Goal: Task Accomplishment & Management: Complete application form

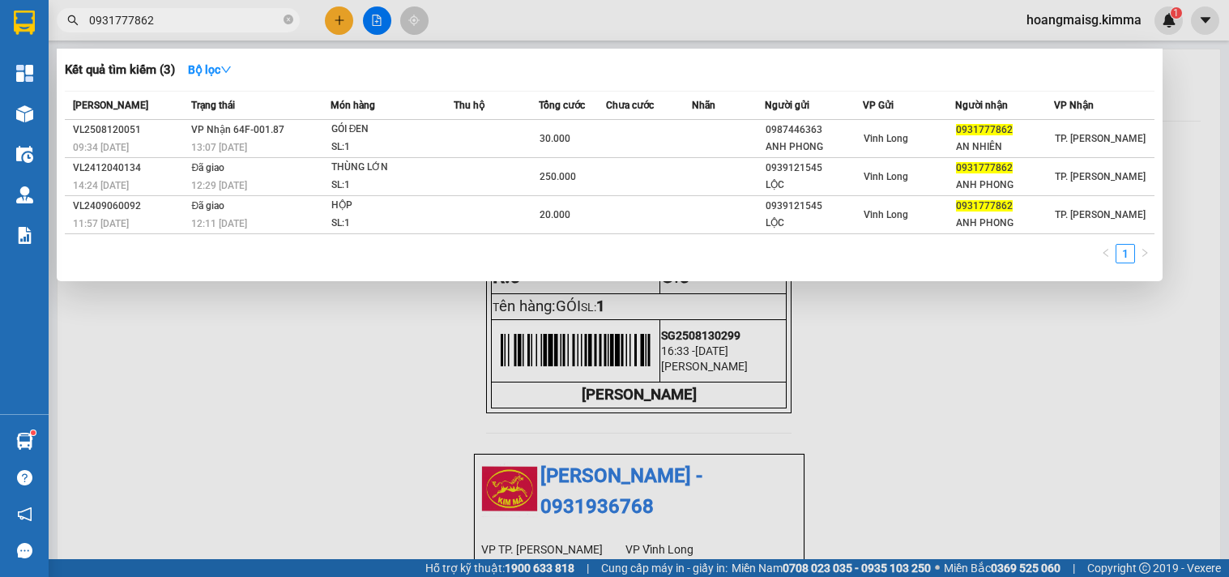
click at [223, 25] on input "0931777862" at bounding box center [184, 20] width 191 height 18
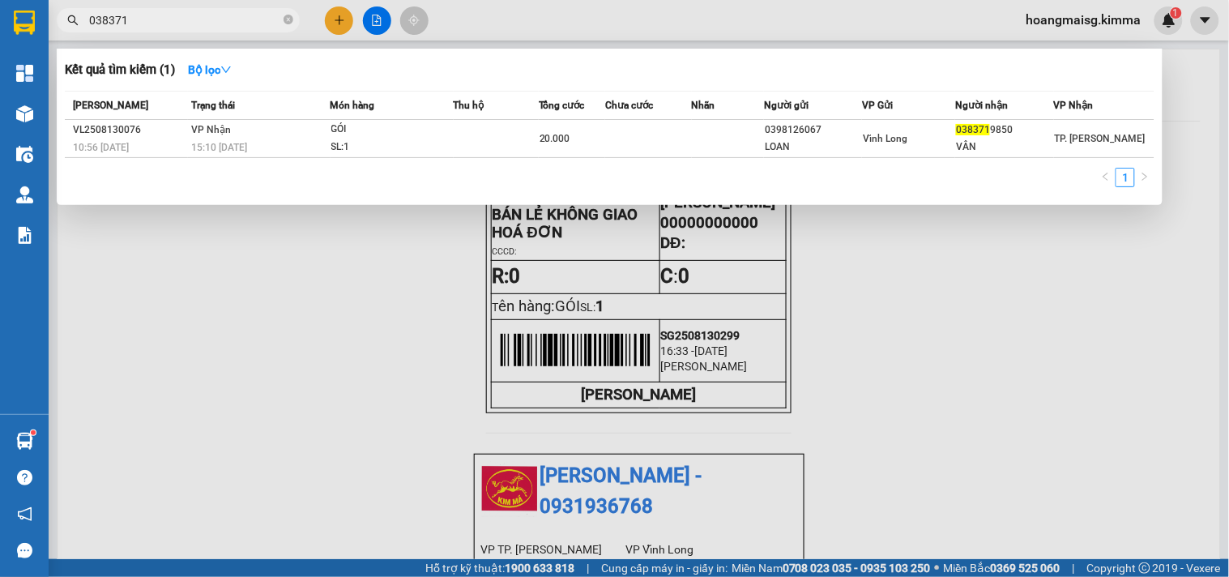
type input "038371"
click at [333, 19] on div at bounding box center [614, 288] width 1229 height 577
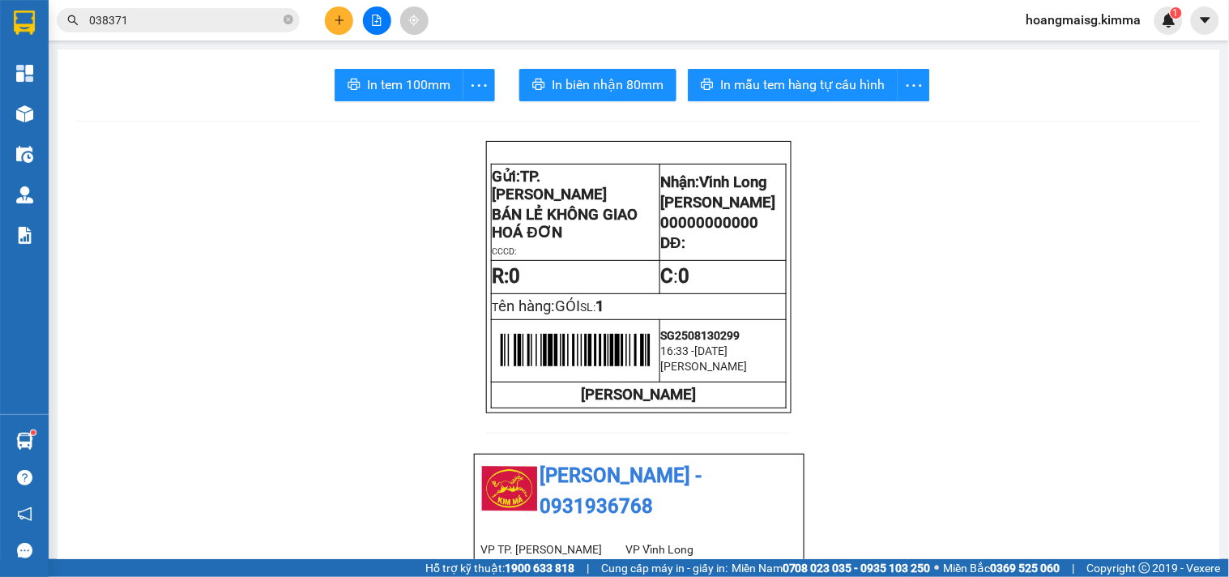
click at [334, 19] on icon "plus" at bounding box center [339, 20] width 11 height 11
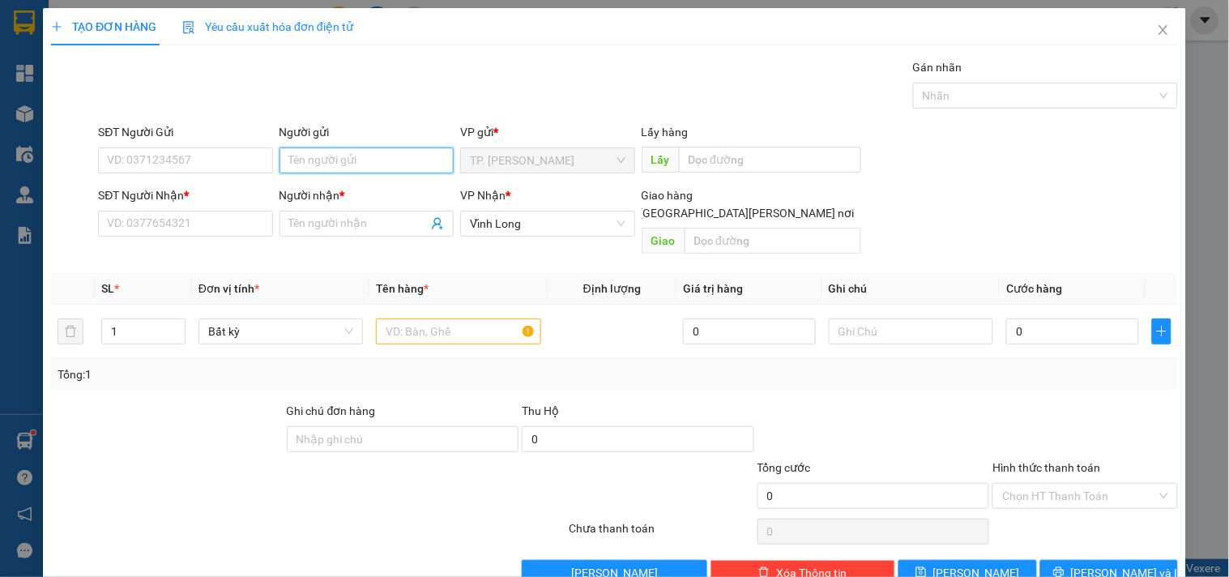
click at [352, 164] on input "Người gửi" at bounding box center [367, 160] width 174 height 26
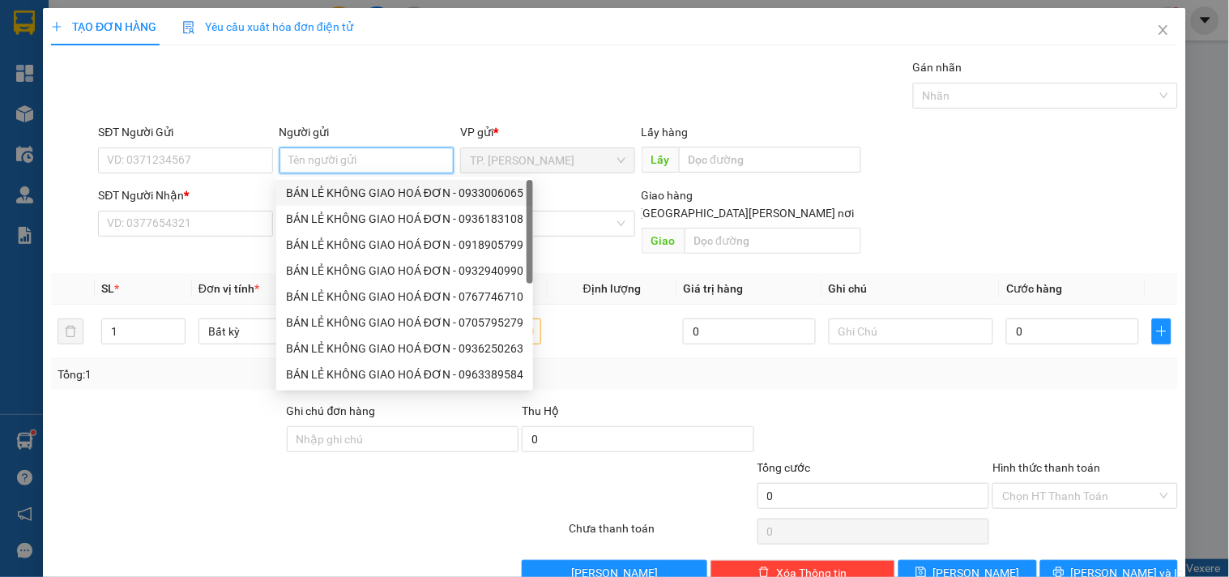
click at [344, 199] on div "BÁN LẺ KHÔNG GIAO HOÁ ĐƠN - 0933006065" at bounding box center [404, 193] width 237 height 18
type input "0933006065"
type input "BÁN LẺ KHÔNG GIAO HOÁ ĐƠN"
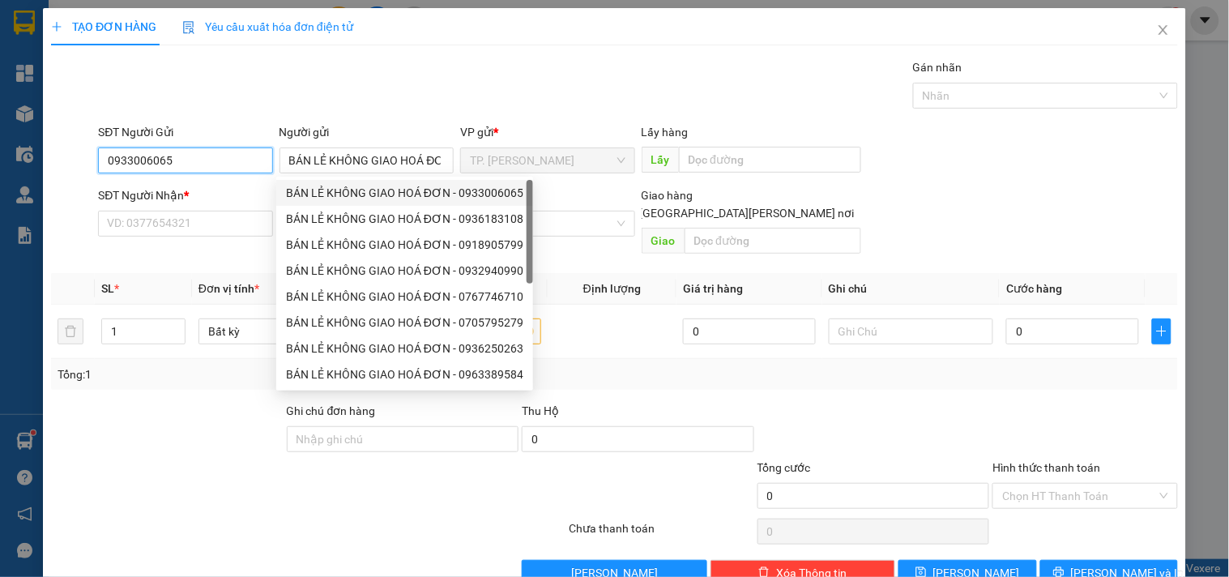
click at [235, 168] on input "0933006065" at bounding box center [185, 160] width 174 height 26
click at [235, 165] on input "0933006065" at bounding box center [185, 160] width 174 height 26
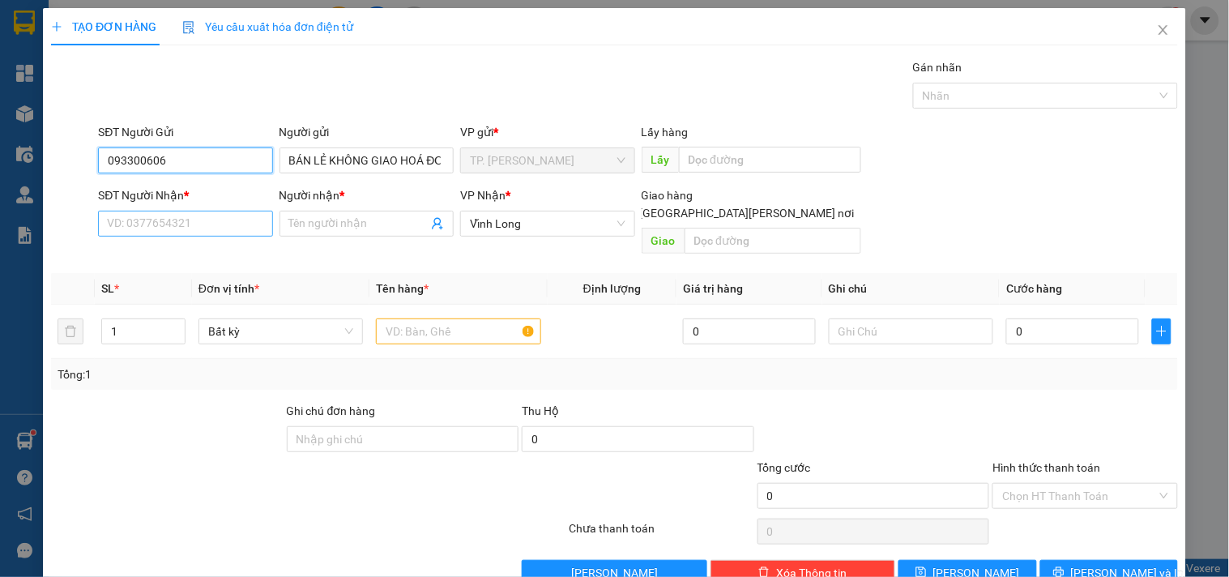
type input "093300606"
click at [203, 219] on input "SĐT Người Nhận *" at bounding box center [185, 224] width 174 height 26
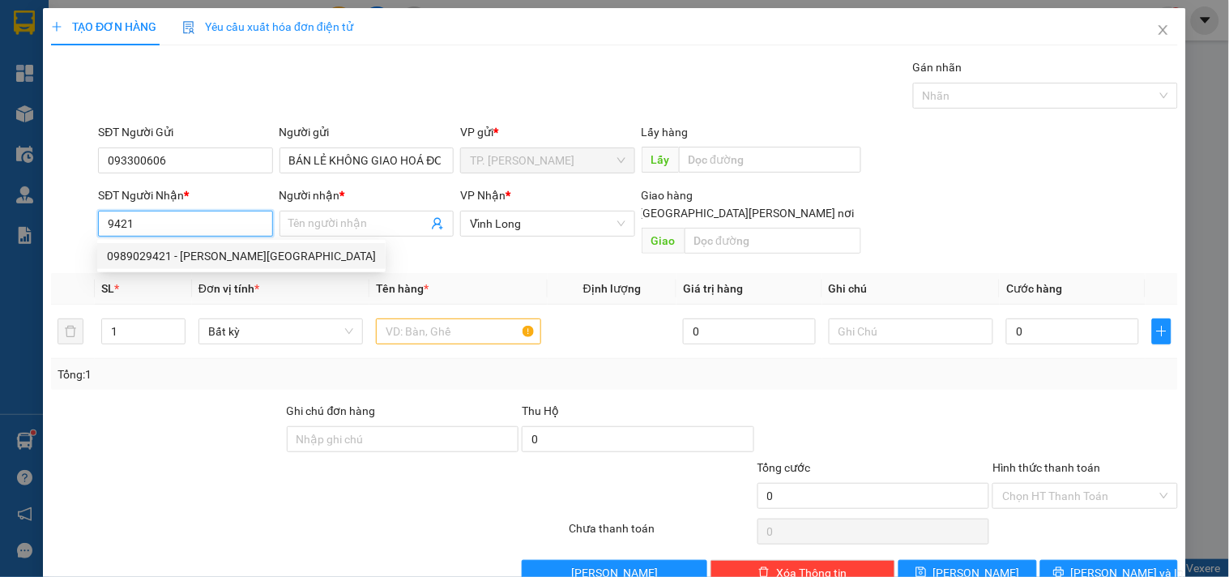
click at [233, 244] on div "0989029421 - [PERSON_NAME][GEOGRAPHIC_DATA]" at bounding box center [241, 256] width 288 height 26
type input "0989029421"
type input "ANH ĐỨC"
type input "0989029421"
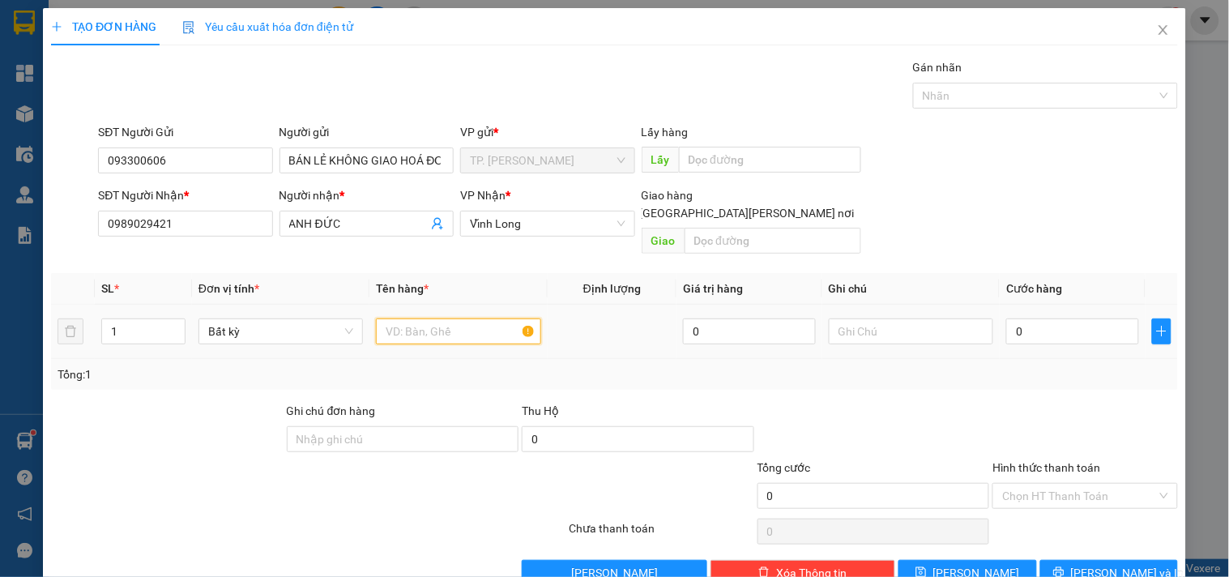
drag, startPoint x: 401, startPoint y: 314, endPoint x: 397, endPoint y: 297, distance: 17.5
click at [401, 318] on input "text" at bounding box center [458, 331] width 164 height 26
type input "HỘP TRẮNG"
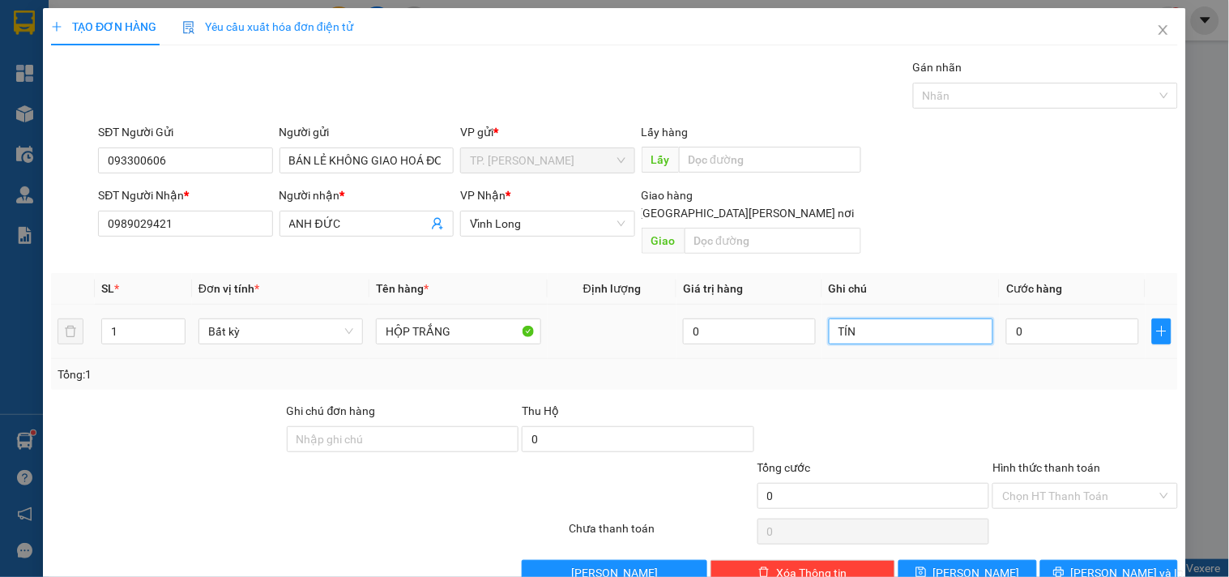
type input "TÍN"
drag, startPoint x: 1082, startPoint y: 562, endPoint x: 1067, endPoint y: 543, distance: 23.7
click at [1082, 561] on button "[PERSON_NAME] và In" at bounding box center [1109, 573] width 138 height 26
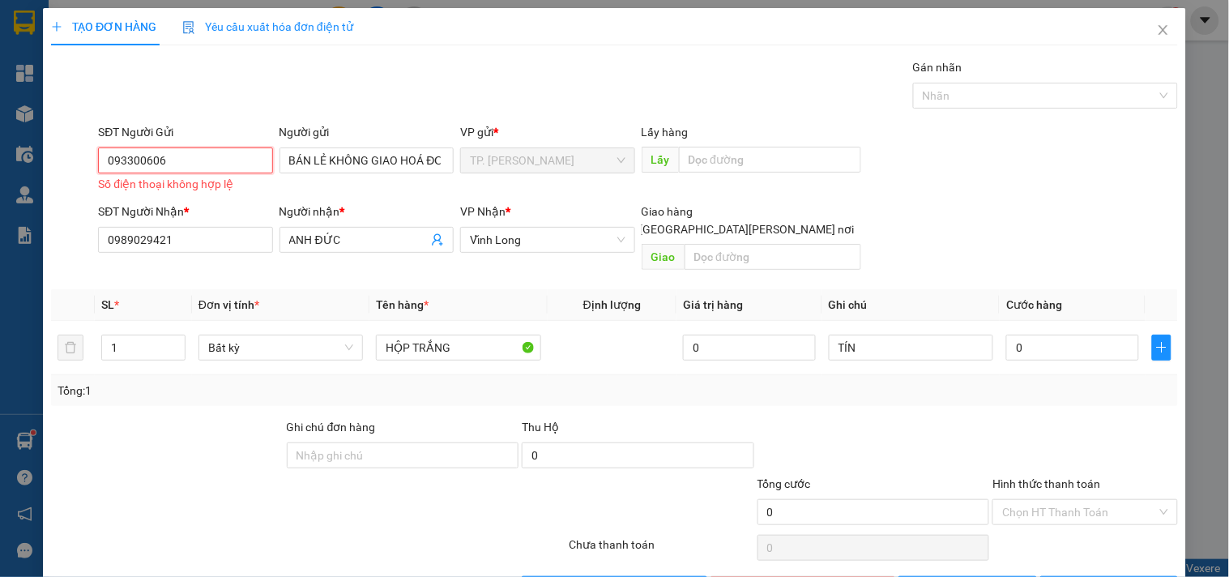
click at [209, 160] on input "093300606" at bounding box center [185, 160] width 174 height 26
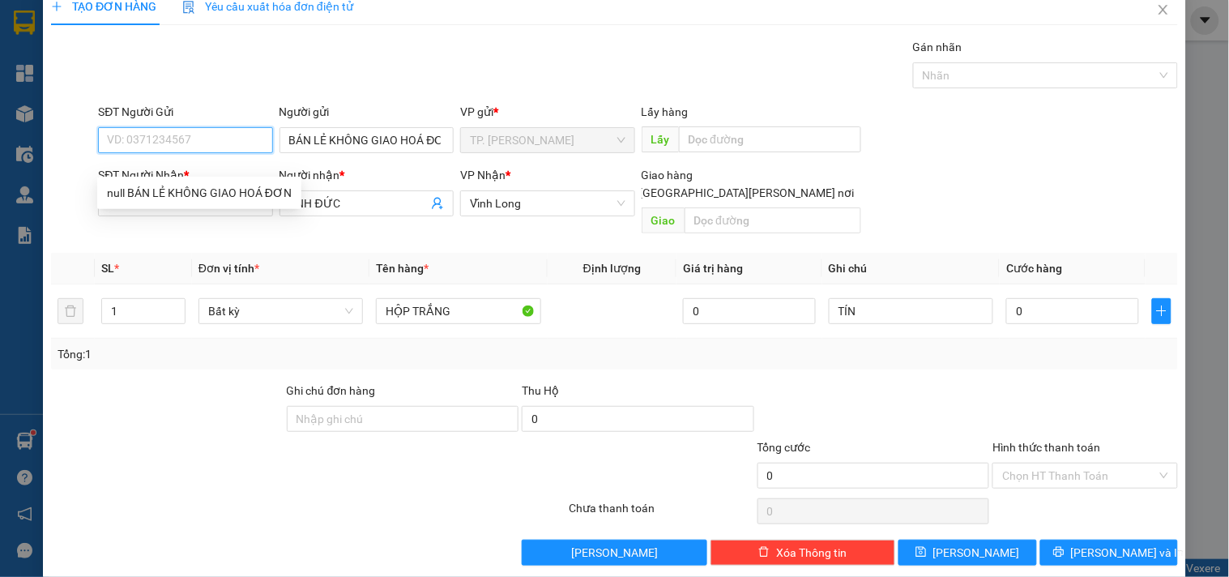
scroll to position [22, 0]
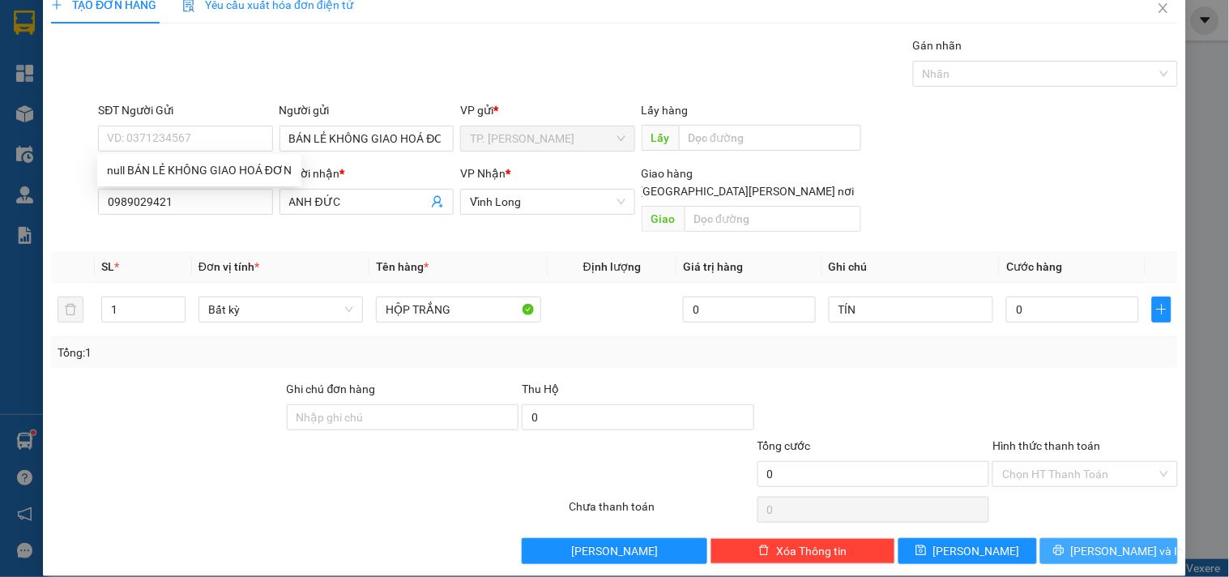
click at [1091, 542] on span "[PERSON_NAME] và In" at bounding box center [1127, 551] width 113 height 18
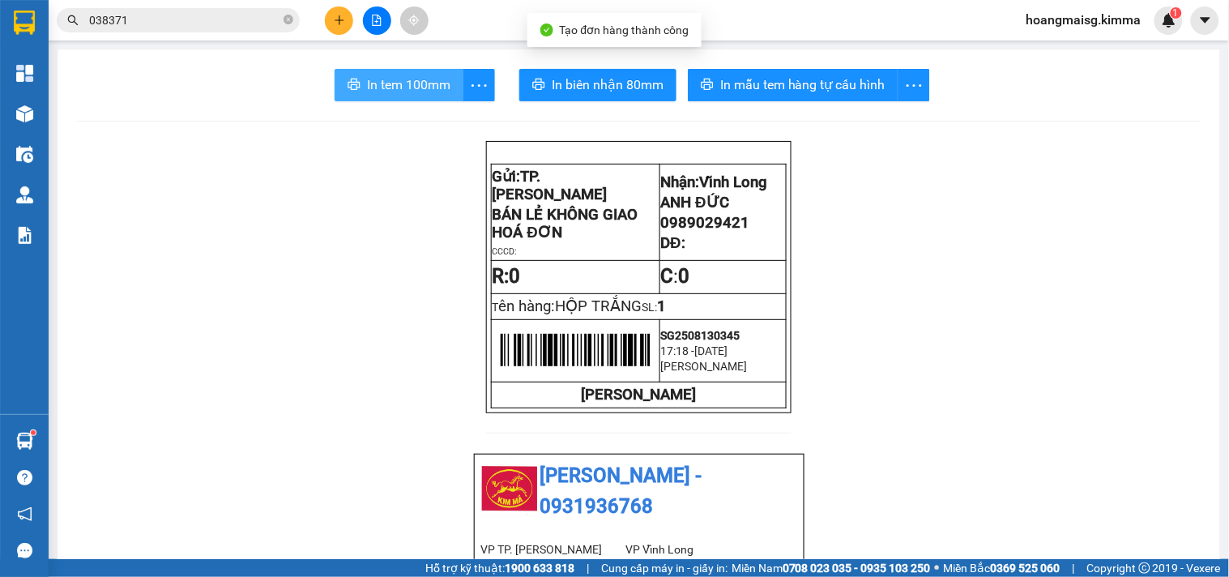
click at [357, 76] on button "In tem 100mm" at bounding box center [399, 85] width 129 height 32
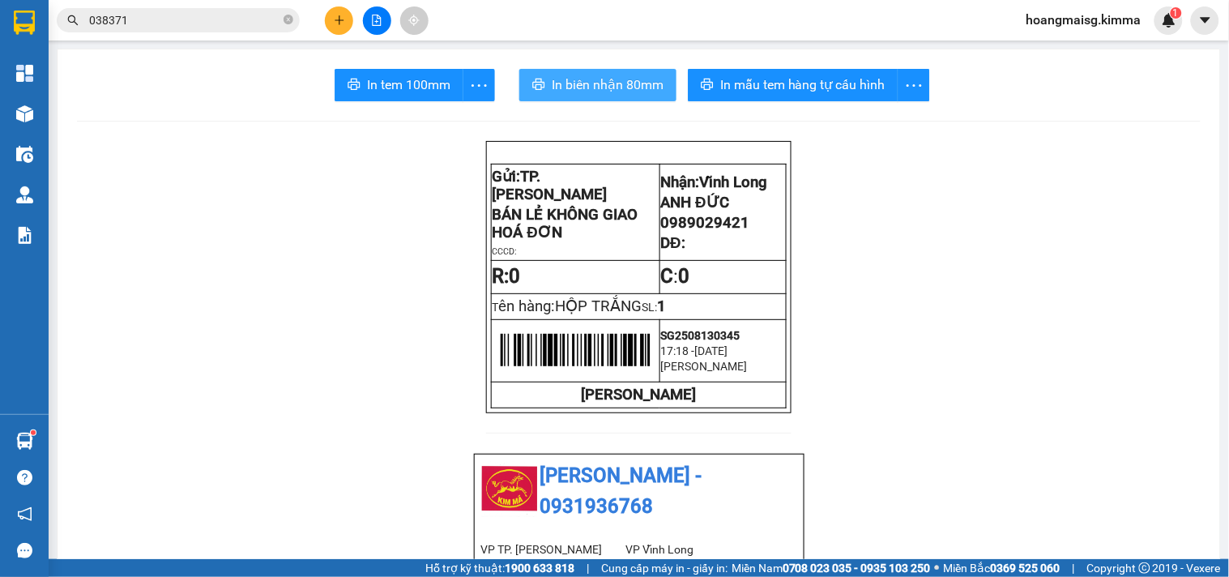
click at [618, 97] on button "In biên nhận 80mm" at bounding box center [597, 85] width 157 height 32
click at [335, 21] on icon "plus" at bounding box center [339, 20] width 11 height 11
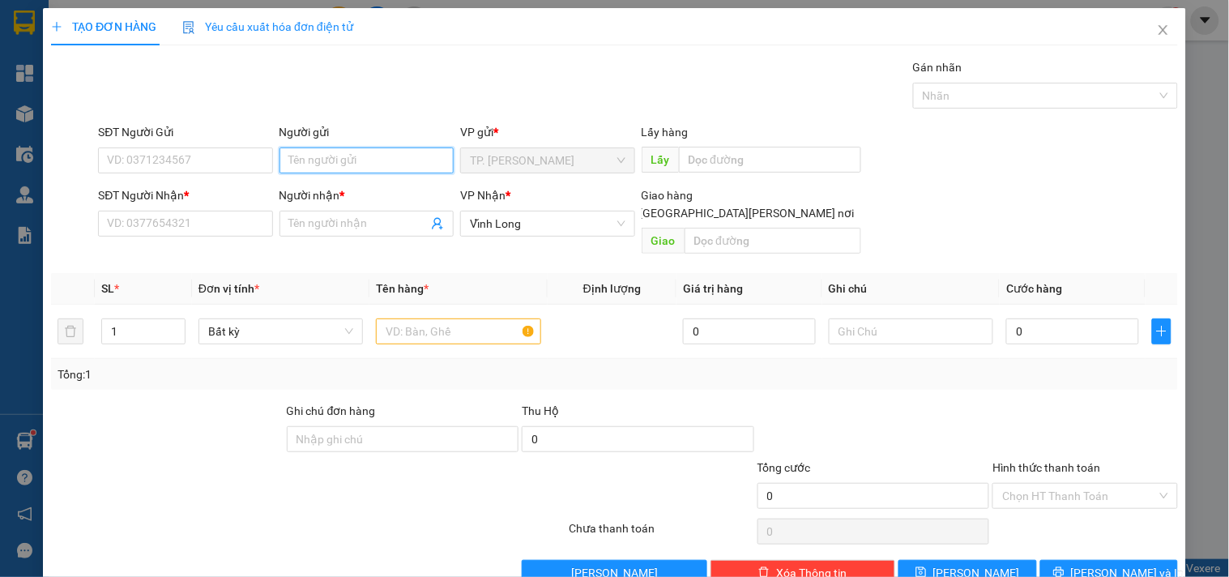
click at [297, 152] on input "Người gửi" at bounding box center [367, 160] width 174 height 26
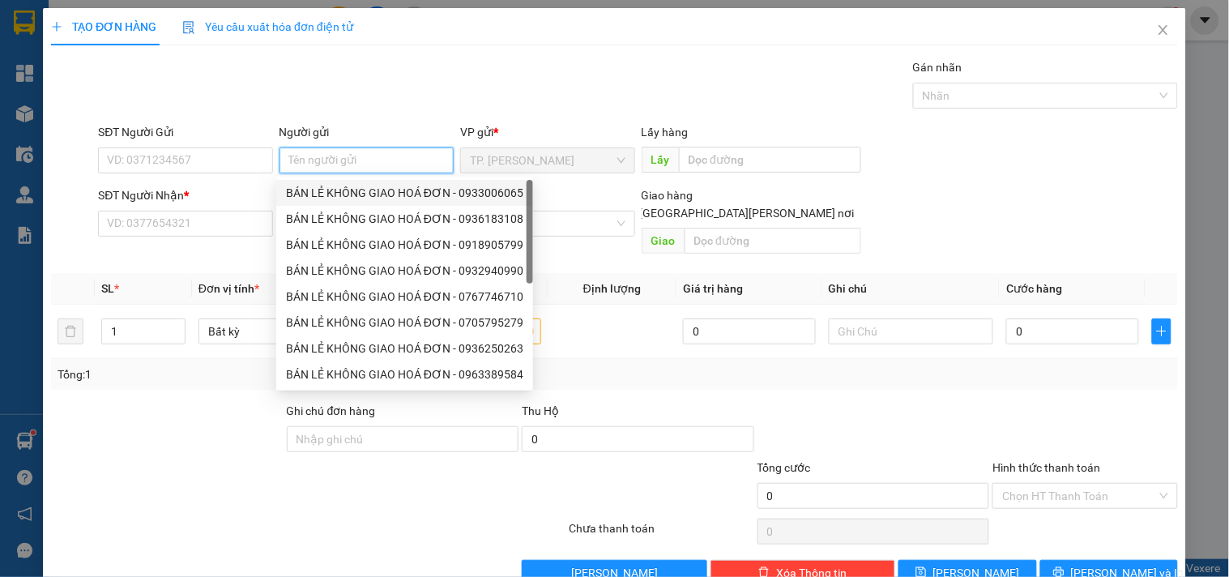
drag, startPoint x: 306, startPoint y: 186, endPoint x: 280, endPoint y: 184, distance: 26.0
click at [306, 187] on div "BÁN LẺ KHÔNG GIAO HOÁ ĐƠN - 0933006065" at bounding box center [404, 193] width 237 height 18
type input "0933006065"
type input "BÁN LẺ KHÔNG GIAO HOÁ ĐƠN"
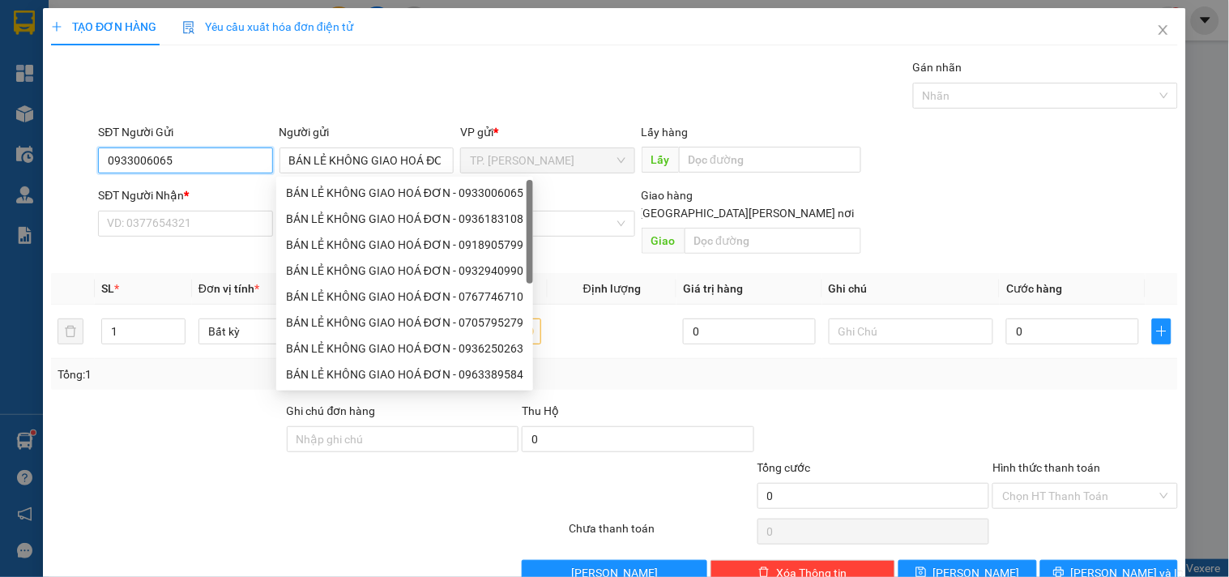
click at [197, 167] on input "0933006065" at bounding box center [185, 160] width 174 height 26
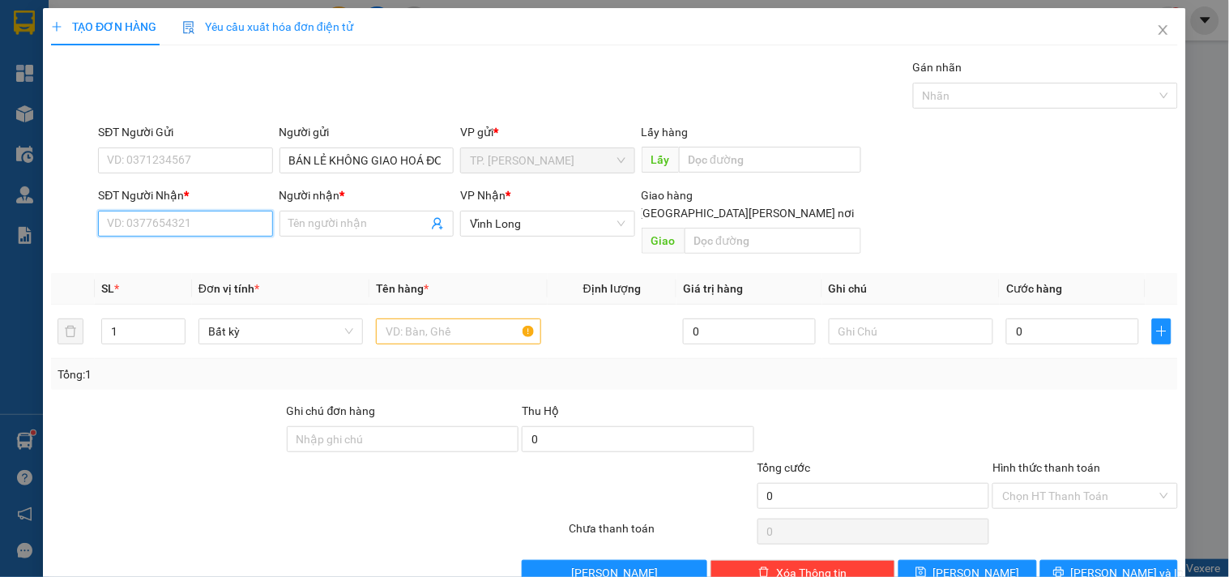
click at [198, 232] on input "SĐT Người Nhận *" at bounding box center [185, 224] width 174 height 26
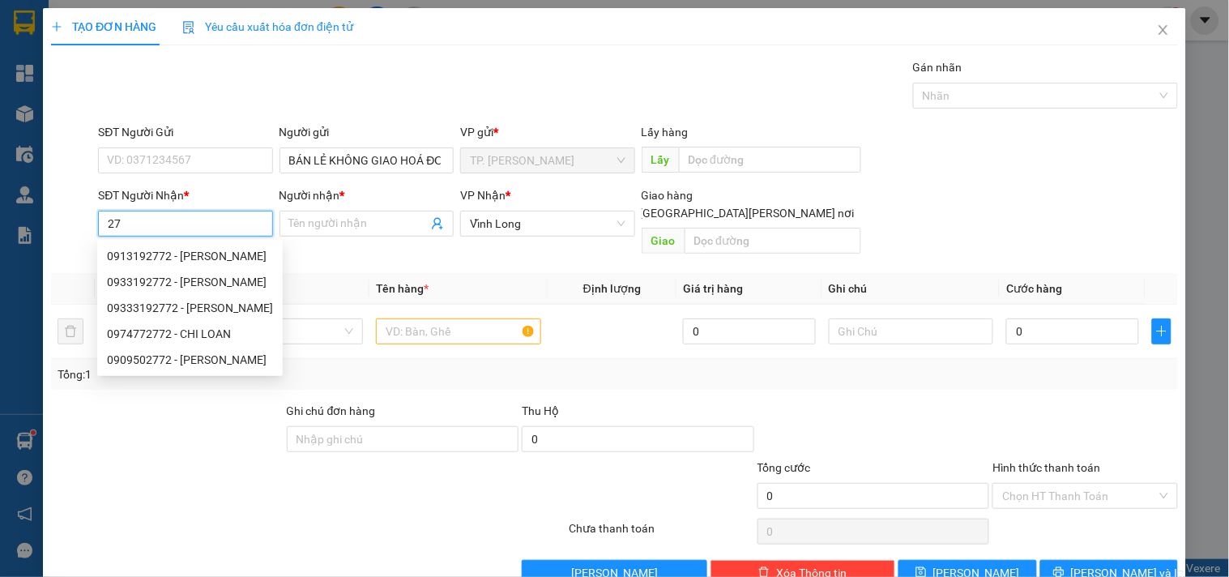
type input "2"
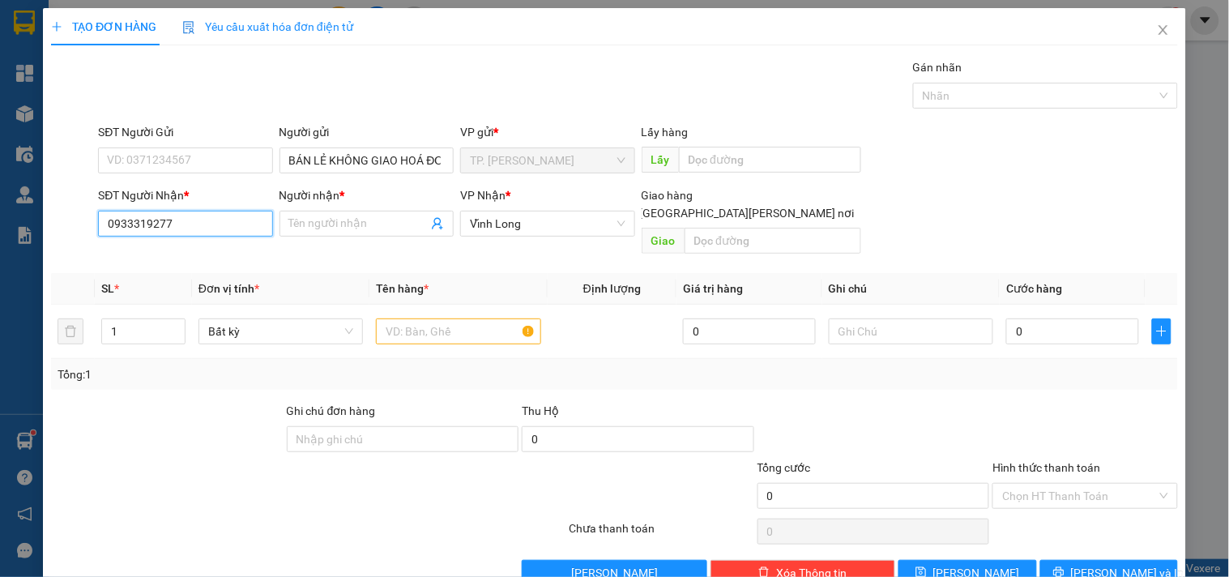
type input "09333192772"
click at [206, 262] on div "09333192772 - [PERSON_NAME]" at bounding box center [190, 256] width 166 height 18
type input "HIỆP"
type input "09333192772"
click at [408, 318] on input "text" at bounding box center [458, 331] width 164 height 26
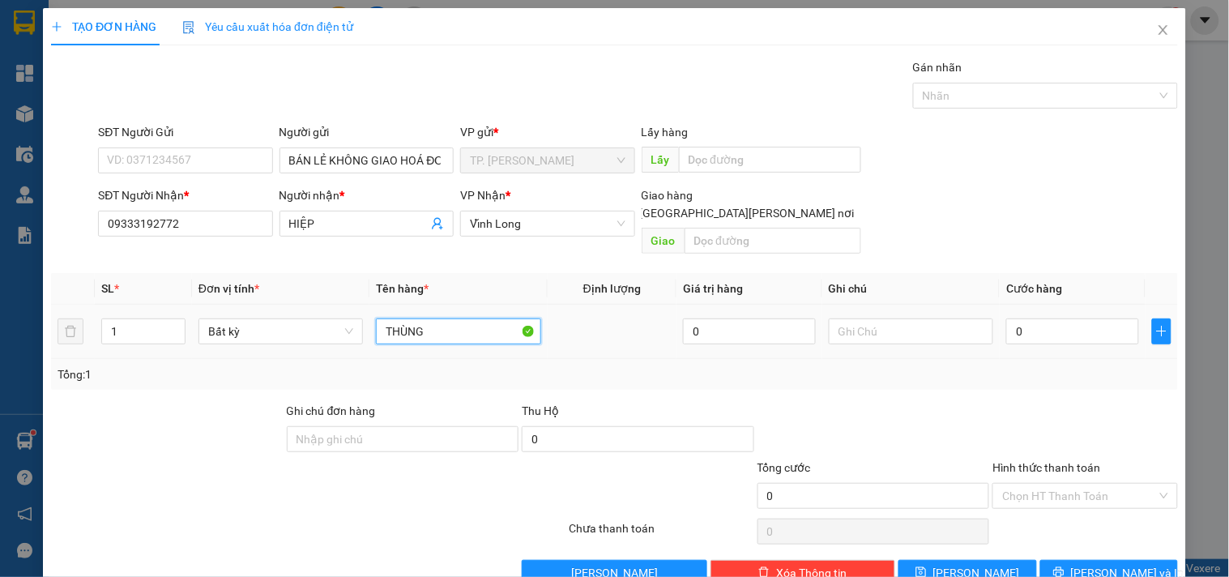
type input "THÙNG"
type input "TÍN"
click at [1095, 564] on span "[PERSON_NAME] và In" at bounding box center [1127, 573] width 113 height 18
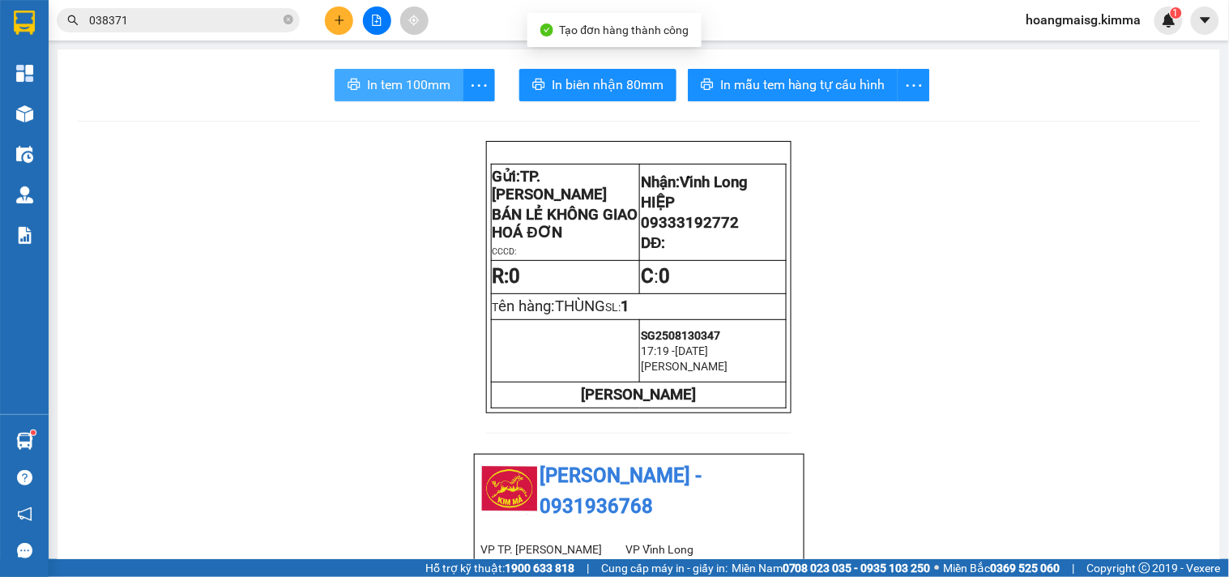
click at [391, 98] on button "In tem 100mm" at bounding box center [399, 85] width 129 height 32
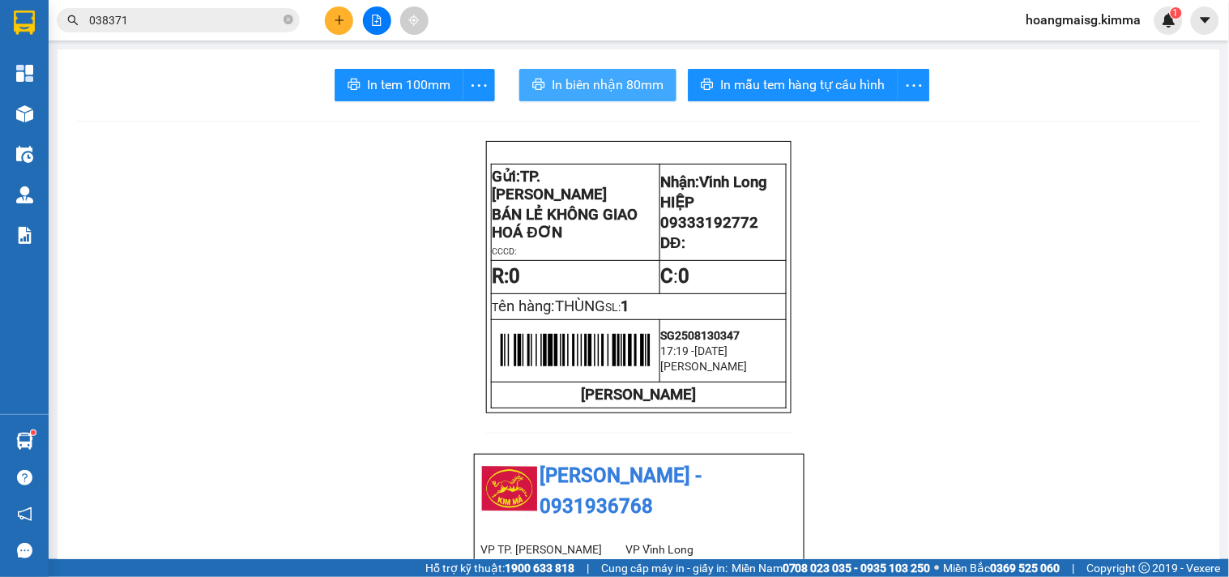
click at [617, 94] on span "In biên nhận 80mm" at bounding box center [608, 85] width 112 height 20
click at [327, 28] on button at bounding box center [339, 20] width 28 height 28
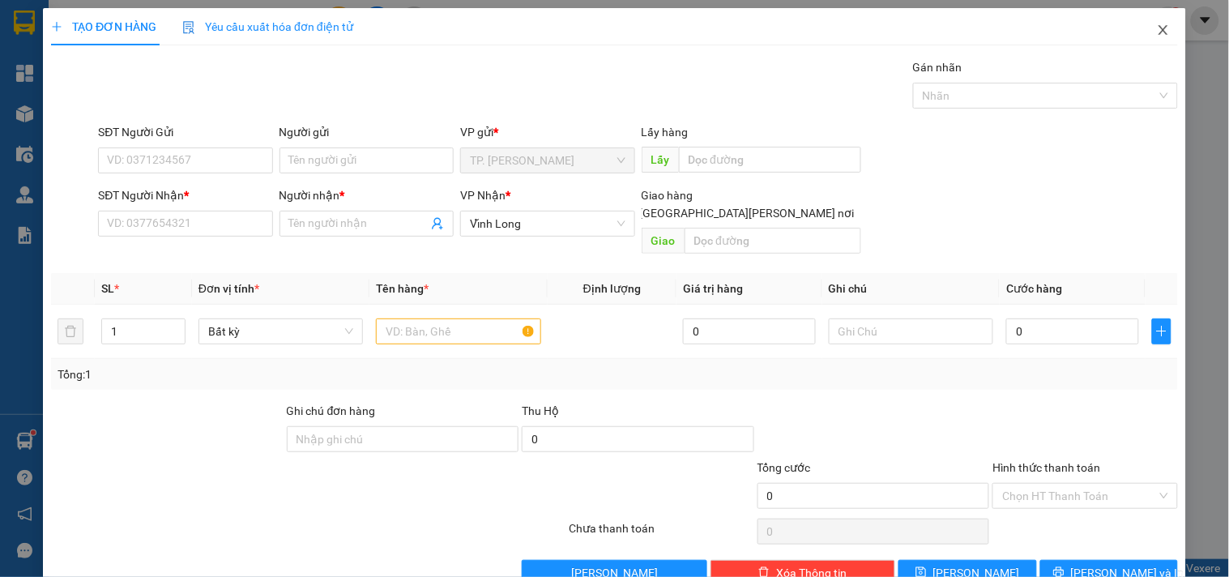
click at [1159, 32] on span "Close" at bounding box center [1163, 30] width 45 height 45
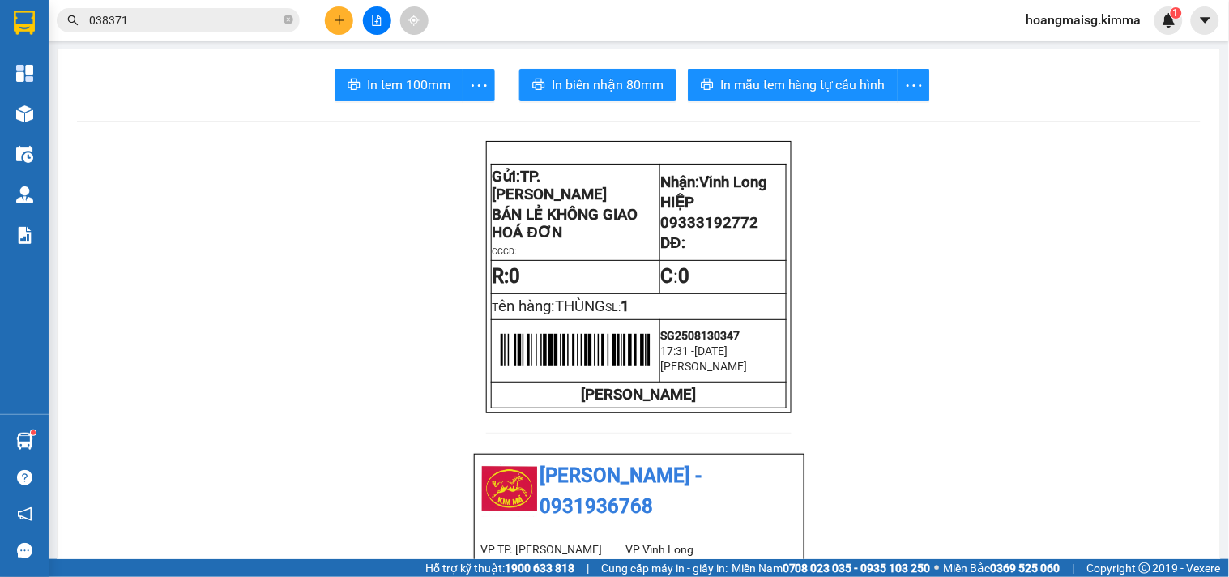
click at [185, 26] on input "038371" at bounding box center [184, 20] width 191 height 18
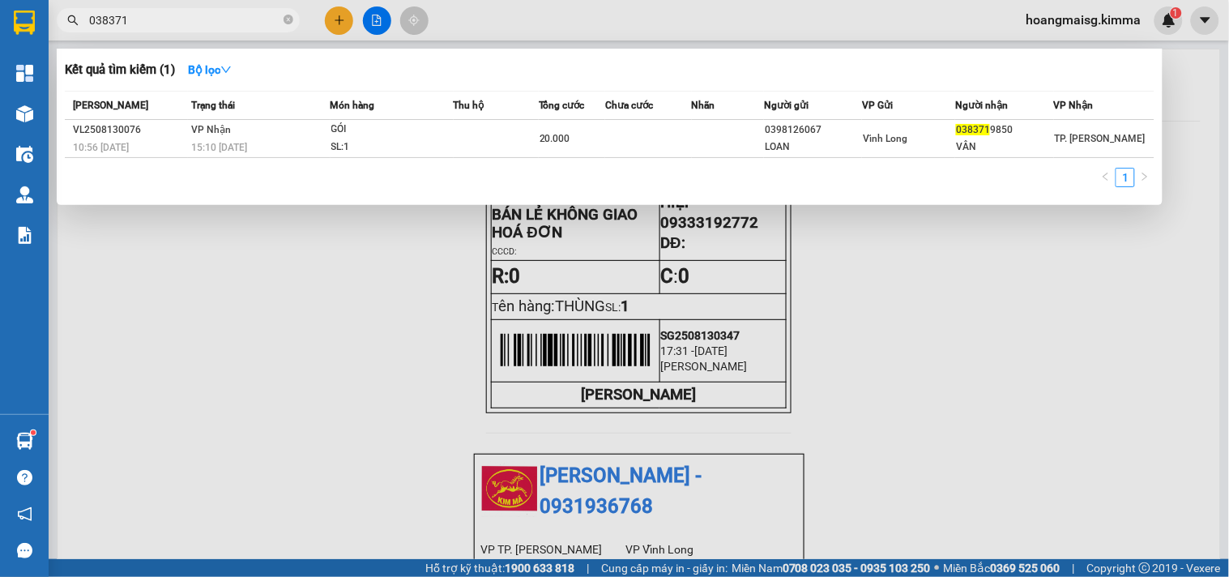
click at [185, 26] on input "038371" at bounding box center [184, 20] width 191 height 18
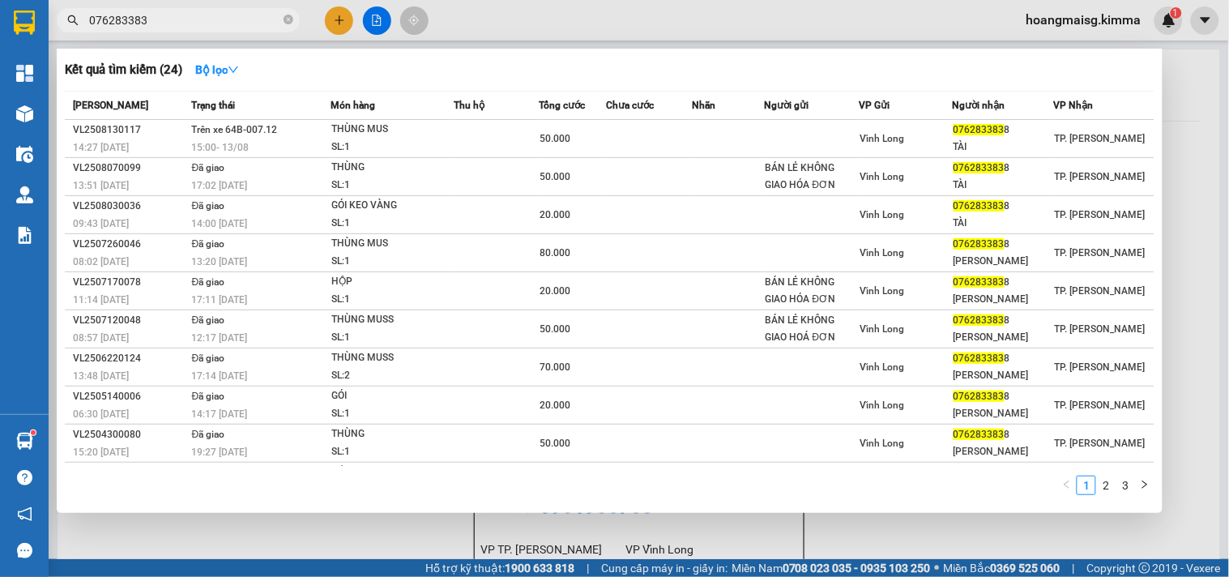
type input "0762833838"
click at [259, 22] on input "0762833838" at bounding box center [184, 20] width 191 height 18
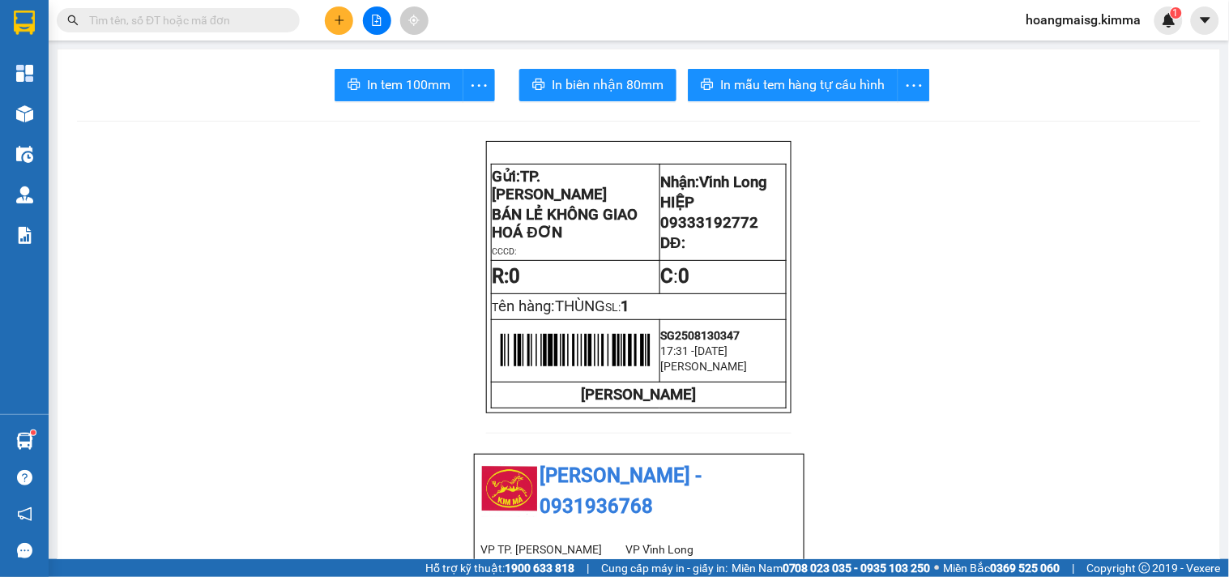
click at [335, 17] on icon "plus" at bounding box center [339, 20] width 11 height 11
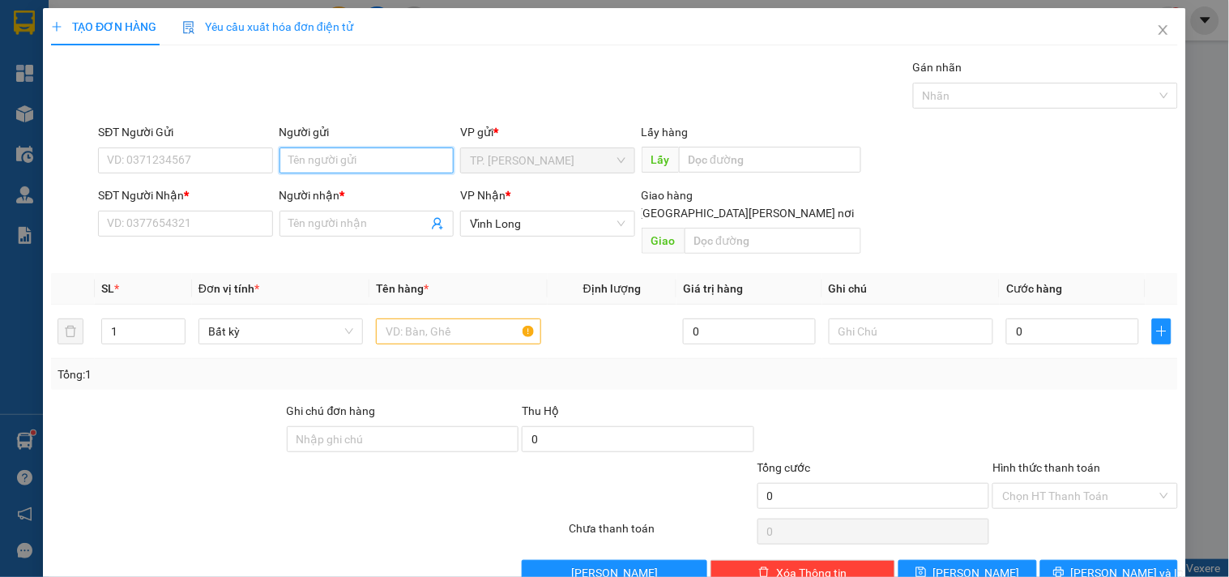
click at [327, 159] on input "Người gửi" at bounding box center [367, 160] width 174 height 26
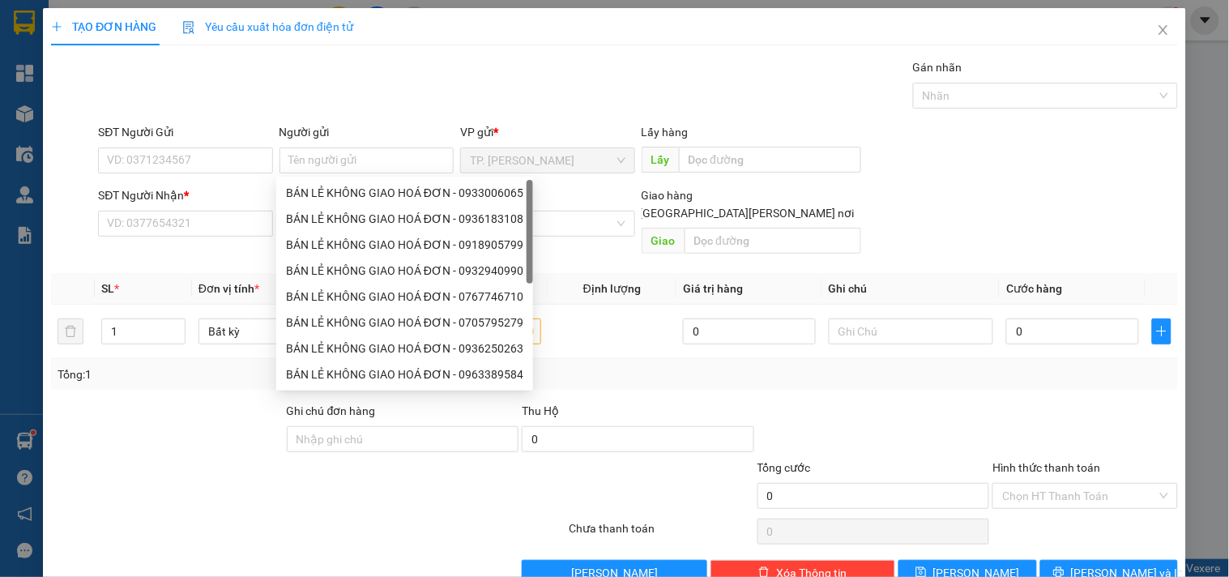
click at [344, 175] on div "Người gửi Tên người gửi" at bounding box center [367, 151] width 174 height 57
click at [347, 186] on body "Kết quả [PERSON_NAME] ( 24 ) Bộ lọc Mã ĐH Trạng thái Món hàng Thu hộ Tổng [PERS…" at bounding box center [614, 288] width 1229 height 577
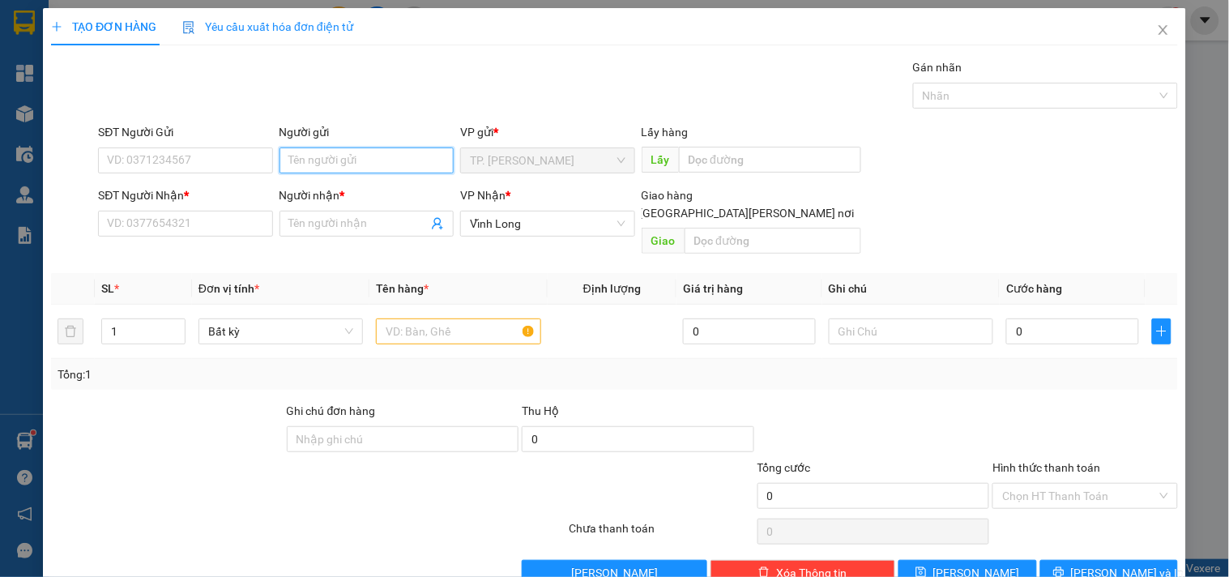
click at [314, 163] on input "Người gửi" at bounding box center [367, 160] width 174 height 26
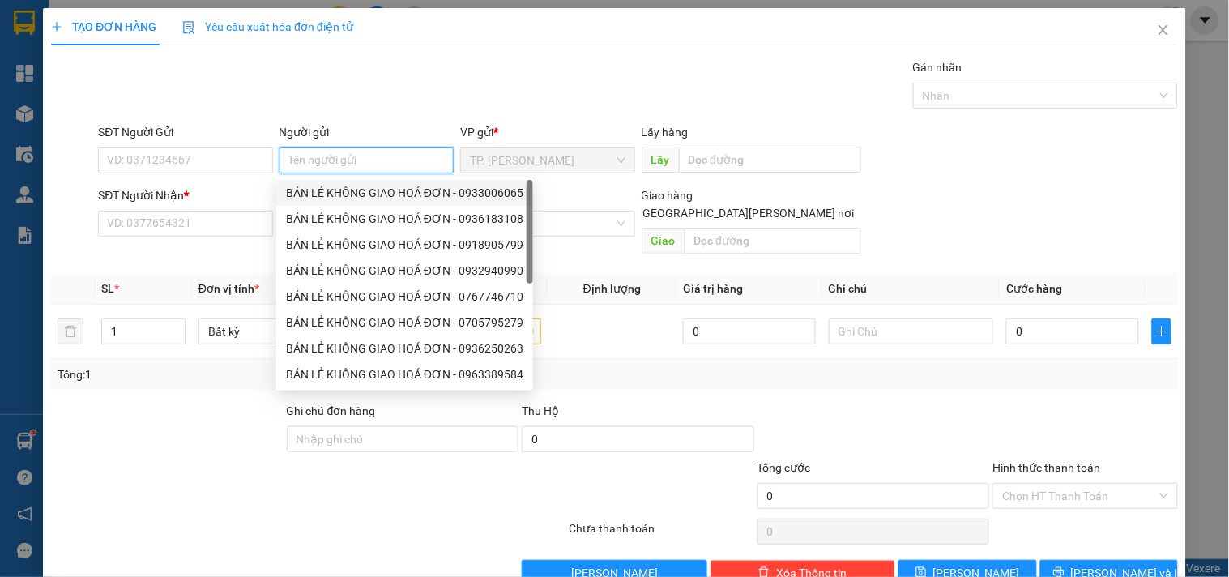
click at [314, 194] on div "BÁN LẺ KHÔNG GIAO HOÁ ĐƠN - 0933006065" at bounding box center [404, 193] width 237 height 18
type input "0933006065"
type input "BÁN LẺ KHÔNG GIAO HOÁ ĐƠN"
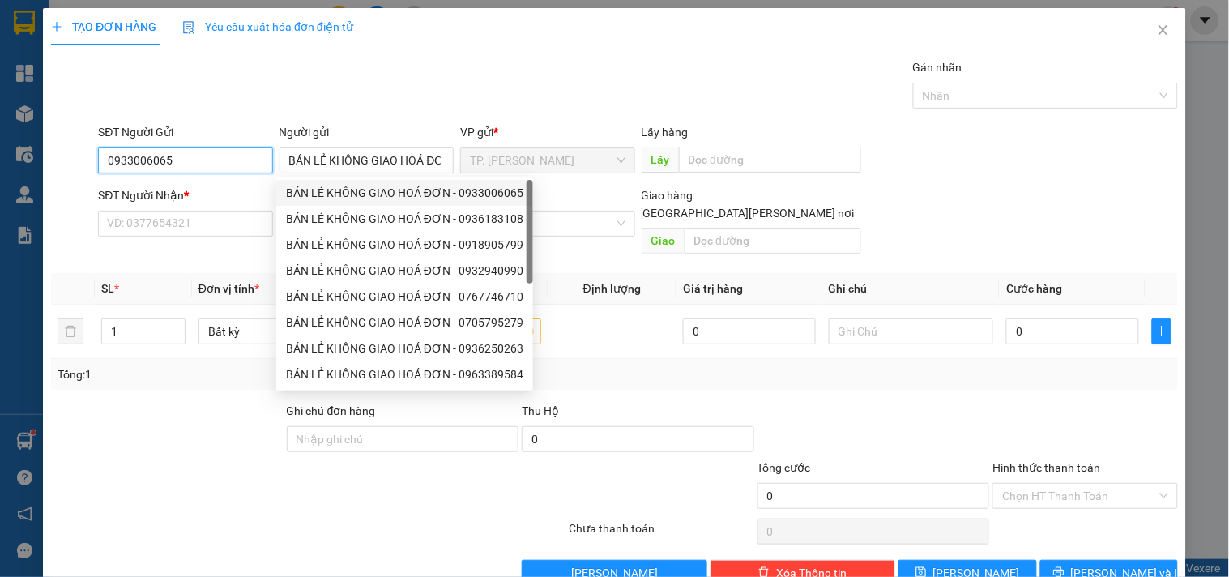
click at [241, 172] on input "0933006065" at bounding box center [185, 160] width 174 height 26
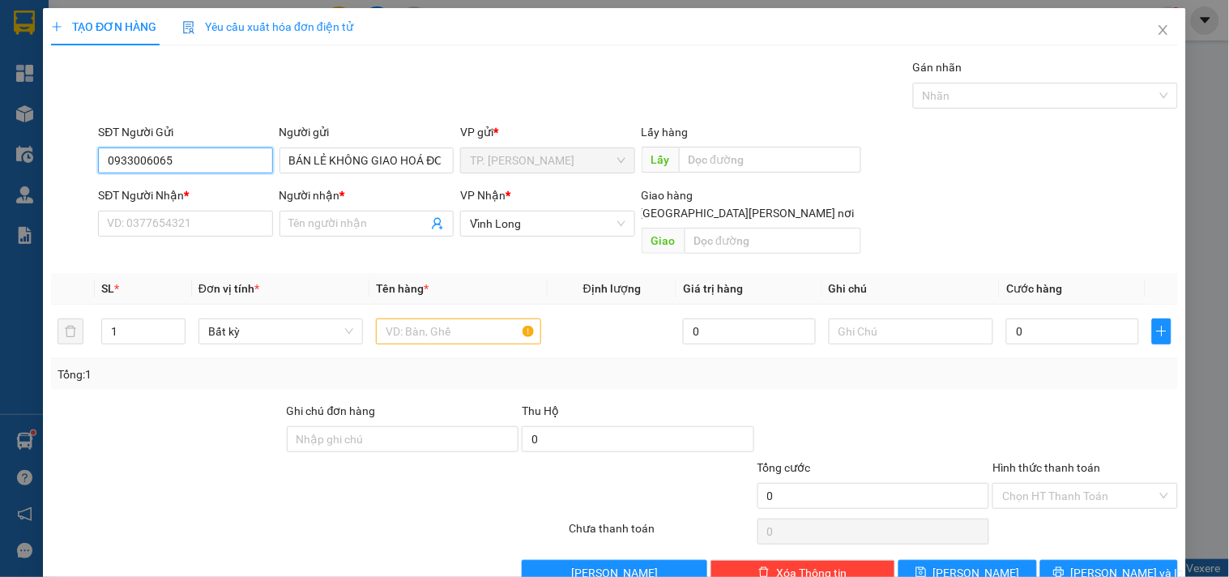
click at [241, 172] on input "0933006065" at bounding box center [185, 160] width 174 height 26
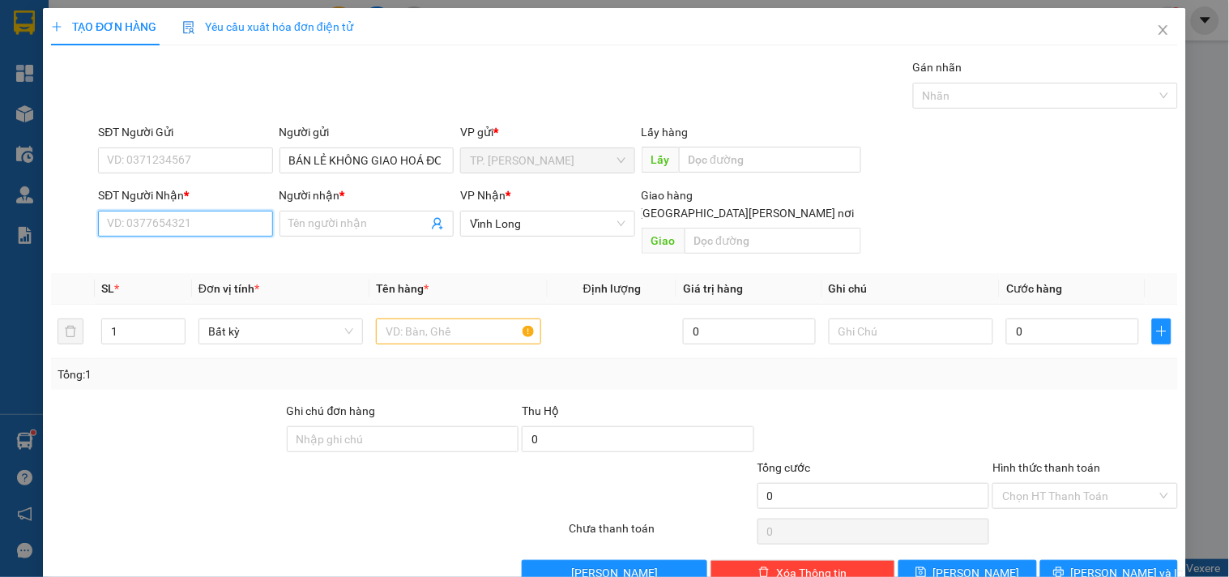
click at [219, 220] on input "SĐT Người Nhận *" at bounding box center [185, 224] width 174 height 26
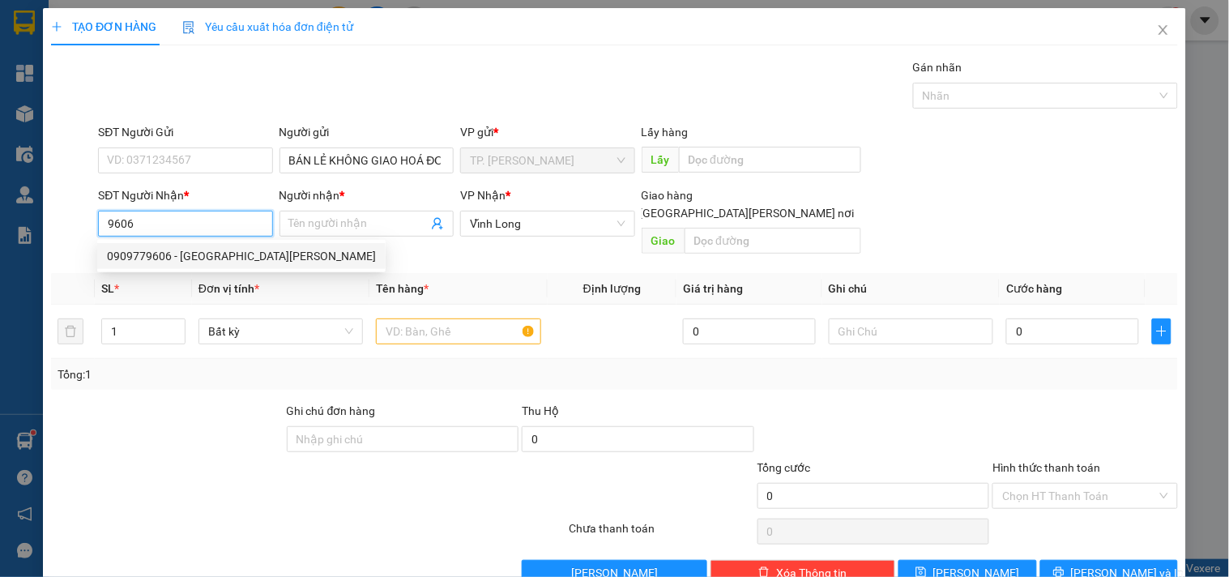
click at [222, 246] on div "0909779606 - [GEOGRAPHIC_DATA][PERSON_NAME]" at bounding box center [241, 256] width 288 height 26
type input "0909779606"
type input "TRÍ TRƯỜNG SƠN"
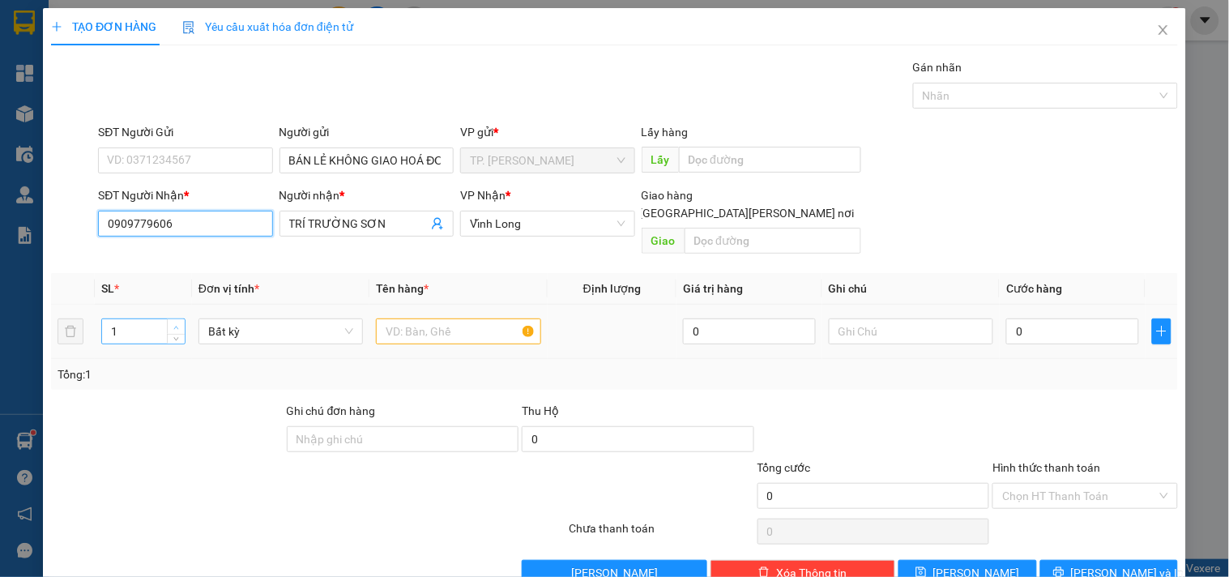
type input "0909779606"
type input "2"
click at [176, 319] on span "Increase Value" at bounding box center [176, 326] width 18 height 15
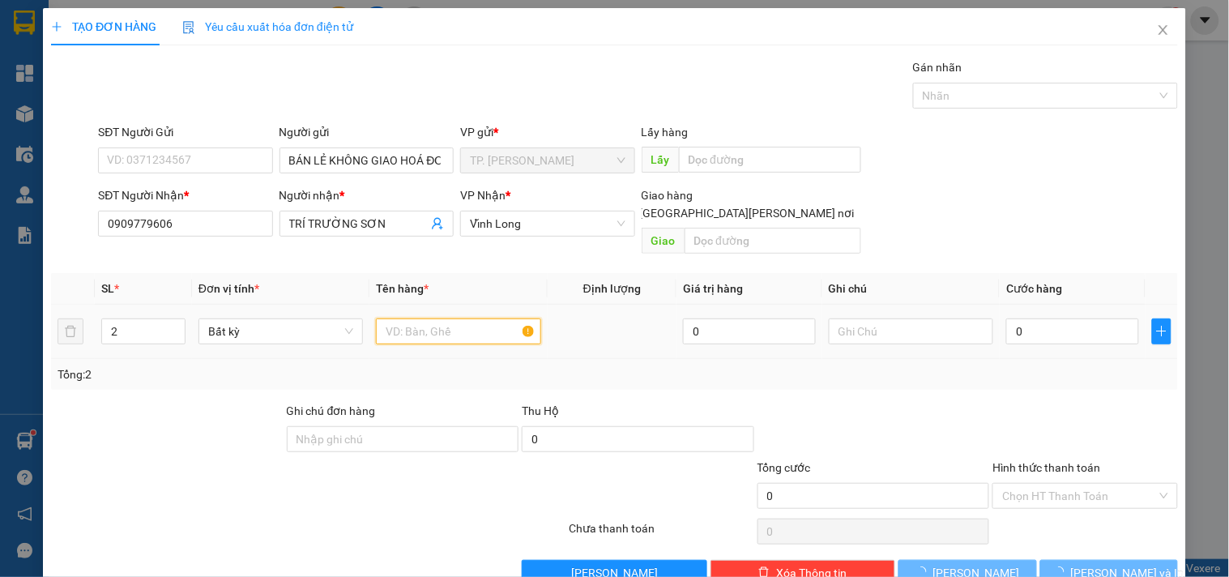
click at [417, 318] on input "text" at bounding box center [458, 331] width 164 height 26
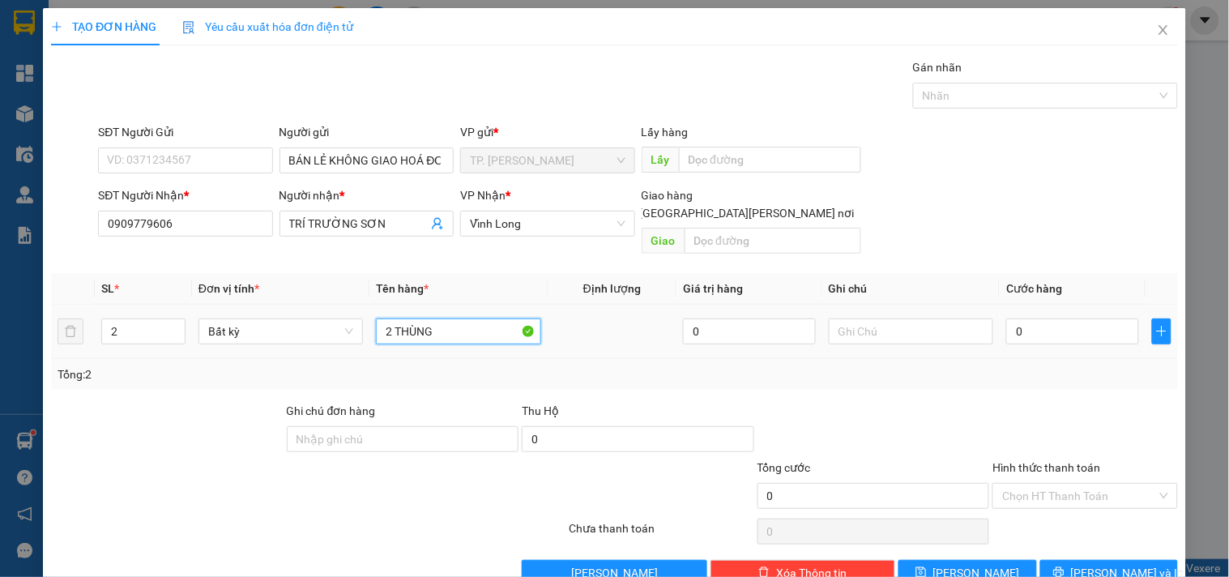
type input "2 THÙNG"
type input "TÍN"
click at [1111, 564] on span "[PERSON_NAME] và In" at bounding box center [1127, 573] width 113 height 18
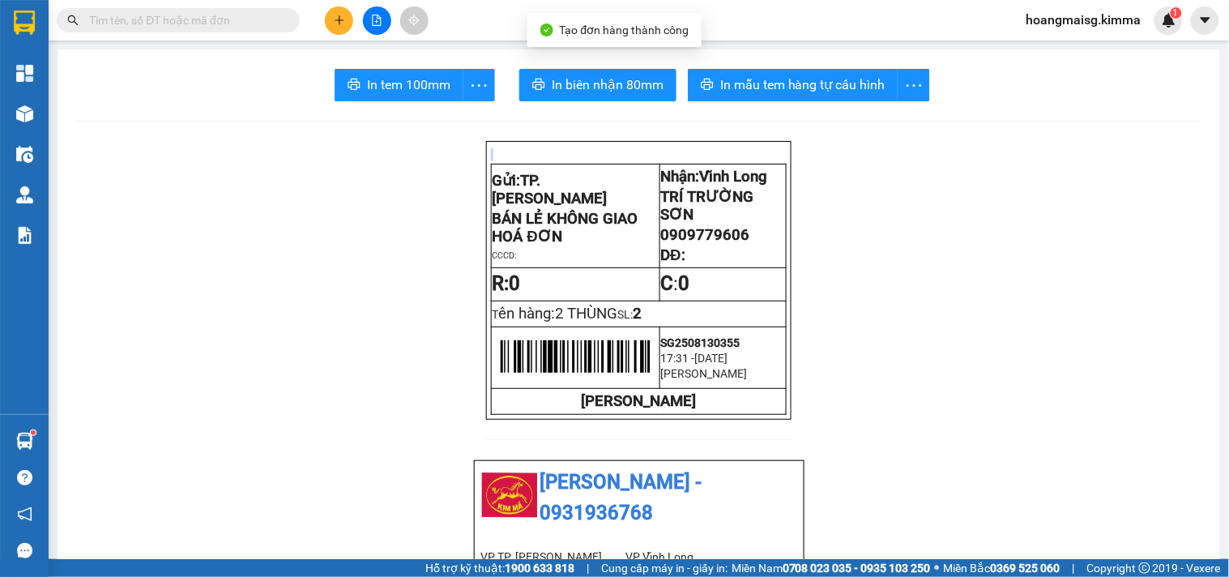
click at [421, 75] on span "In tem 100mm" at bounding box center [408, 85] width 83 height 20
click at [407, 70] on button "In tem 100mm" at bounding box center [399, 85] width 129 height 32
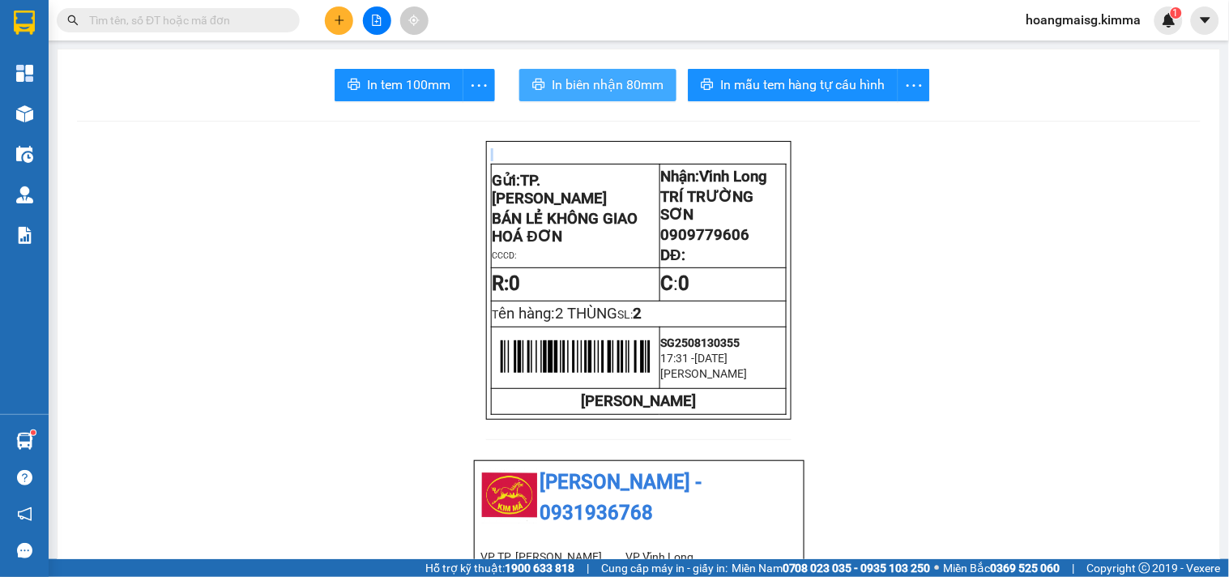
click at [579, 73] on button "In biên nhận 80mm" at bounding box center [597, 85] width 157 height 32
click at [199, 31] on span at bounding box center [178, 20] width 243 height 24
click at [199, 28] on input "text" at bounding box center [184, 20] width 191 height 18
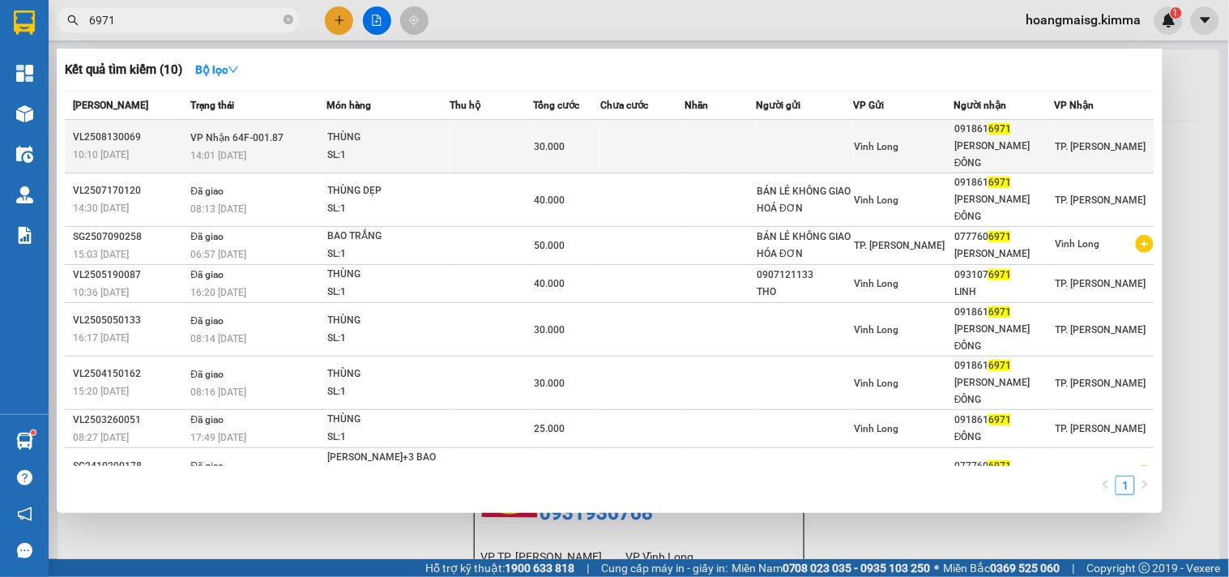
type input "6971"
click at [373, 140] on div "THÙNG" at bounding box center [388, 138] width 122 height 18
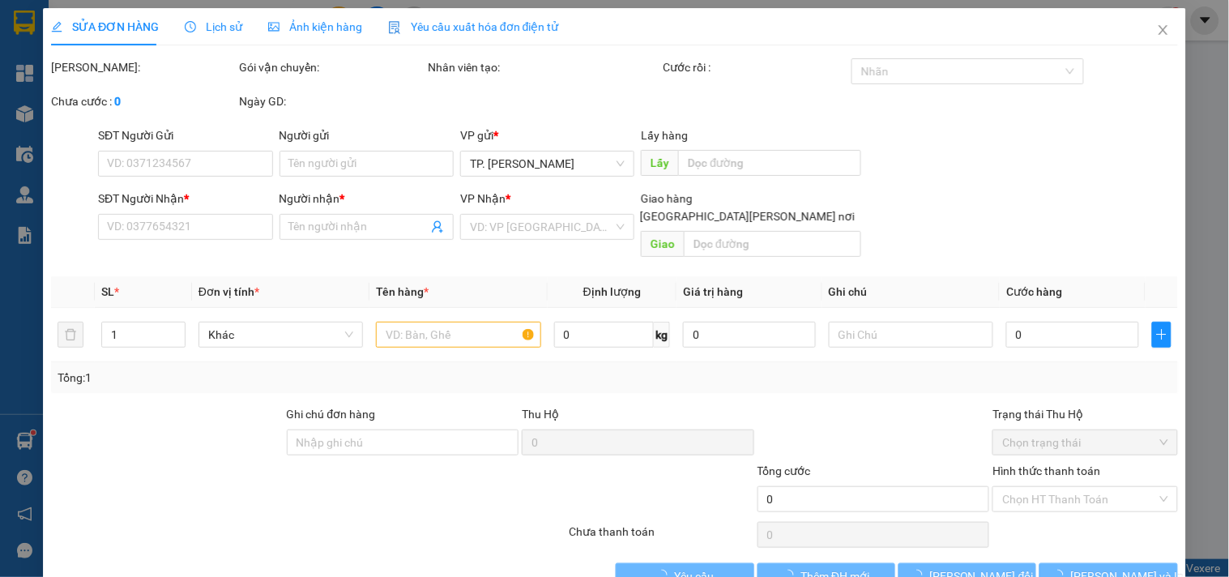
type input "0918616971"
type input "[PERSON_NAME] ĐÔNG"
type input "30.000"
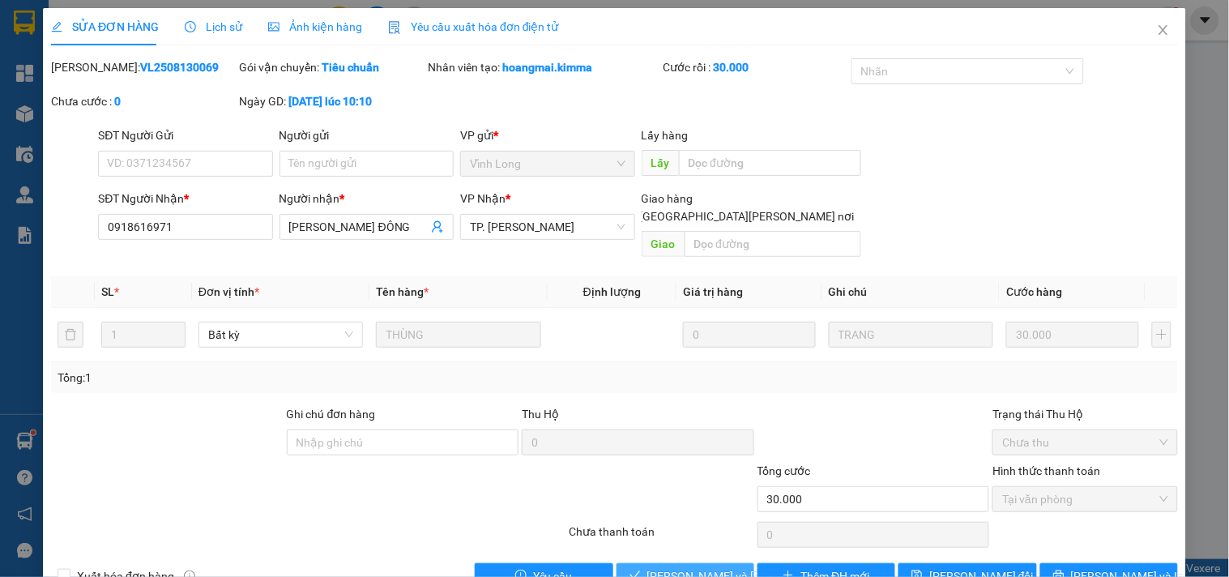
click at [710, 567] on span "[PERSON_NAME] và [PERSON_NAME] hàng" at bounding box center [756, 576] width 219 height 18
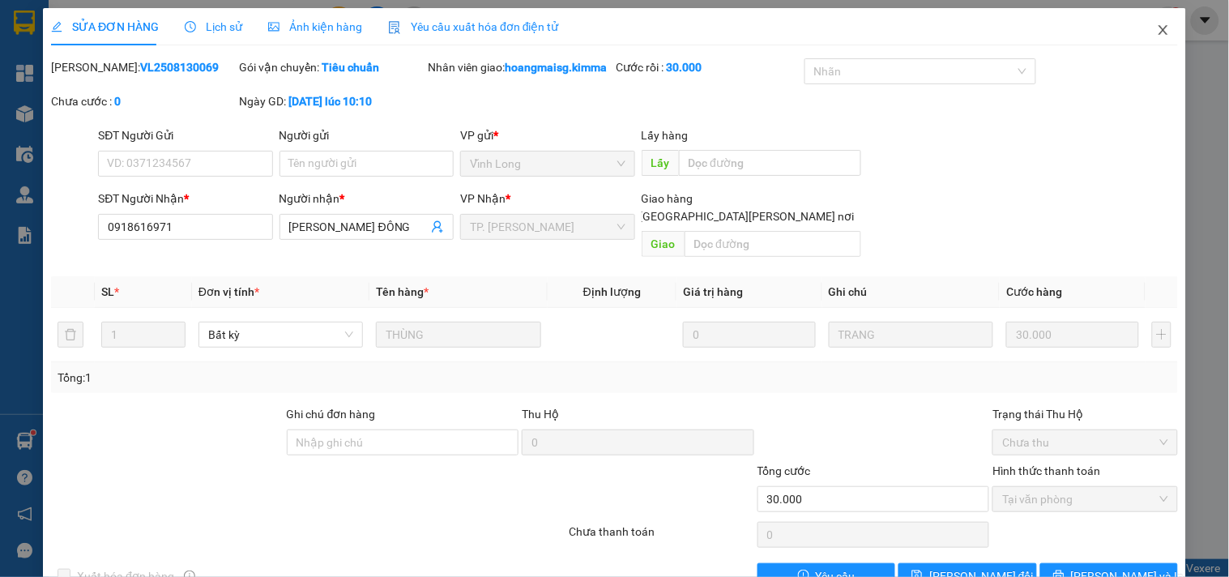
drag, startPoint x: 1154, startPoint y: 37, endPoint x: 451, endPoint y: 26, distance: 702.6
click at [1141, 36] on span "Close" at bounding box center [1163, 30] width 45 height 45
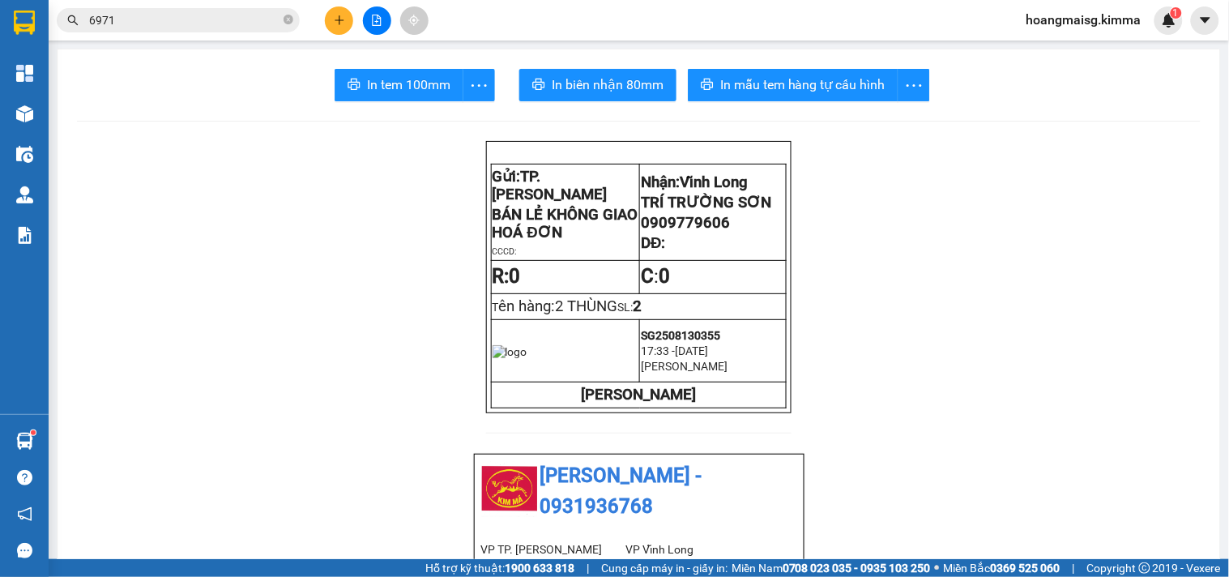
click at [270, 11] on input "6971" at bounding box center [184, 20] width 191 height 18
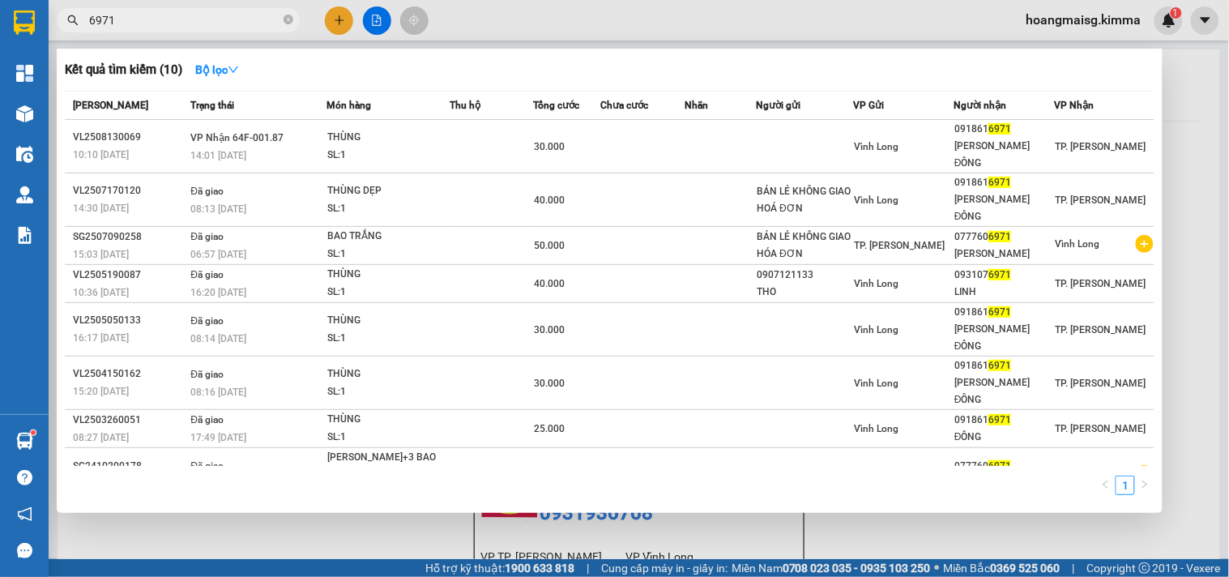
click at [270, 11] on input "6971" at bounding box center [184, 20] width 191 height 18
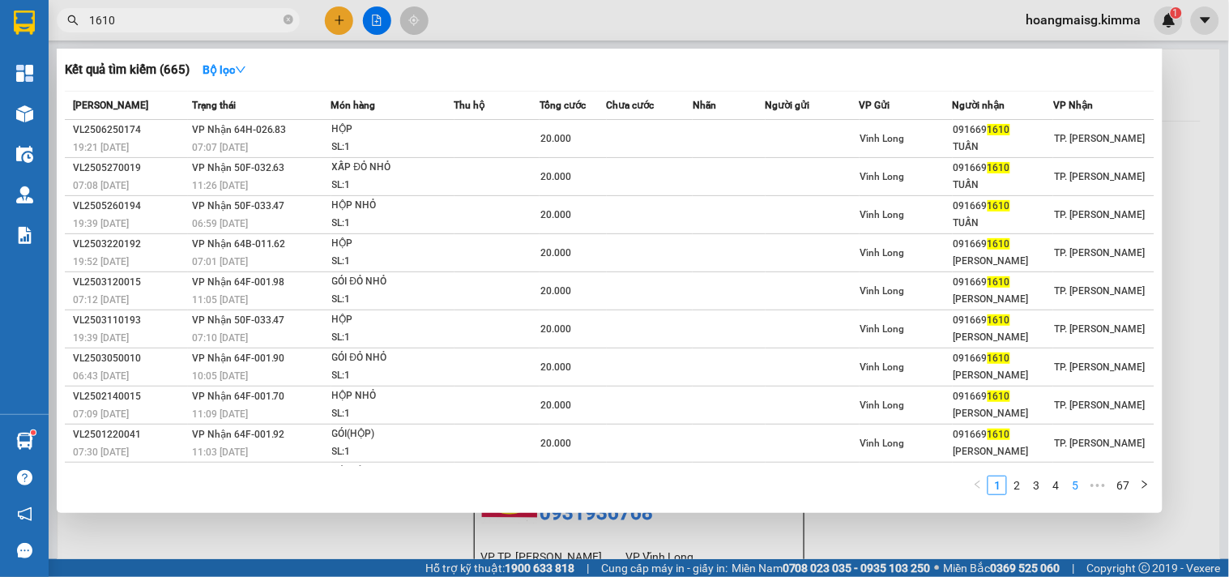
type input "1610"
click at [1074, 492] on link "5" at bounding box center [1075, 485] width 18 height 18
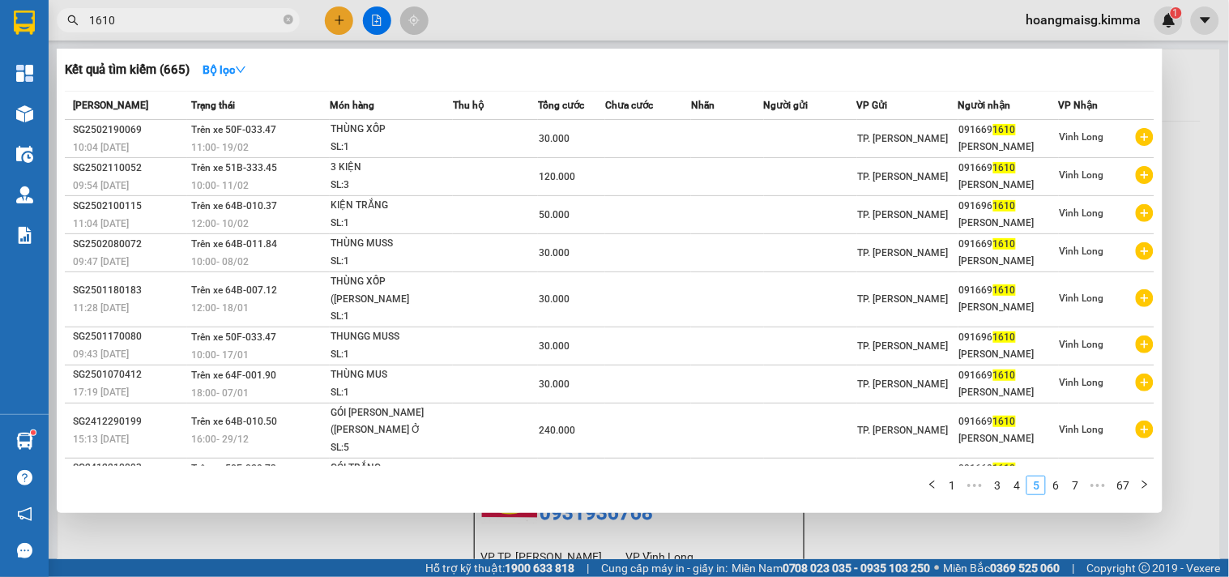
click at [1040, 483] on link "5" at bounding box center [1036, 485] width 18 height 18
click at [1023, 483] on link "4" at bounding box center [1017, 485] width 18 height 18
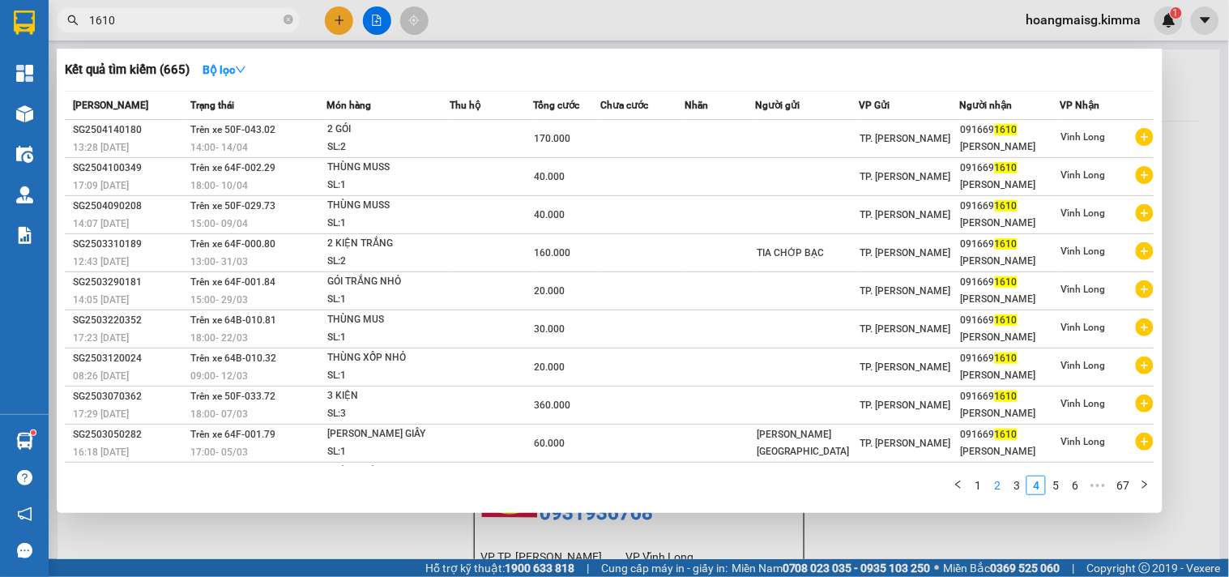
click at [1001, 484] on link "2" at bounding box center [998, 485] width 18 height 18
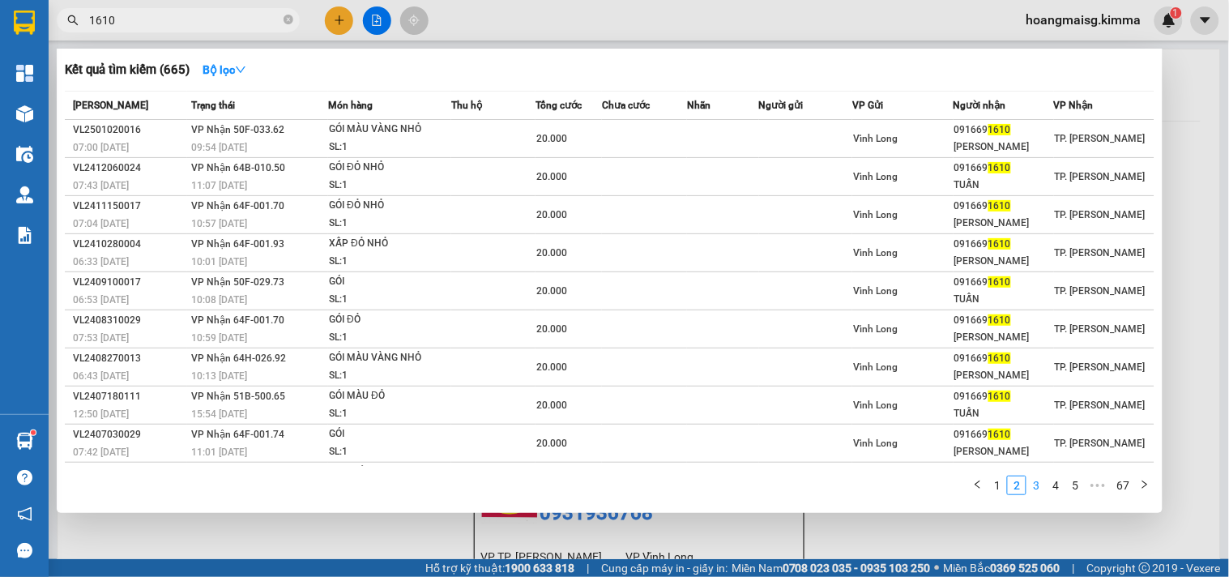
click at [1038, 490] on link "3" at bounding box center [1036, 485] width 18 height 18
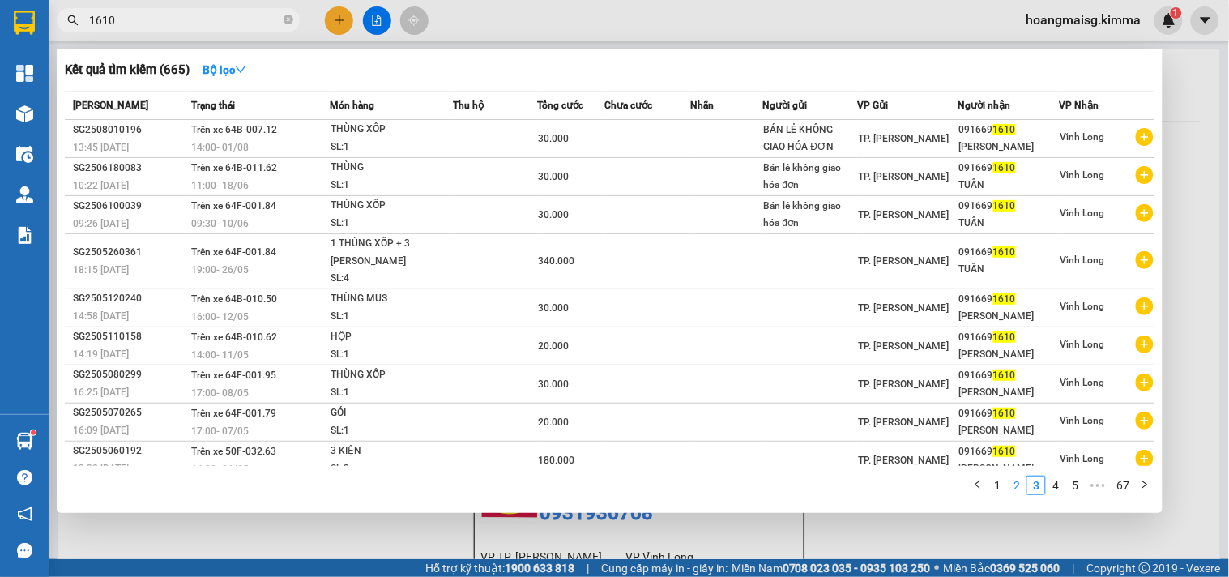
click at [1025, 491] on link "2" at bounding box center [1017, 485] width 18 height 18
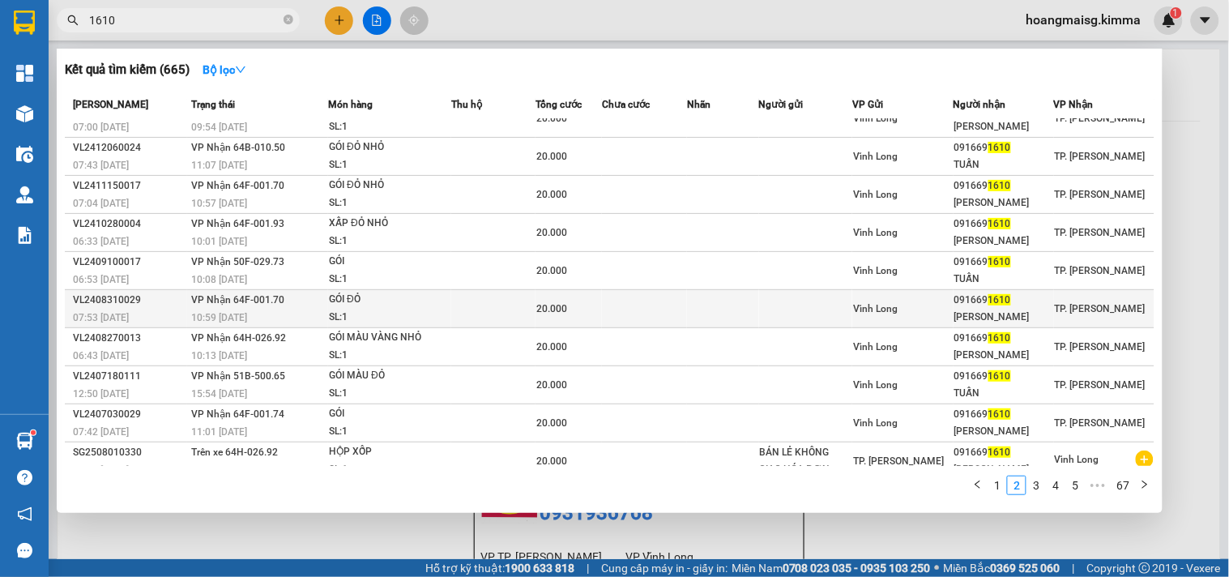
scroll to position [36, 0]
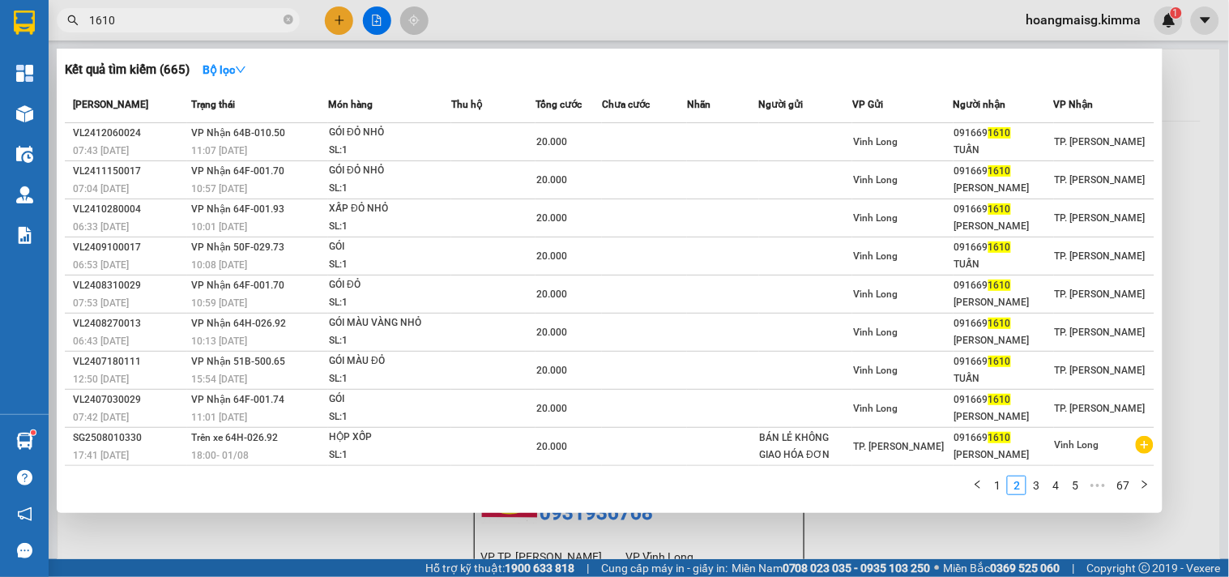
click at [256, 28] on input "1610" at bounding box center [184, 20] width 191 height 18
click at [255, 28] on input "1610" at bounding box center [184, 20] width 191 height 18
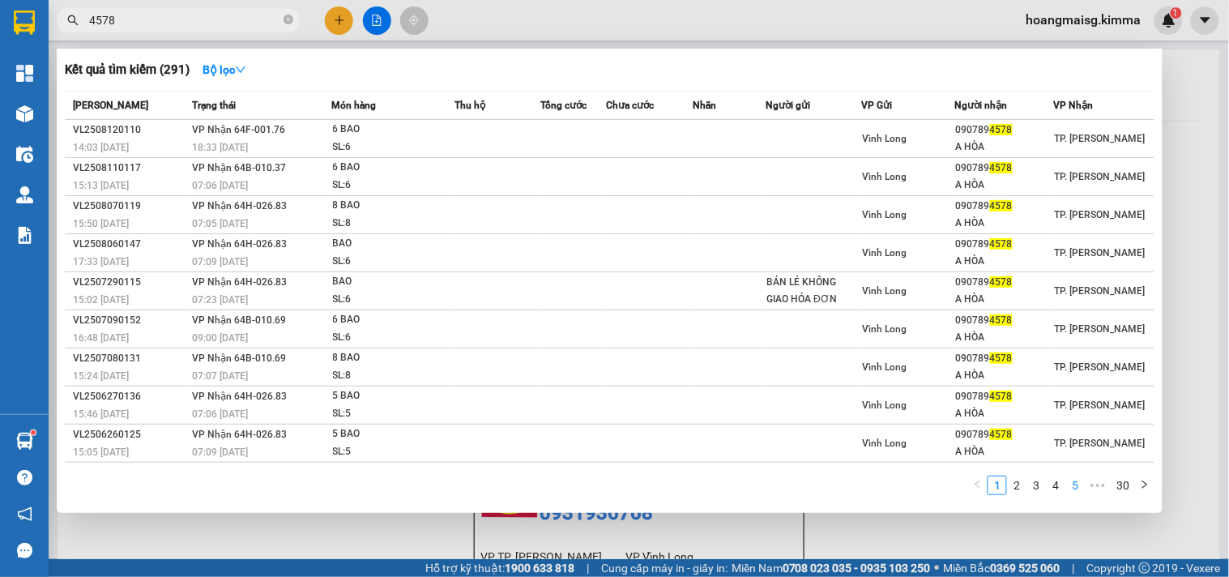
type input "4578"
click at [1079, 482] on link "5" at bounding box center [1075, 485] width 18 height 18
click at [1120, 485] on link "30" at bounding box center [1123, 485] width 23 height 18
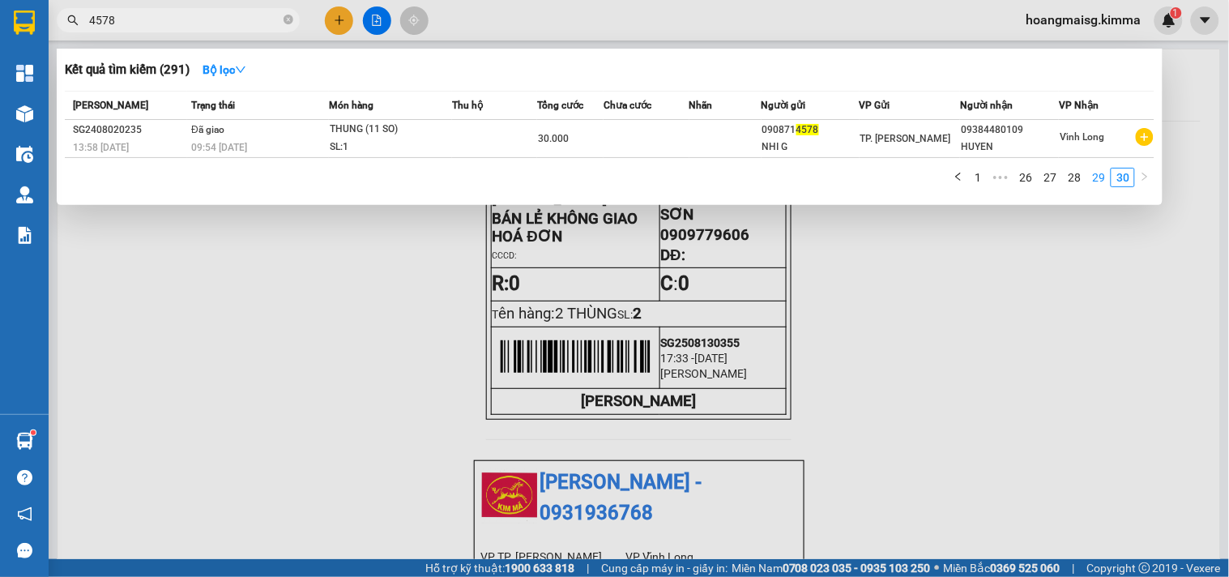
click at [1100, 179] on link "29" at bounding box center [1098, 178] width 23 height 18
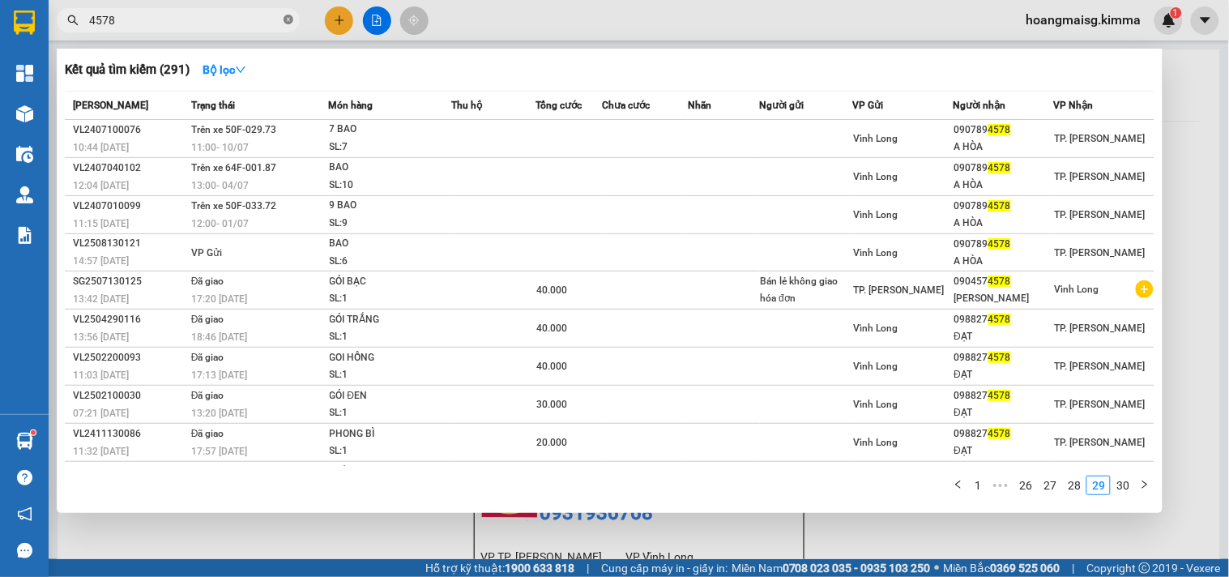
click at [288, 16] on icon "close-circle" at bounding box center [289, 20] width 10 height 10
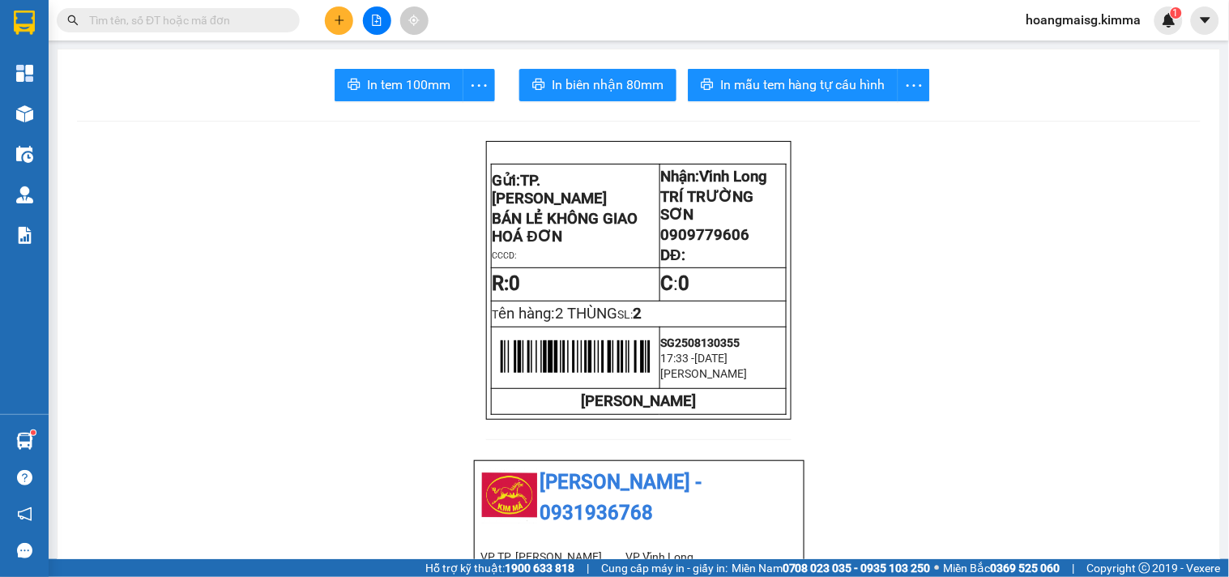
click at [157, 19] on input "text" at bounding box center [184, 20] width 191 height 18
click at [340, 11] on button at bounding box center [339, 20] width 28 height 28
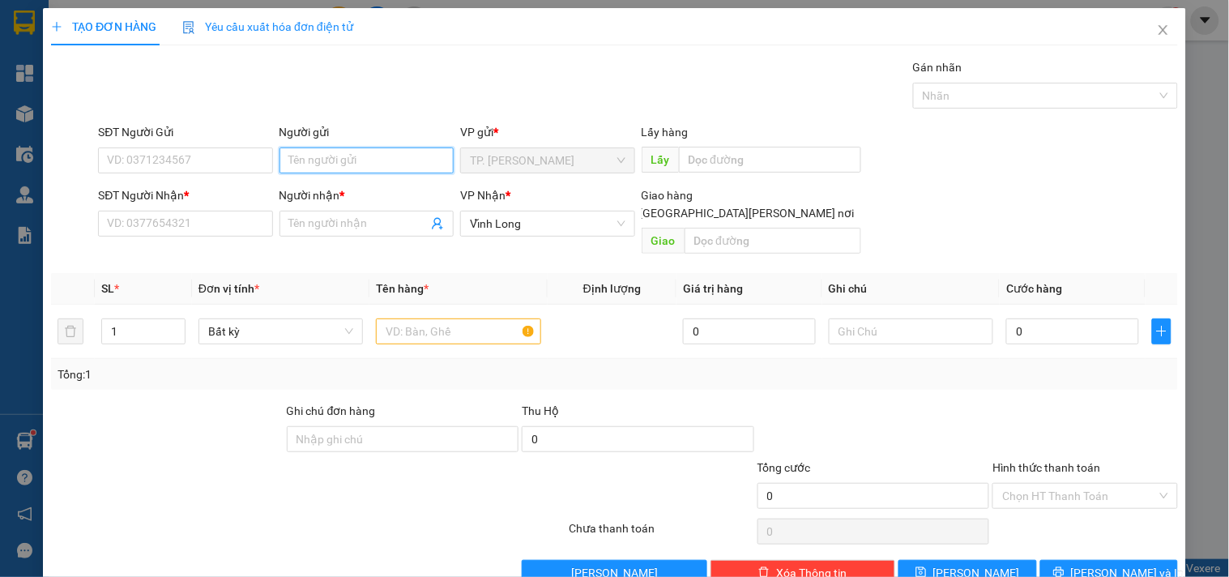
click at [297, 160] on input "Người gửi" at bounding box center [367, 160] width 174 height 26
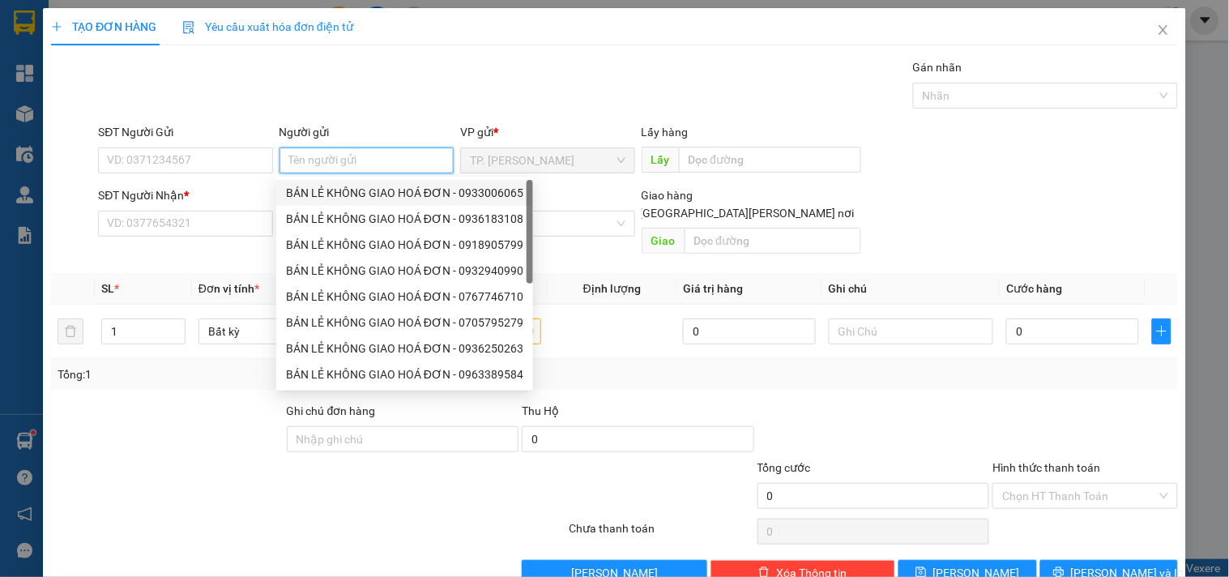
click at [318, 184] on div "BÁN LẺ KHÔNG GIAO HOÁ ĐƠN - 0933006065" at bounding box center [404, 193] width 237 height 18
type input "0933006065"
type input "BÁN LẺ KHÔNG GIAO HOÁ ĐƠN"
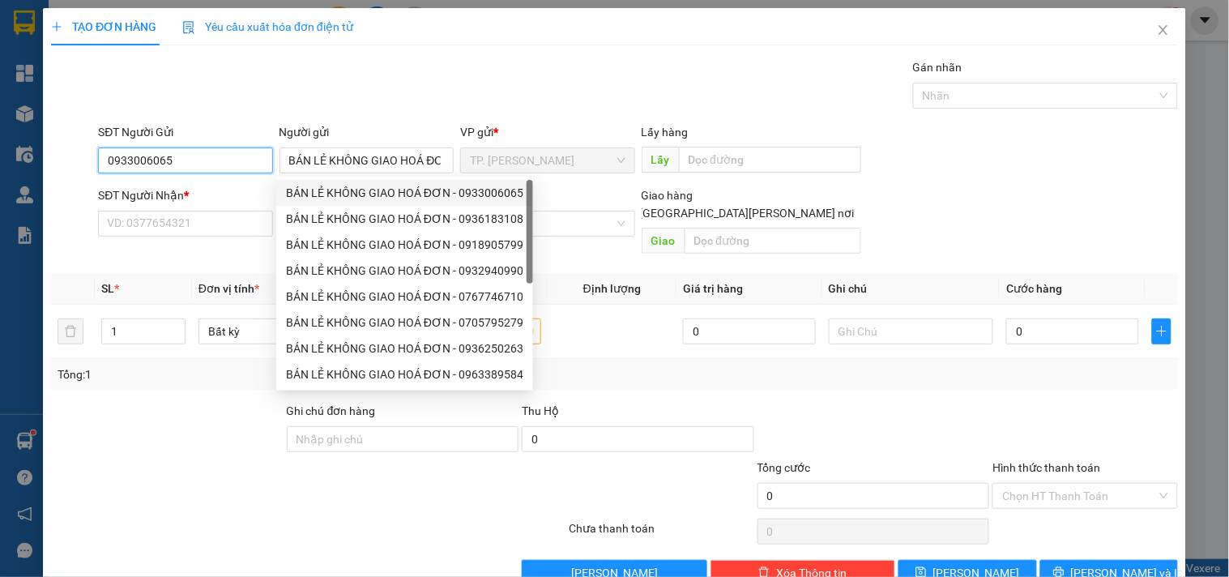
click at [206, 147] on input "0933006065" at bounding box center [185, 160] width 174 height 26
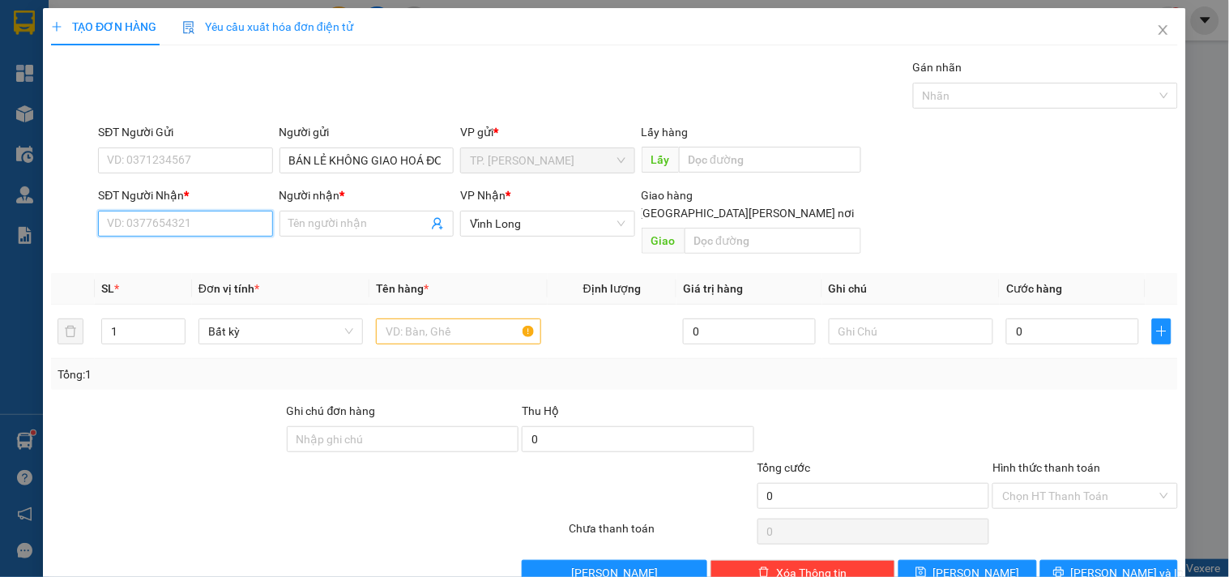
click at [193, 212] on input "SĐT Người Nhận *" at bounding box center [185, 224] width 174 height 26
type input "0903614202"
click at [207, 261] on div "0903614202 - [PERSON_NAME]" at bounding box center [187, 256] width 160 height 18
type input "[PERSON_NAME]"
type input "0903614202"
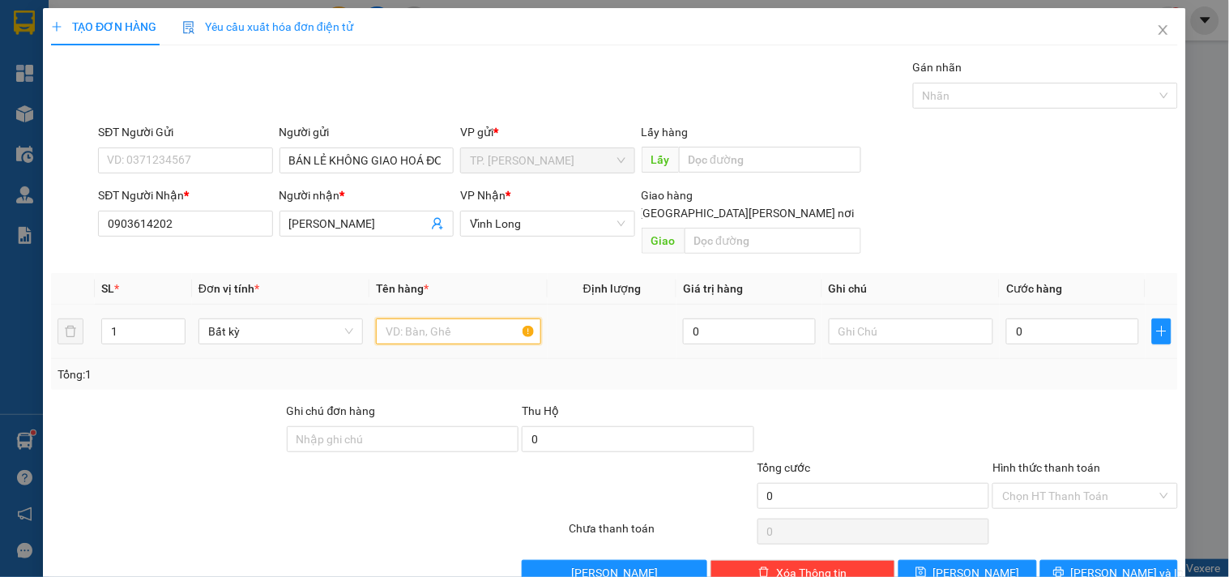
click at [403, 320] on input "text" at bounding box center [458, 331] width 164 height 26
type input "THÙNG"
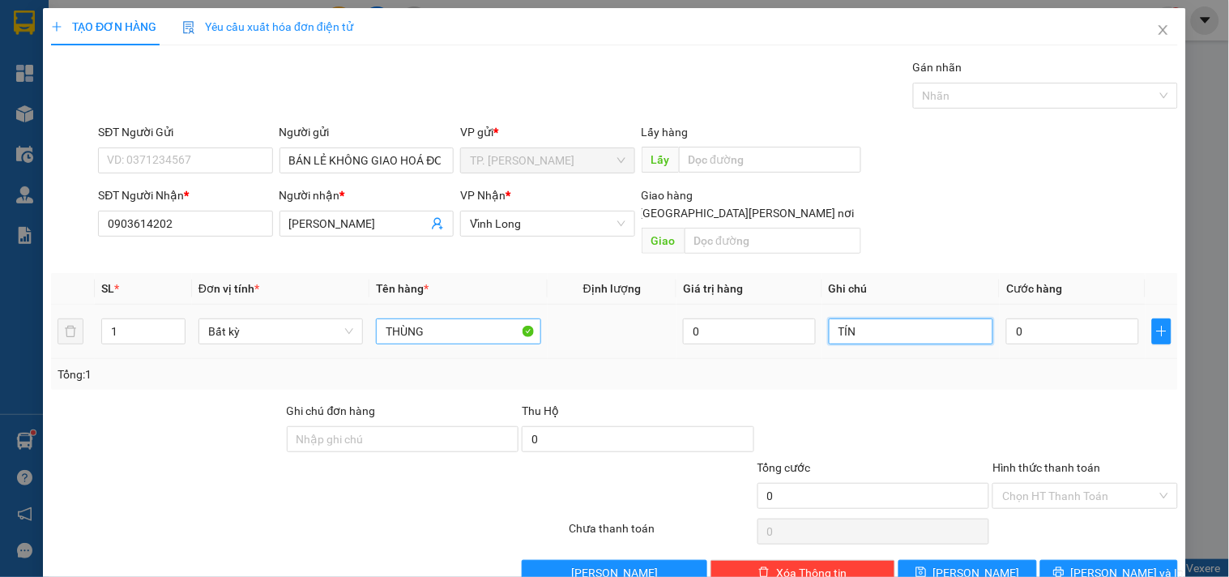
type input "TÍN"
click at [1103, 564] on span "[PERSON_NAME] và In" at bounding box center [1127, 573] width 113 height 18
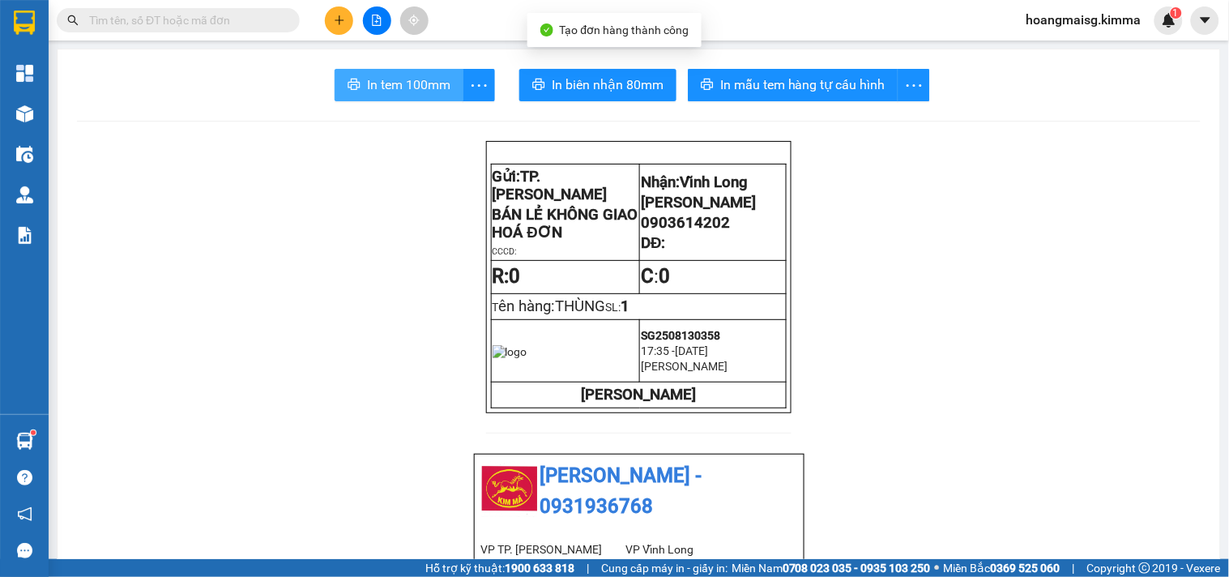
click at [410, 83] on span "In tem 100mm" at bounding box center [408, 85] width 83 height 20
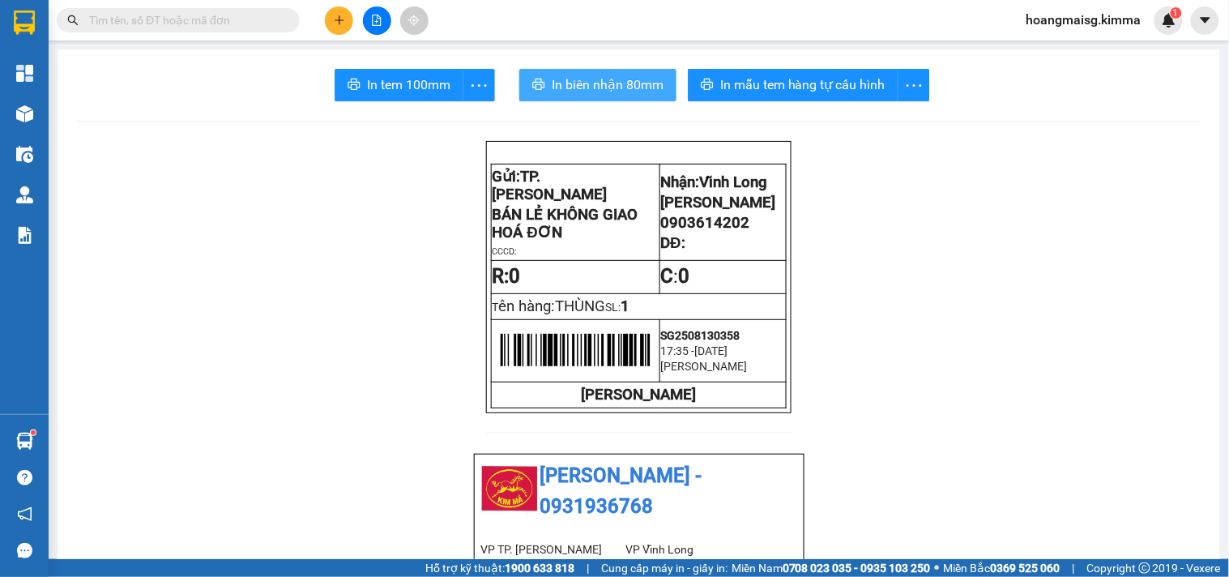
click at [565, 84] on span "In biên nhận 80mm" at bounding box center [608, 85] width 112 height 20
click at [208, 23] on input "text" at bounding box center [184, 20] width 191 height 18
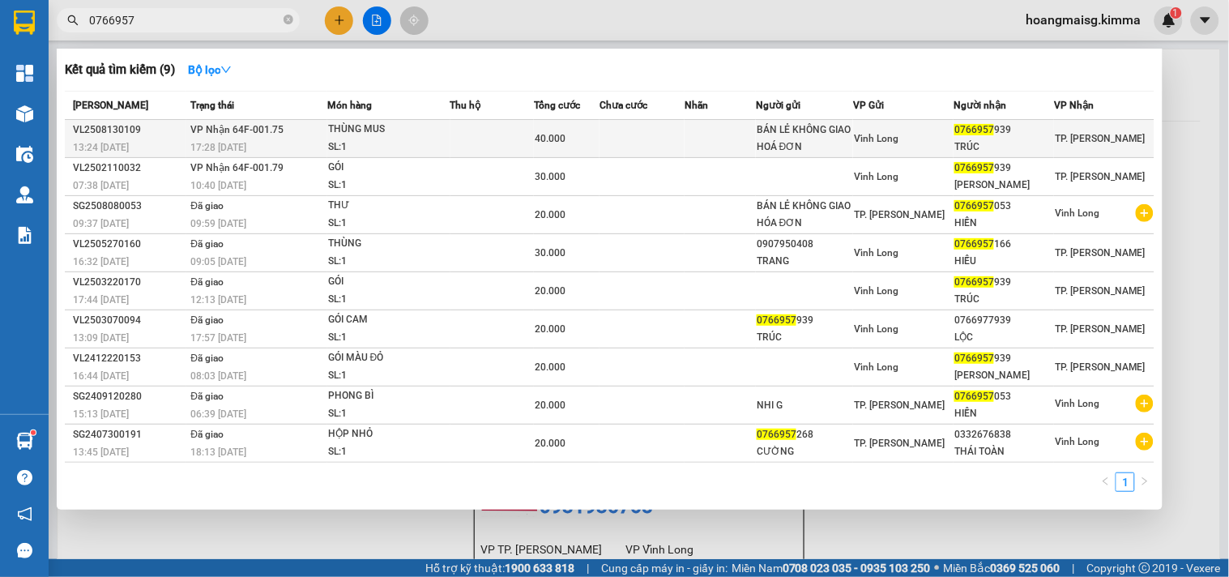
type input "0766957"
click at [386, 136] on div "THÙNG MUS" at bounding box center [389, 130] width 122 height 18
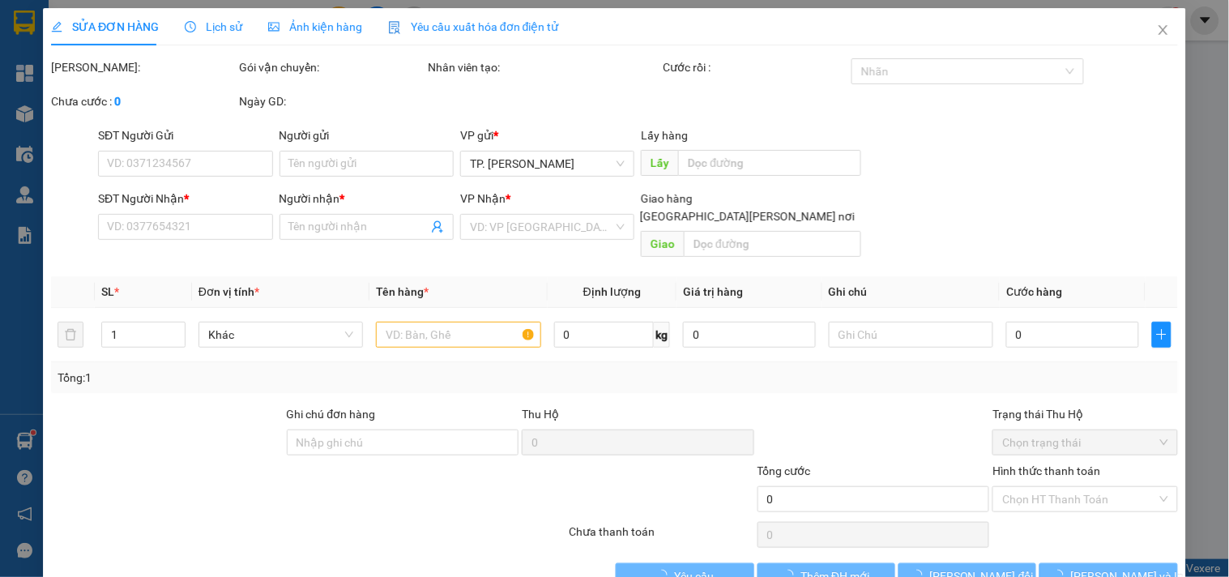
type input "BÁN LẺ KHÔNG GIAO HOÁ ĐƠN"
type input "0766957939"
type input "TRÚC"
type input "40.000"
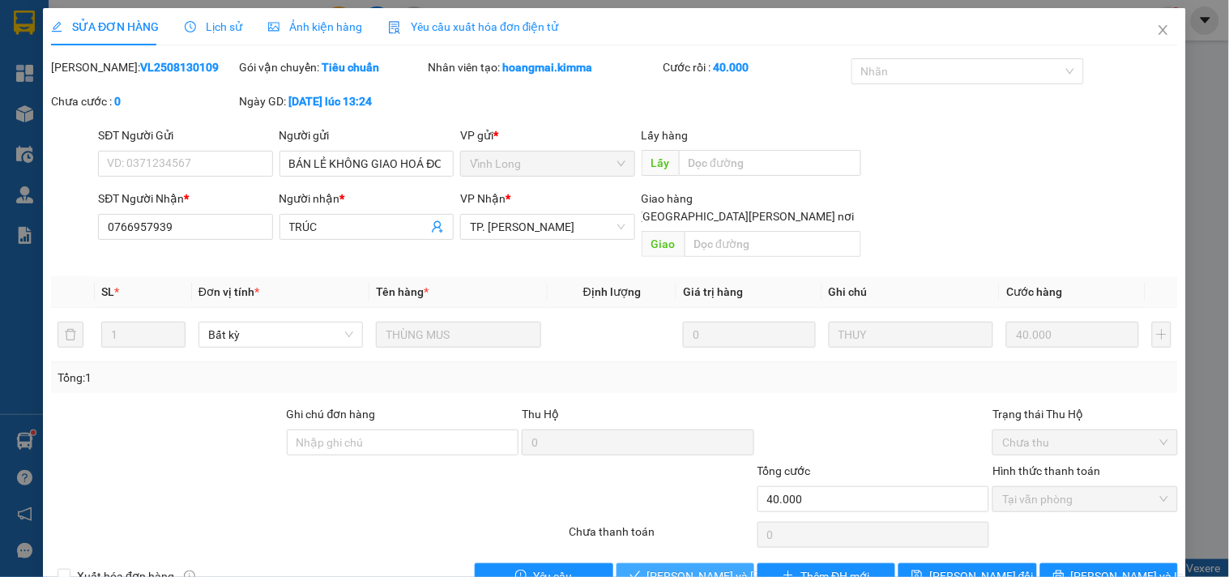
click at [679, 567] on span "[PERSON_NAME] và [PERSON_NAME] hàng" at bounding box center [756, 576] width 219 height 18
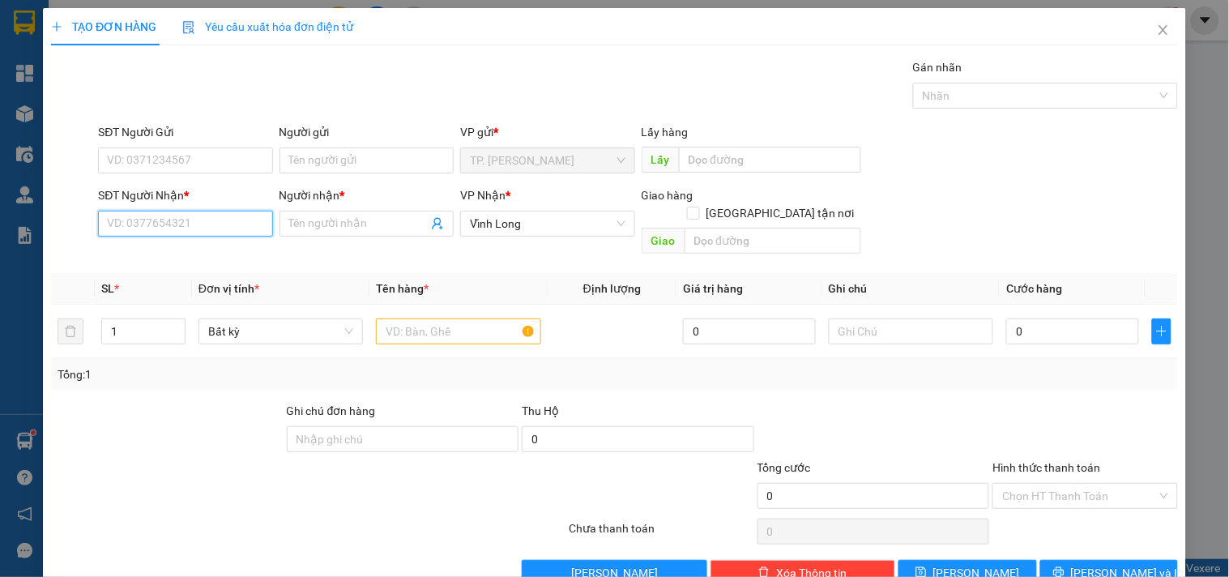
click at [184, 235] on input "SĐT Người Nhận *" at bounding box center [185, 224] width 174 height 26
click at [179, 248] on div "0907327871 - TRÍ HUỆ" at bounding box center [183, 256] width 153 height 18
type input "0907327871"
type input "TRÍ HUỆ"
type input "0907327871"
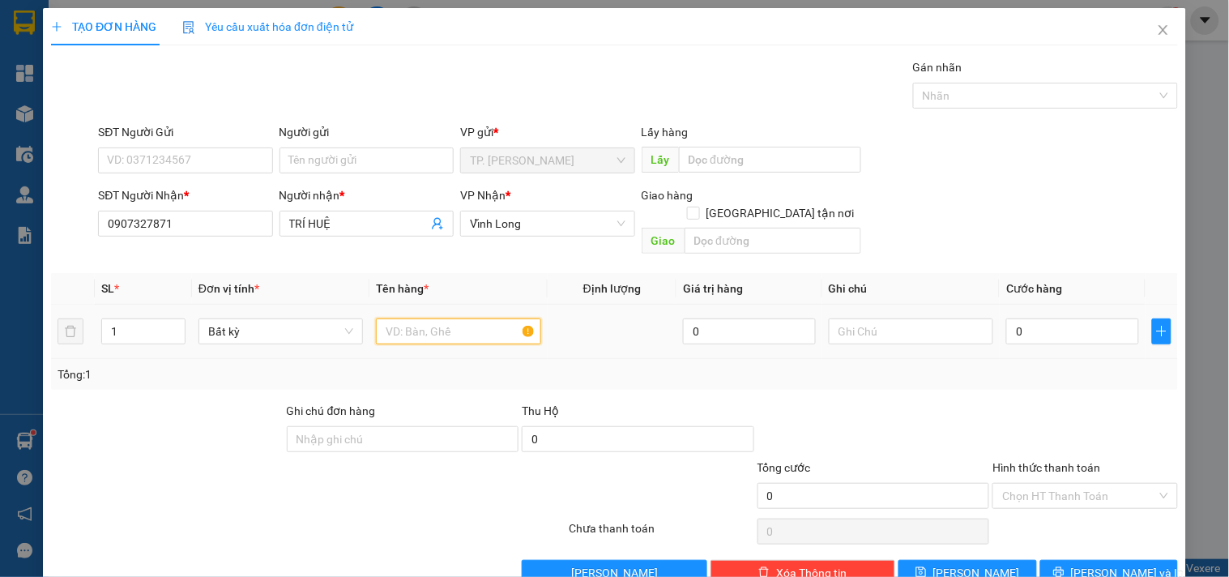
click at [416, 324] on input "text" at bounding box center [458, 331] width 164 height 26
type input "THÙNG"
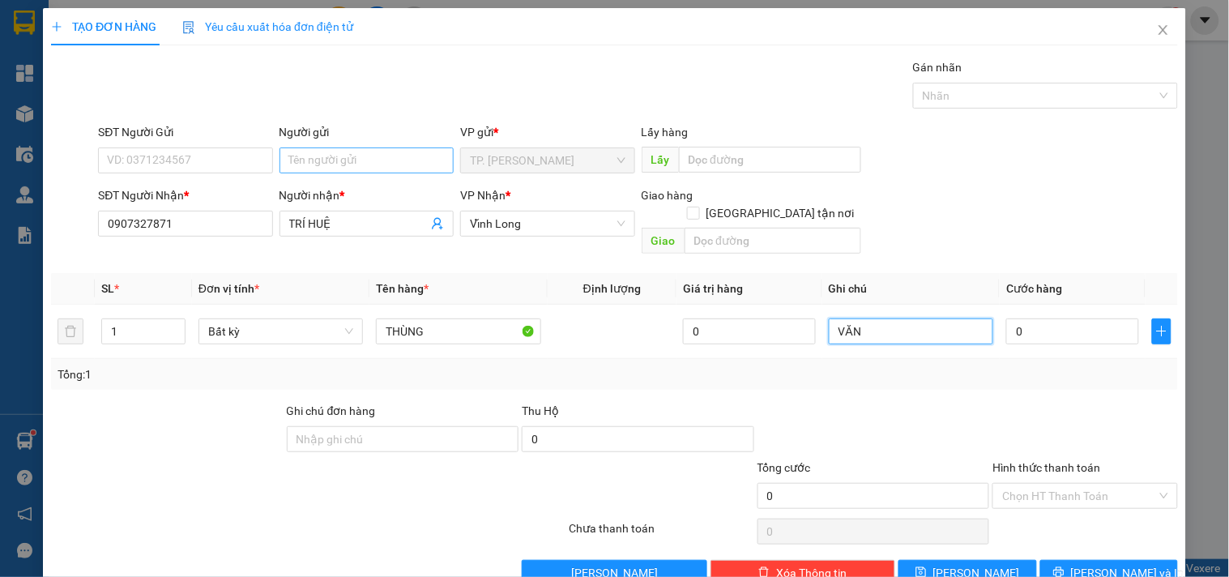
type input "VĂN"
click at [434, 152] on input "Người gửi" at bounding box center [367, 160] width 174 height 26
type input "B"
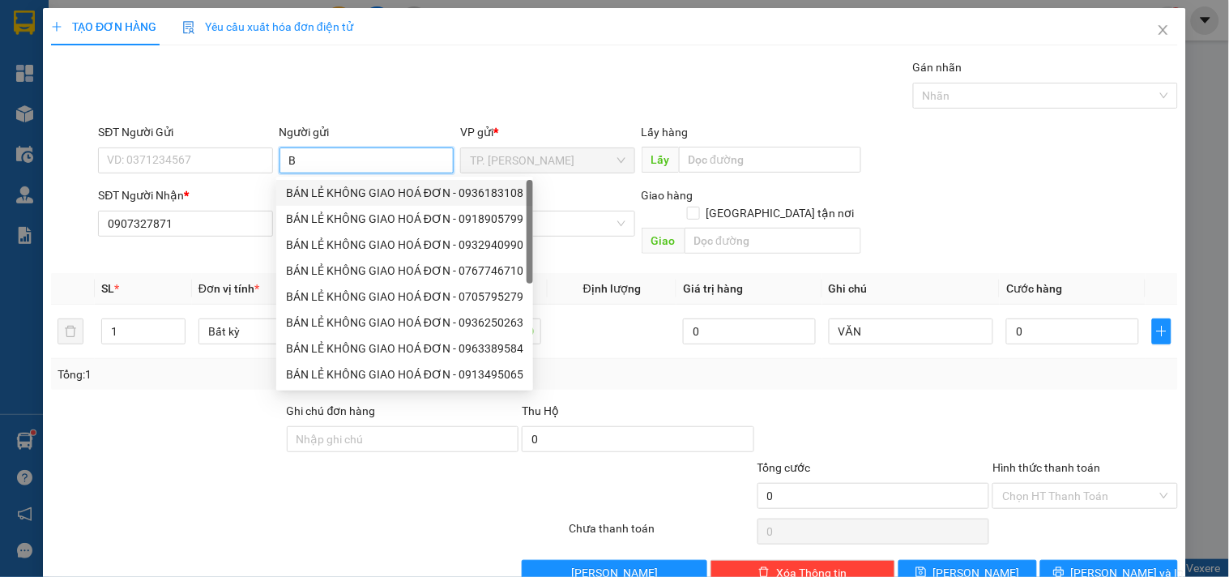
click at [341, 184] on div "BÁN LẺ KHÔNG GIAO HOÁ ĐƠN - 0936183108" at bounding box center [404, 193] width 237 height 18
type input "0936183108"
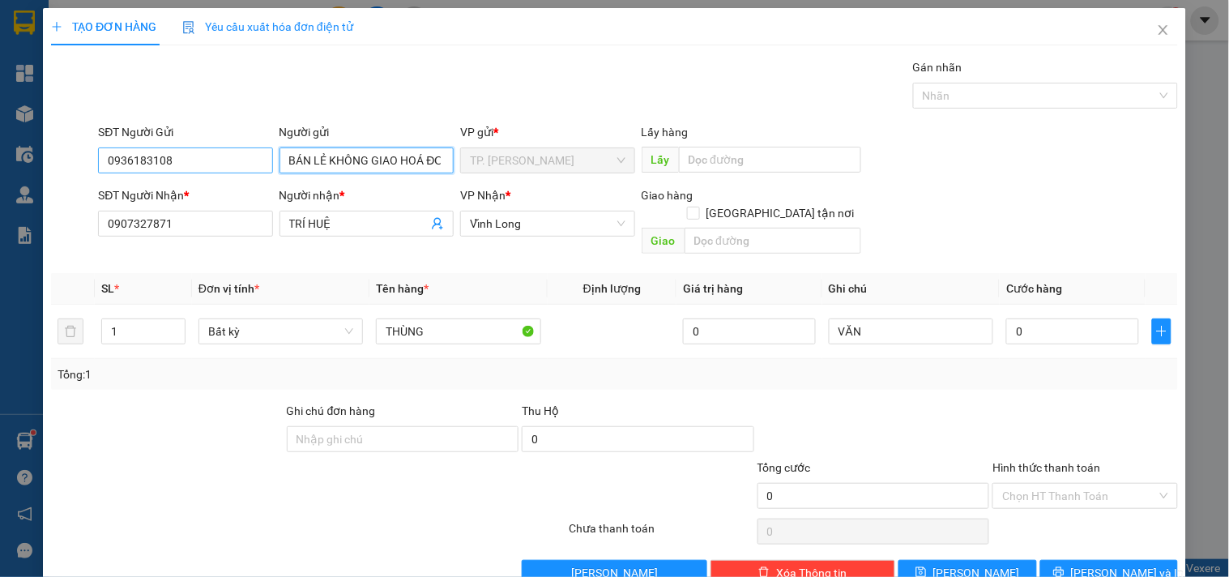
type input "BÁN LẺ KHÔNG GIAO HOÁ ĐƠN"
click at [244, 162] on input "0936183108" at bounding box center [185, 160] width 174 height 26
type input "0"
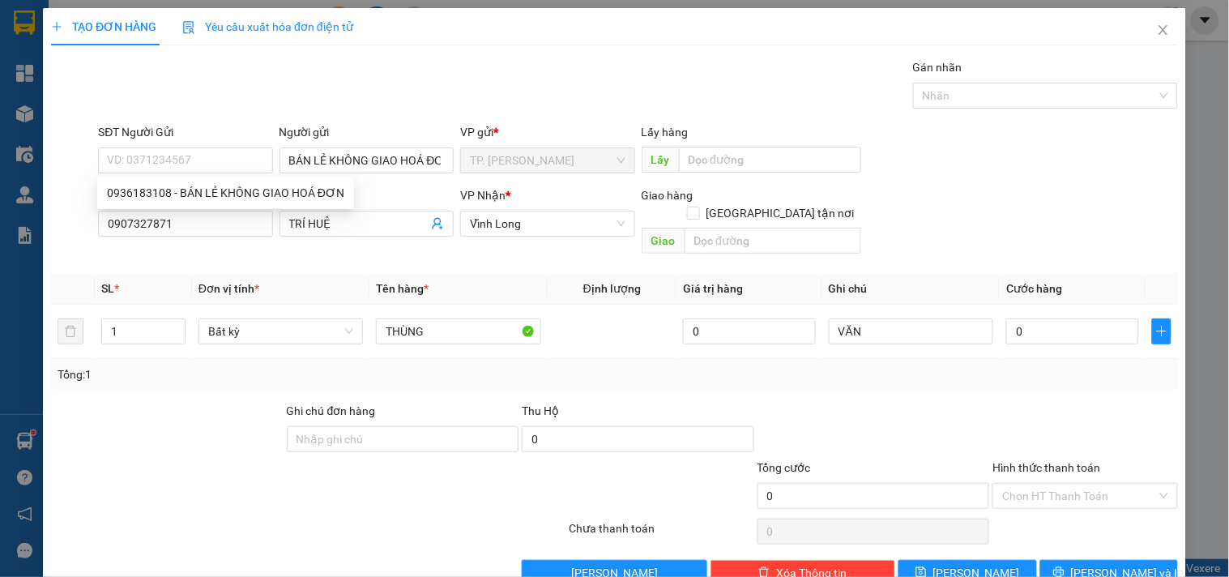
click at [212, 482] on div at bounding box center [214, 487] width 330 height 57
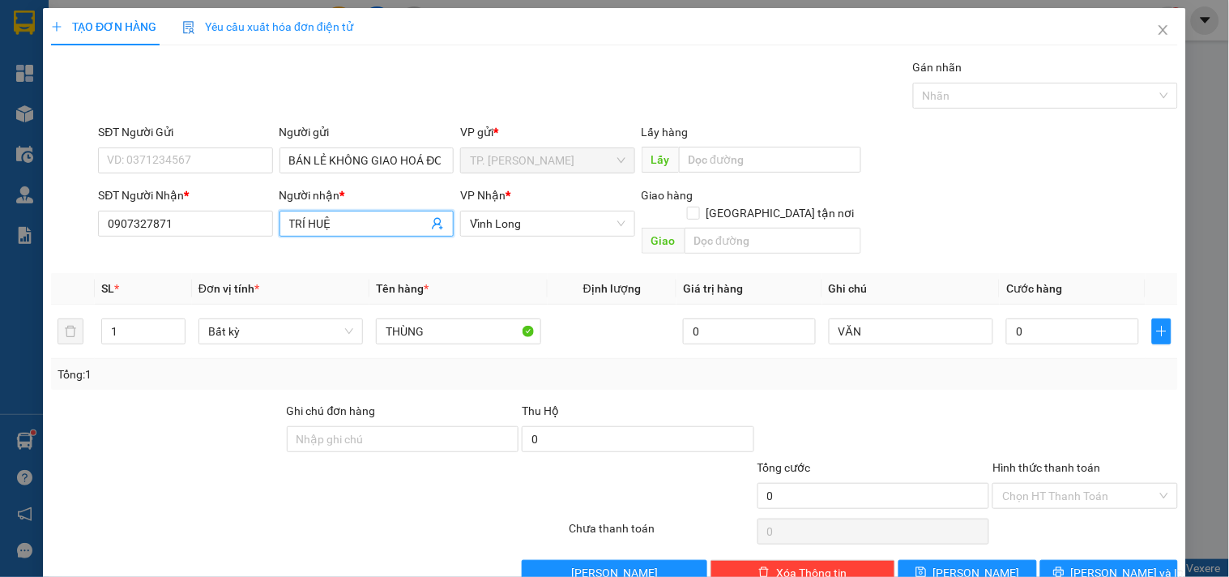
click at [371, 227] on input "TRÍ HUỆ" at bounding box center [358, 224] width 139 height 18
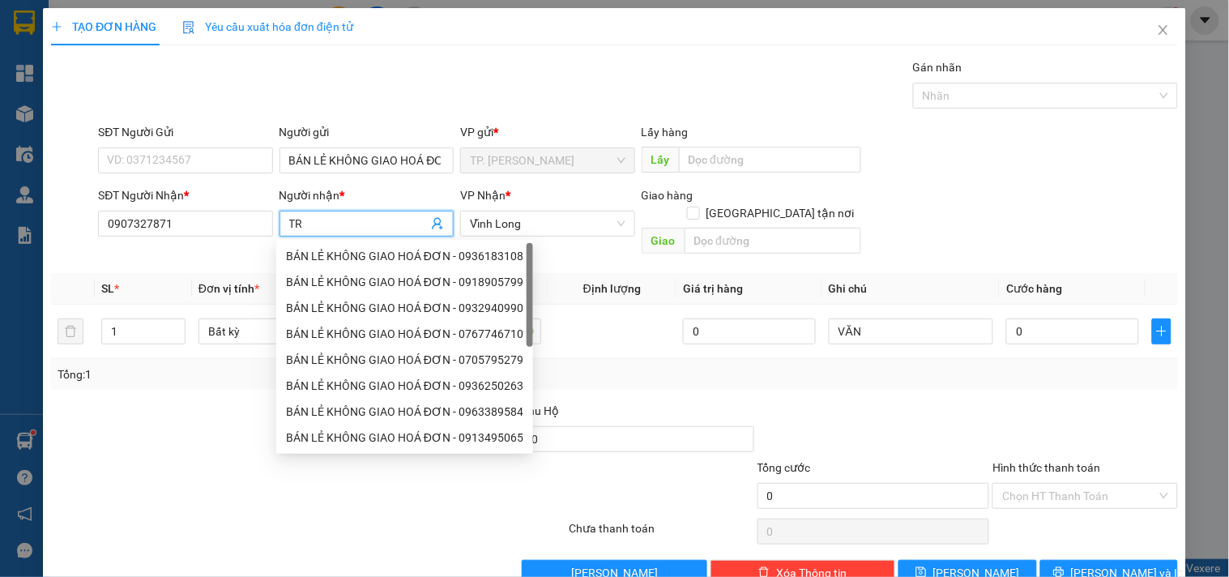
type input "T"
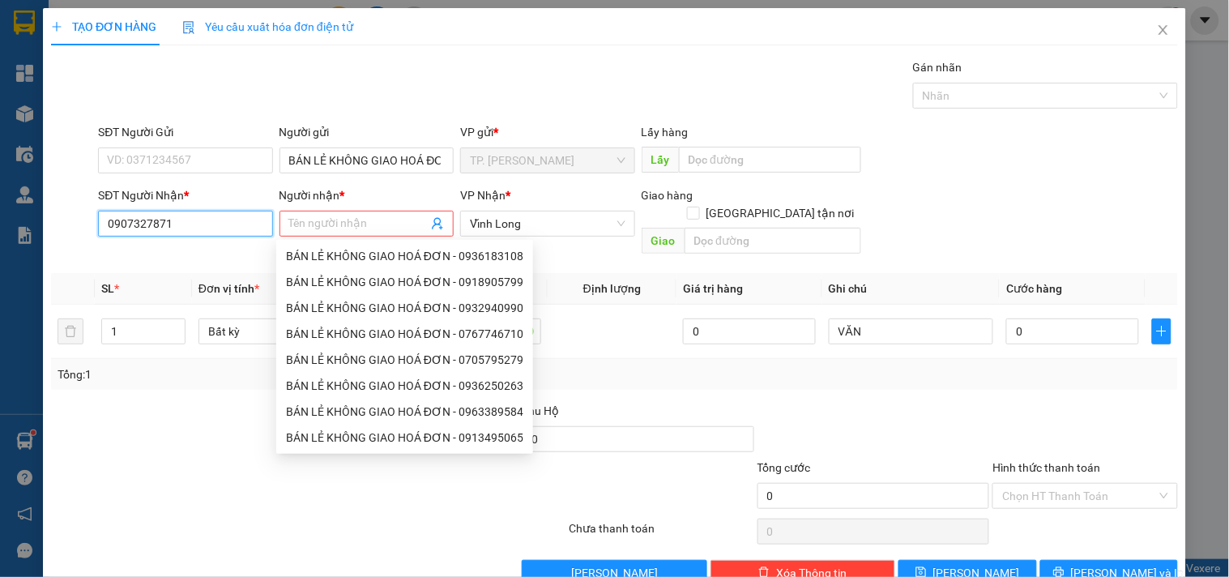
click at [192, 211] on input "0907327871" at bounding box center [185, 224] width 174 height 26
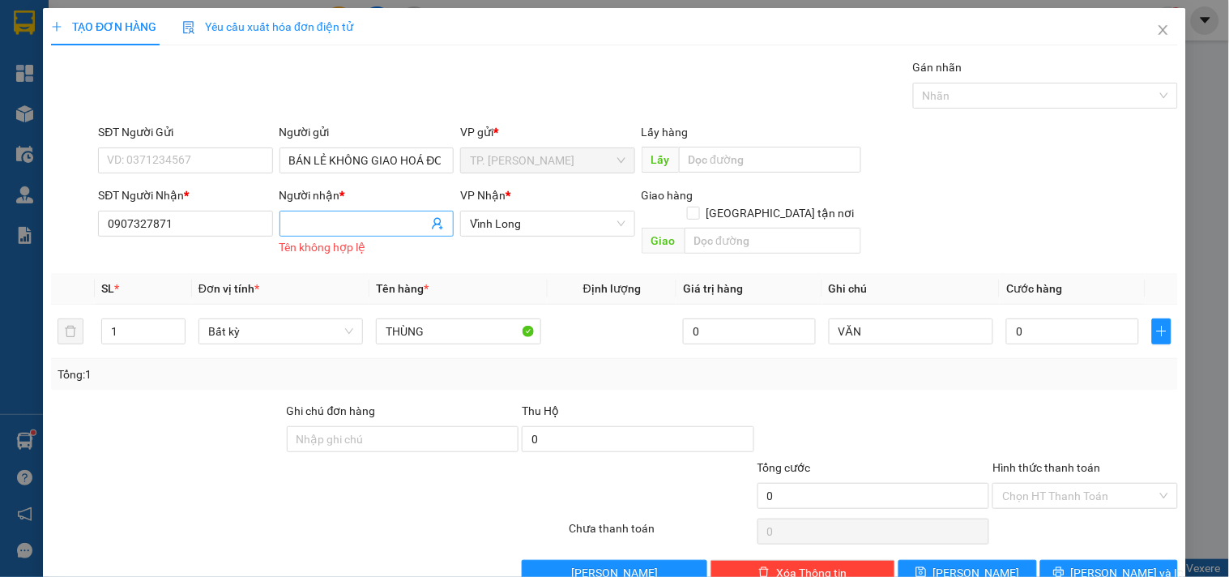
click at [310, 219] on input "Người nhận *" at bounding box center [358, 224] width 139 height 18
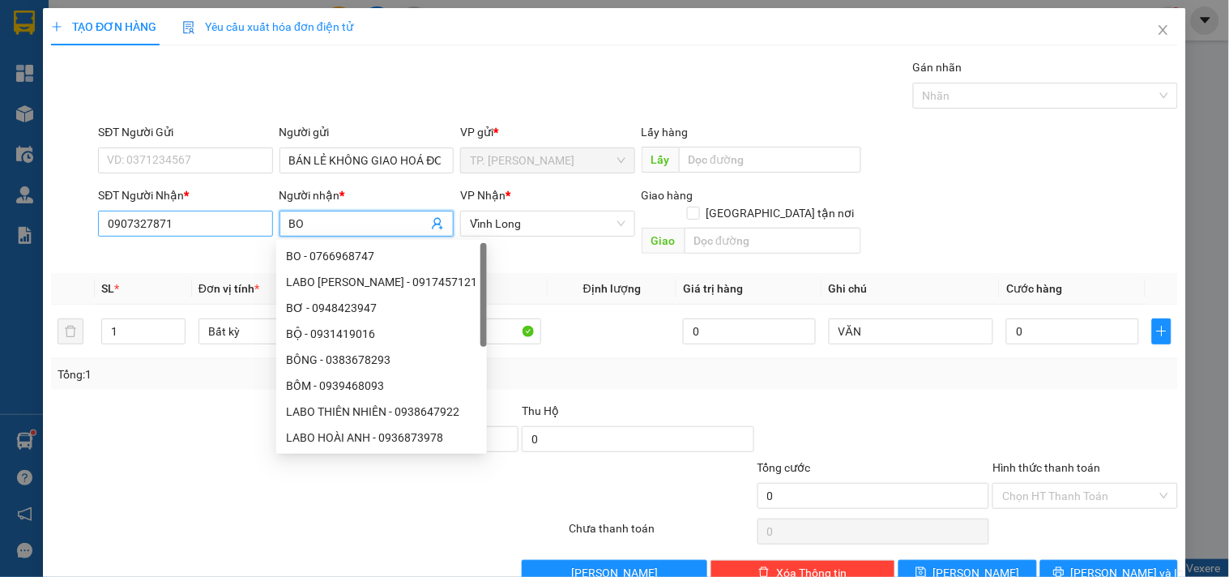
type input "BO"
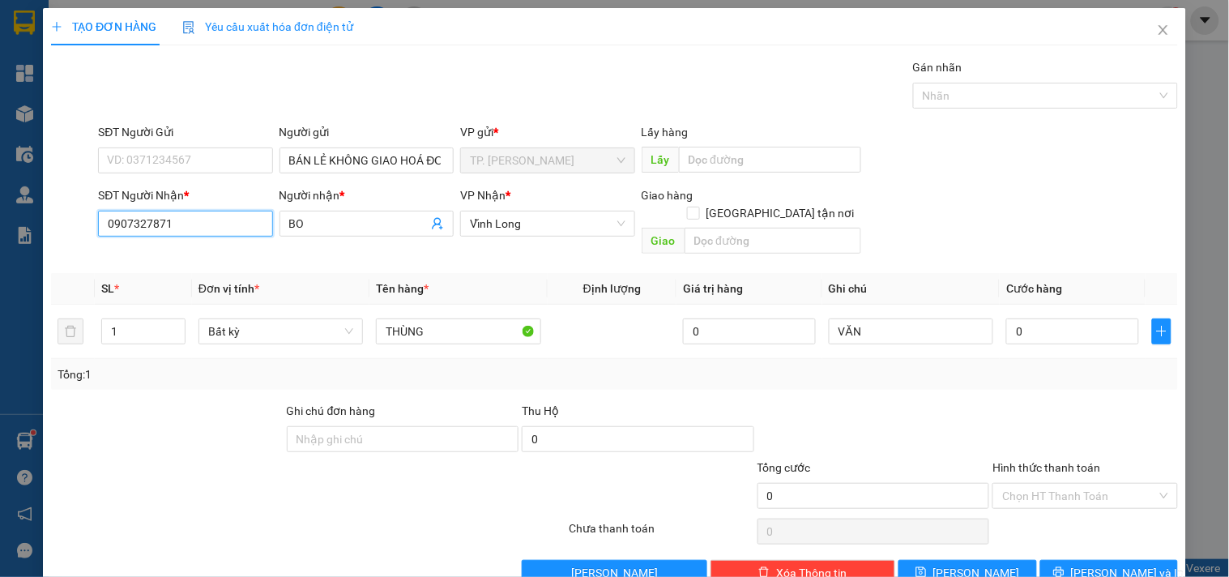
drag, startPoint x: 182, startPoint y: 236, endPoint x: 97, endPoint y: 232, distance: 85.2
click at [98, 232] on input "0907327871" at bounding box center [185, 224] width 174 height 26
click at [1160, 30] on span "Close" at bounding box center [1163, 30] width 45 height 45
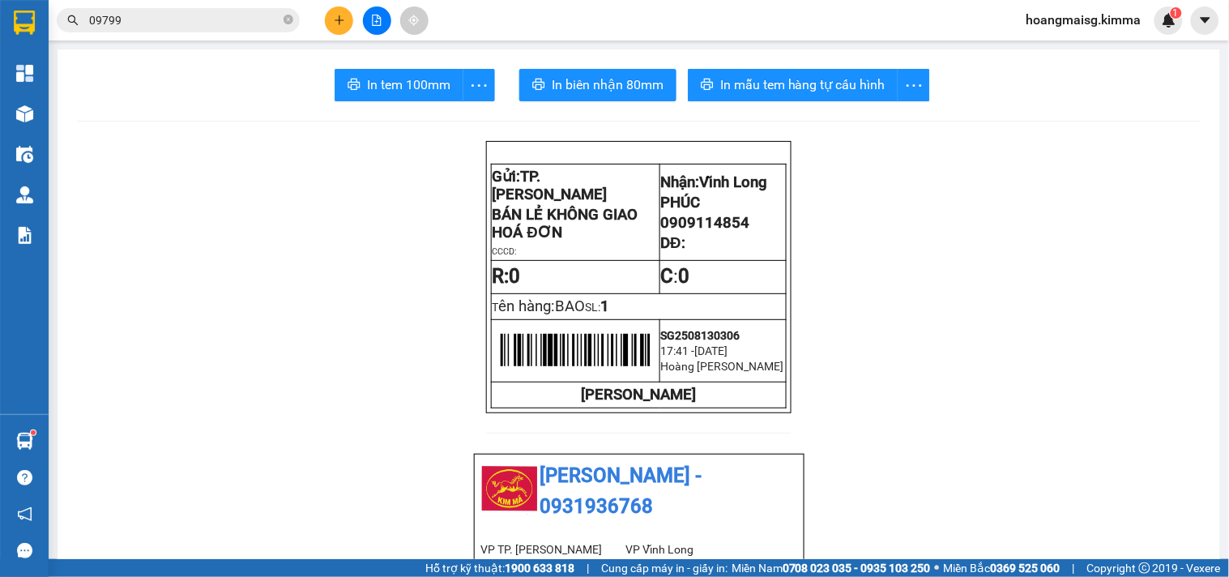
click at [282, 20] on span "09799" at bounding box center [178, 20] width 243 height 24
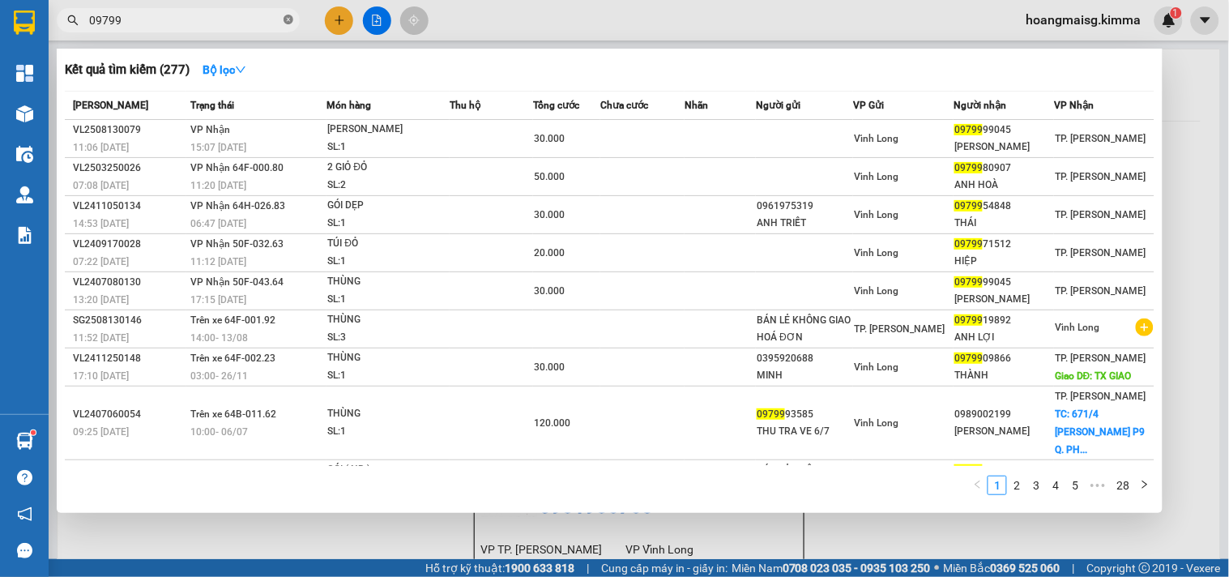
click at [284, 20] on icon "close-circle" at bounding box center [289, 20] width 10 height 10
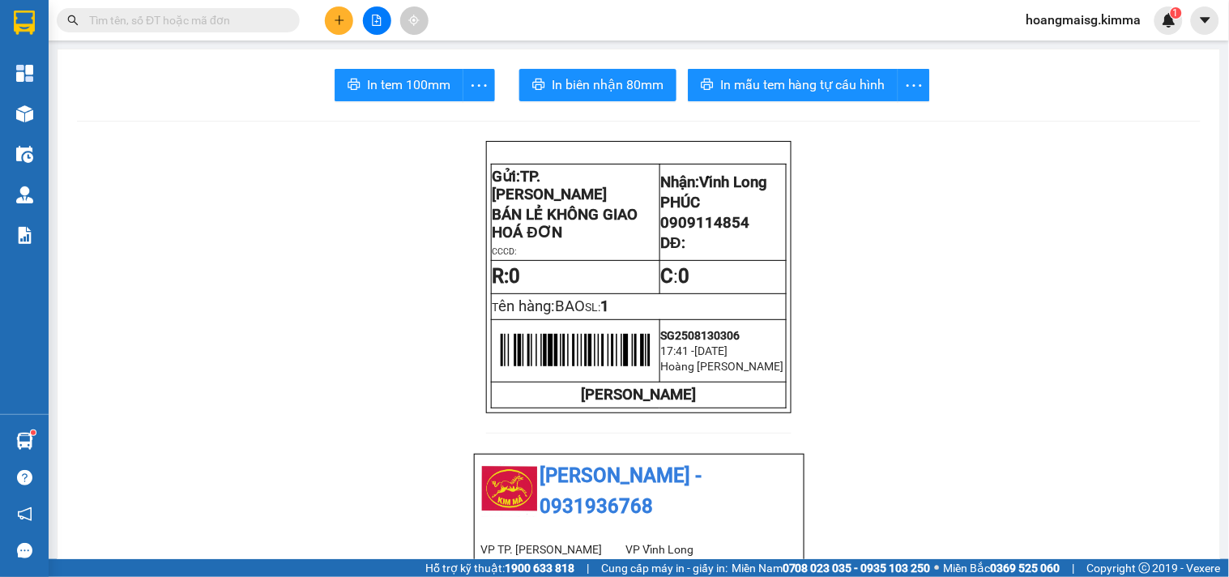
click at [222, 20] on input "text" at bounding box center [184, 20] width 191 height 18
paste input "0907327871"
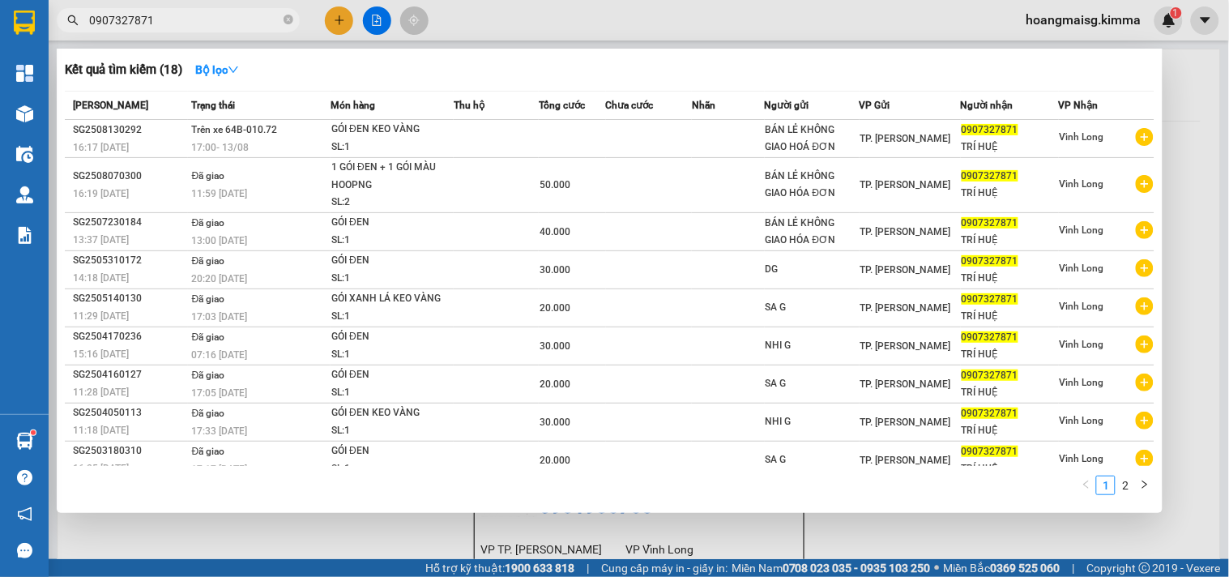
type input "0907327871"
click at [324, 21] on div at bounding box center [614, 288] width 1229 height 577
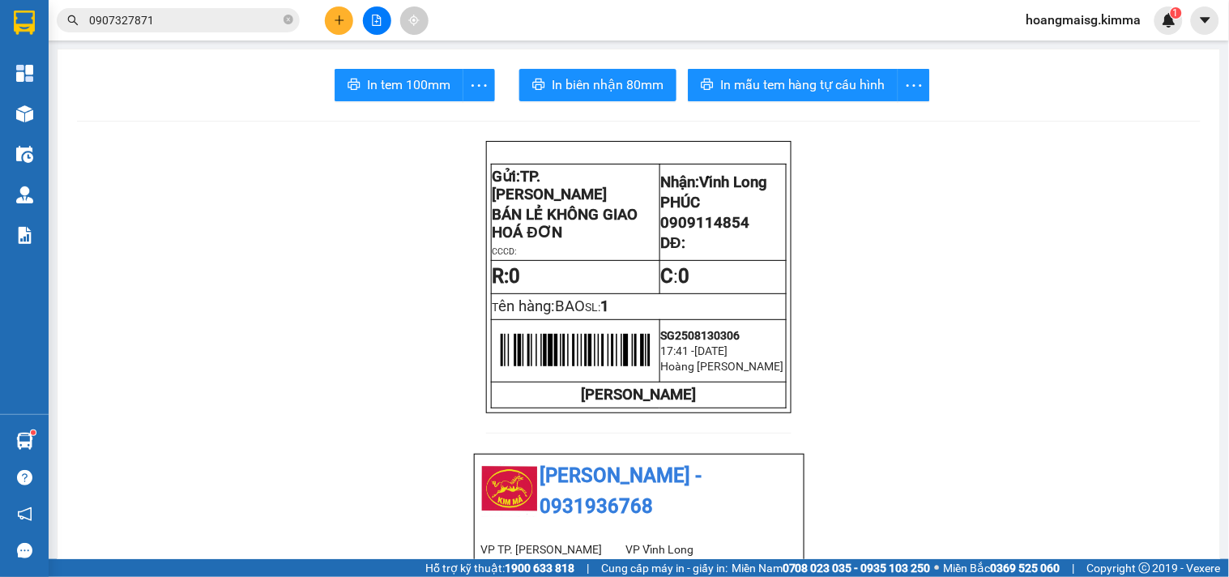
click at [334, 19] on icon "plus" at bounding box center [339, 20] width 11 height 11
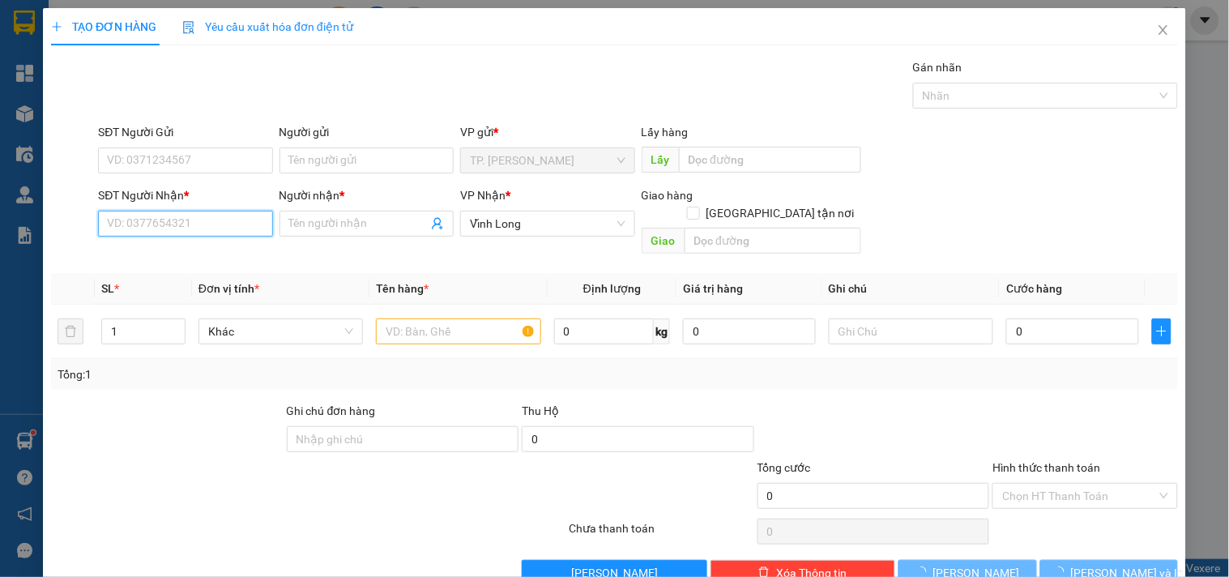
click at [193, 228] on input "SĐT Người Nhận *" at bounding box center [185, 224] width 174 height 26
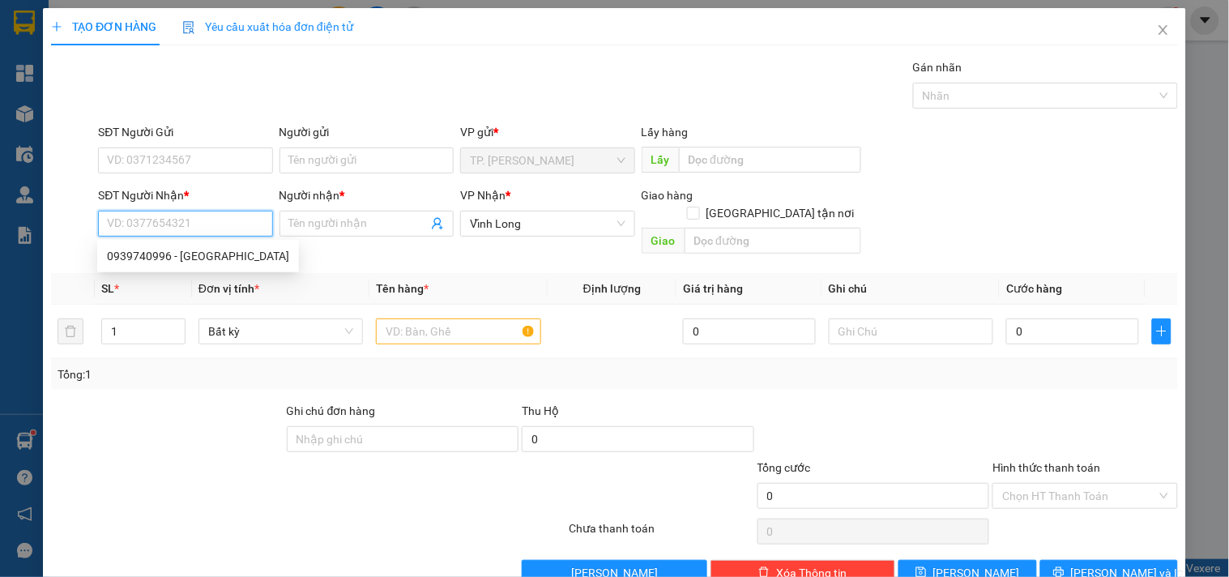
paste input "0907327871"
type input "0907327871"
click at [181, 254] on div "0907327871 - TRÍ HUỆ" at bounding box center [183, 256] width 153 height 18
type input "TRÍ HUỆ"
type input "0907327871"
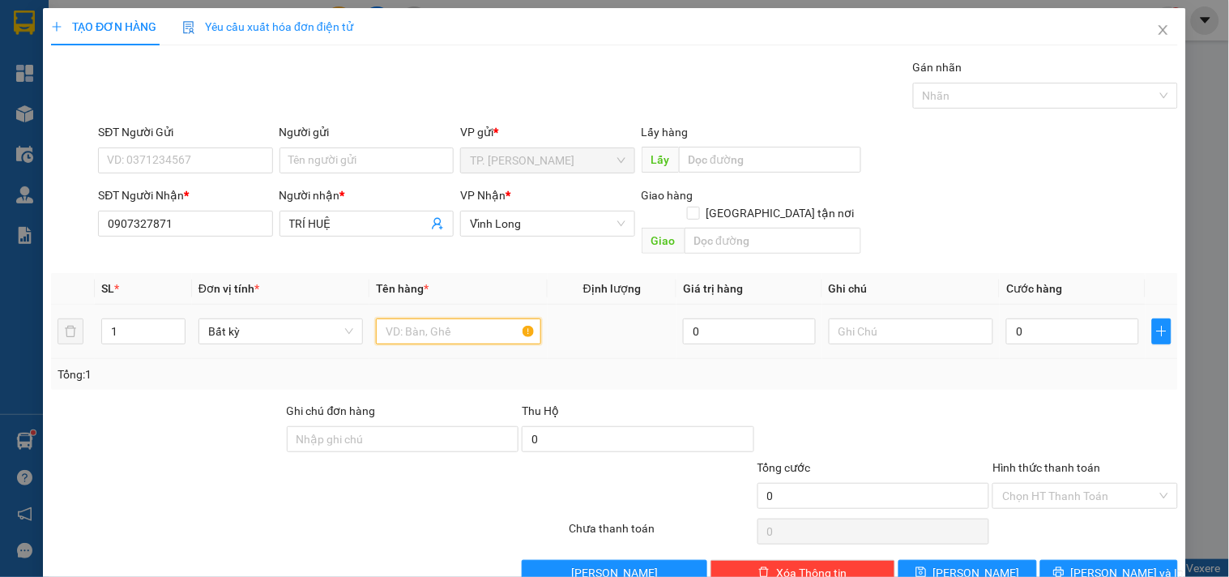
click at [457, 318] on input "text" at bounding box center [458, 331] width 164 height 26
type input "THÙNG"
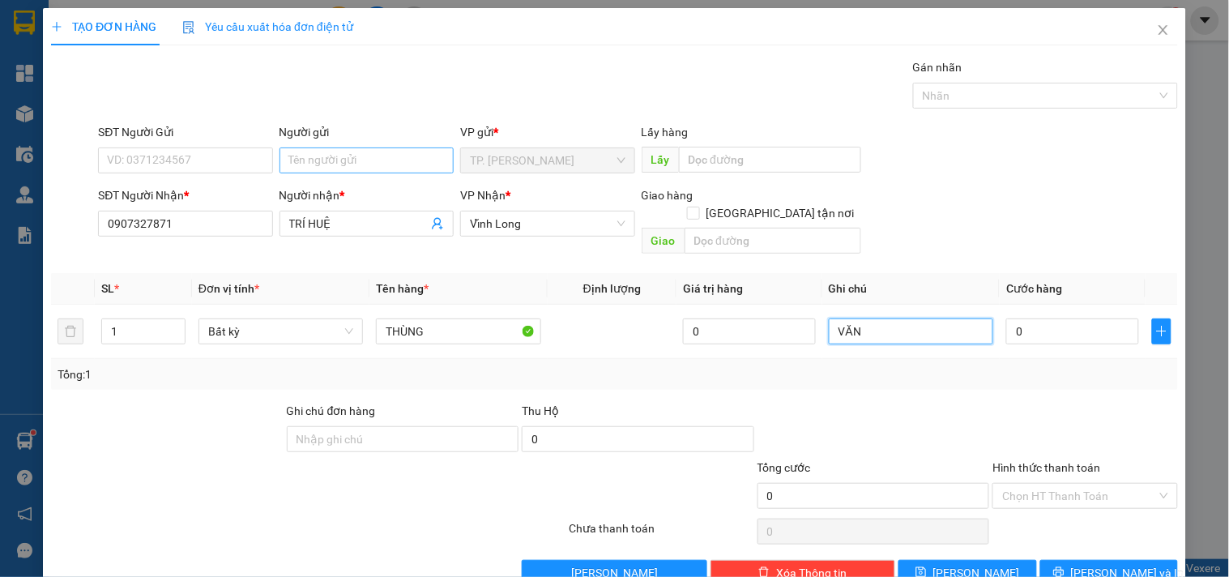
type input "VĂN"
click at [363, 170] on input "Người gửi" at bounding box center [367, 160] width 174 height 26
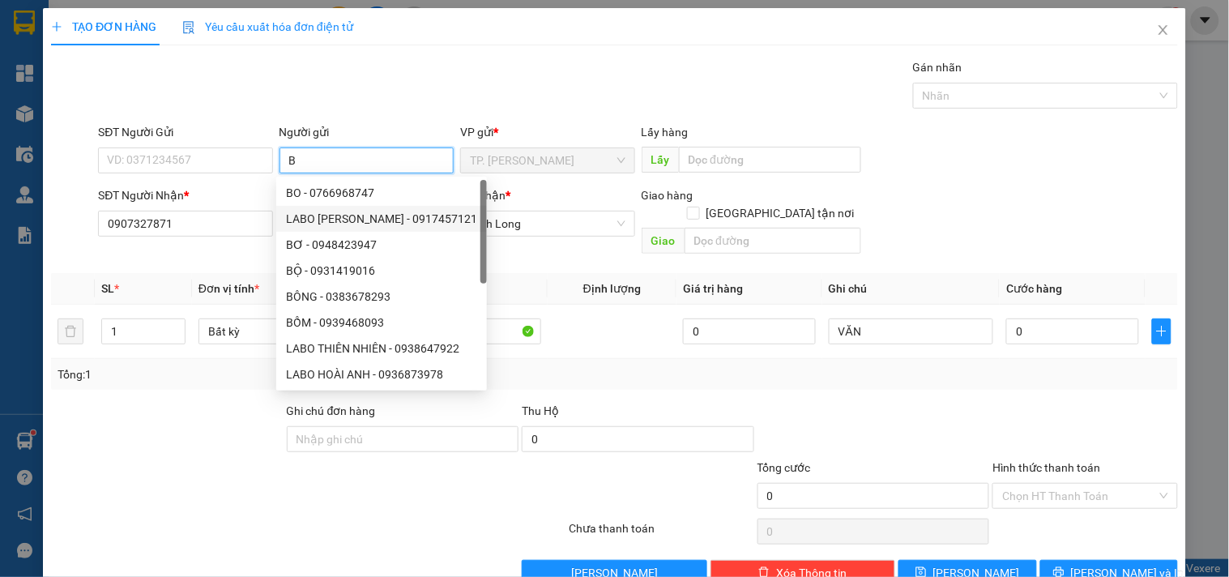
type input "BA"
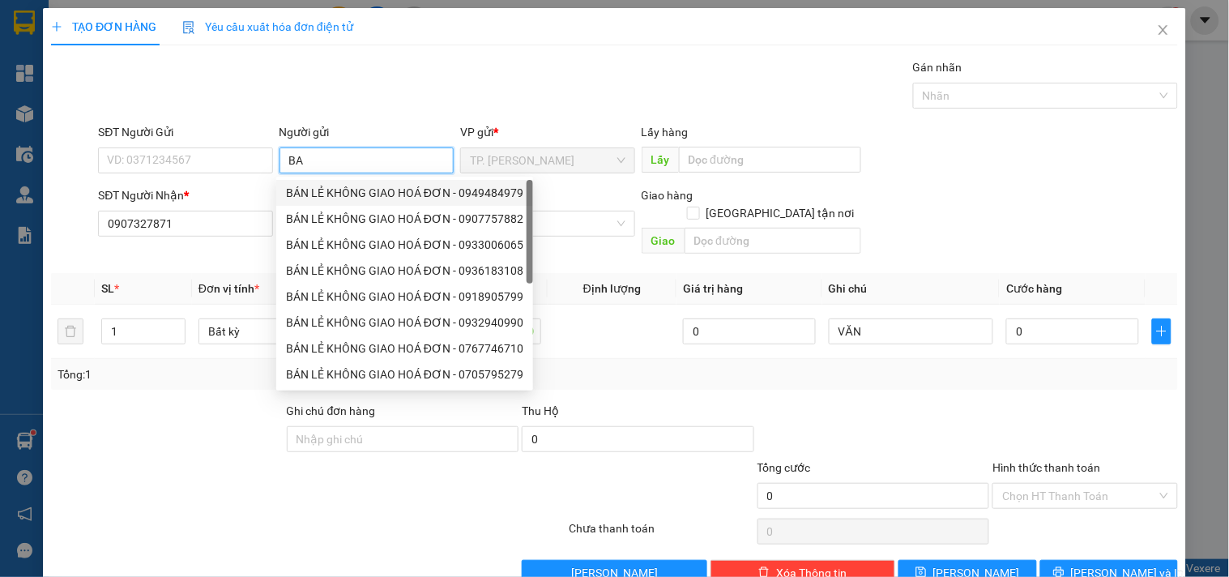
click at [327, 197] on div "BÁN LẺ KHÔNG GIAO HOÁ ĐƠN - 0949484979" at bounding box center [404, 193] width 237 height 18
type input "0949484979"
type input "BÁN LẺ KHÔNG GIAO HOÁ ĐƠN"
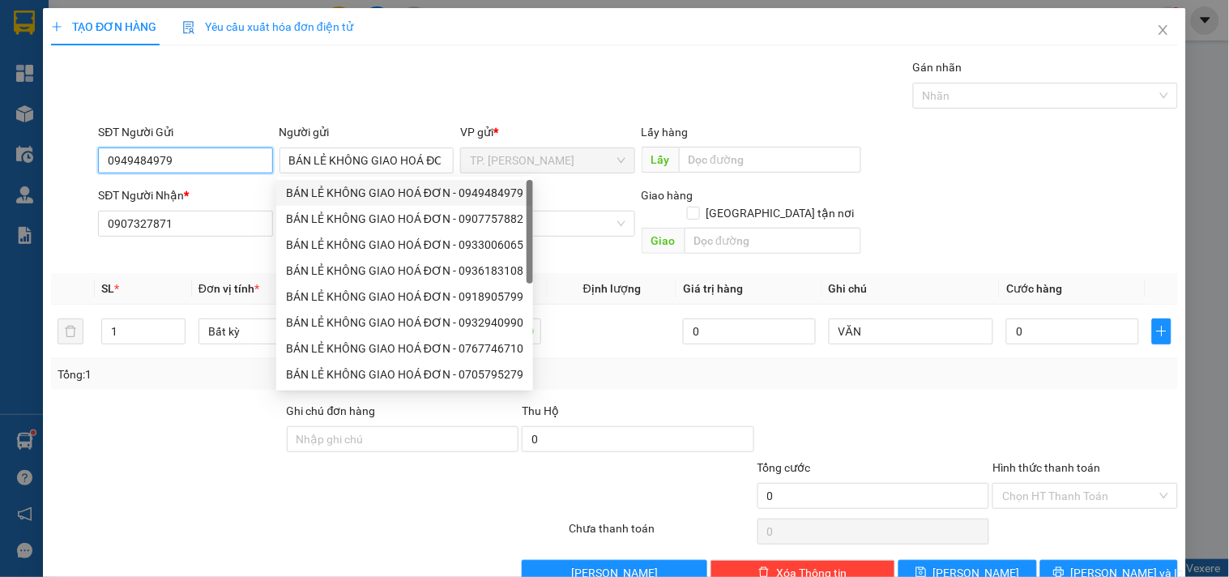
click at [225, 162] on input "0949484979" at bounding box center [185, 160] width 174 height 26
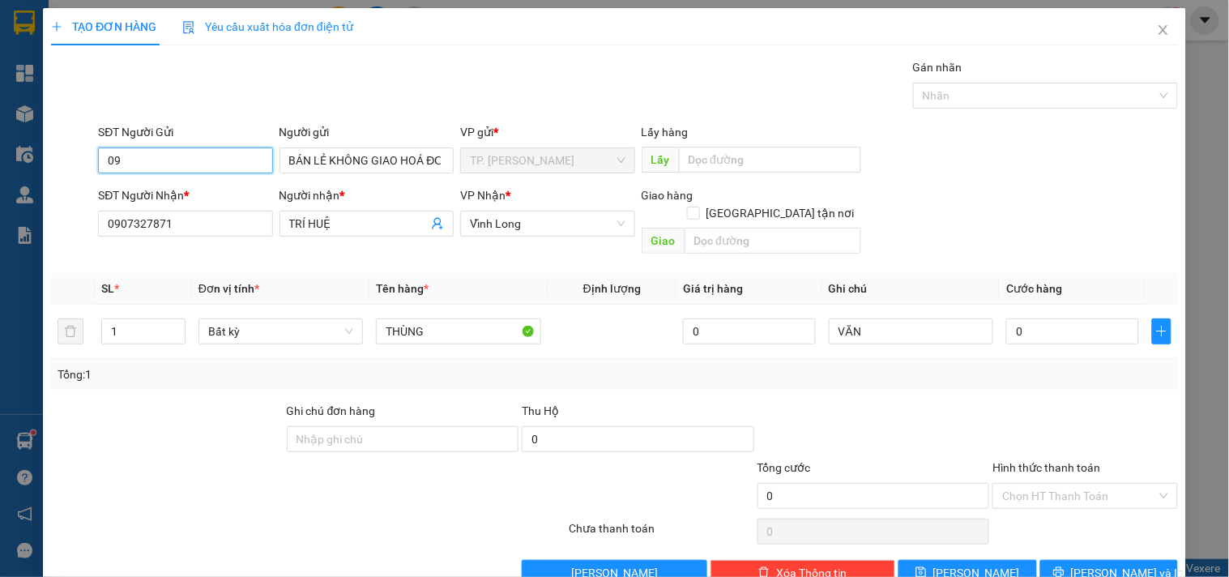
type input "0"
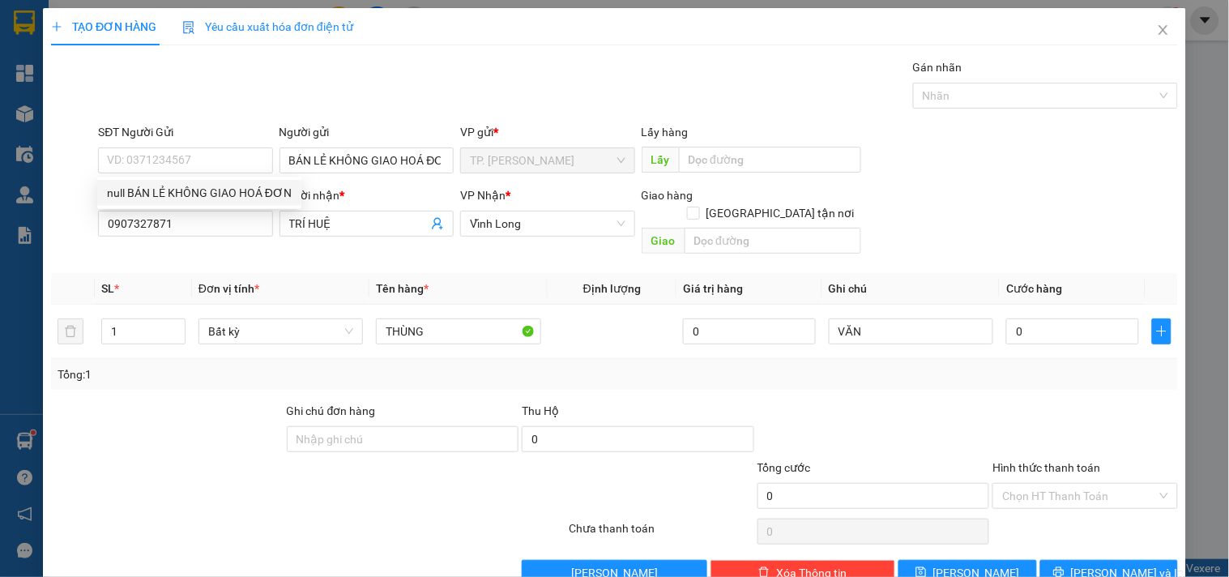
click at [318, 274] on th "Đơn vị tính *" at bounding box center [280, 289] width 177 height 32
click at [1129, 560] on button "[PERSON_NAME] và In" at bounding box center [1109, 573] width 138 height 26
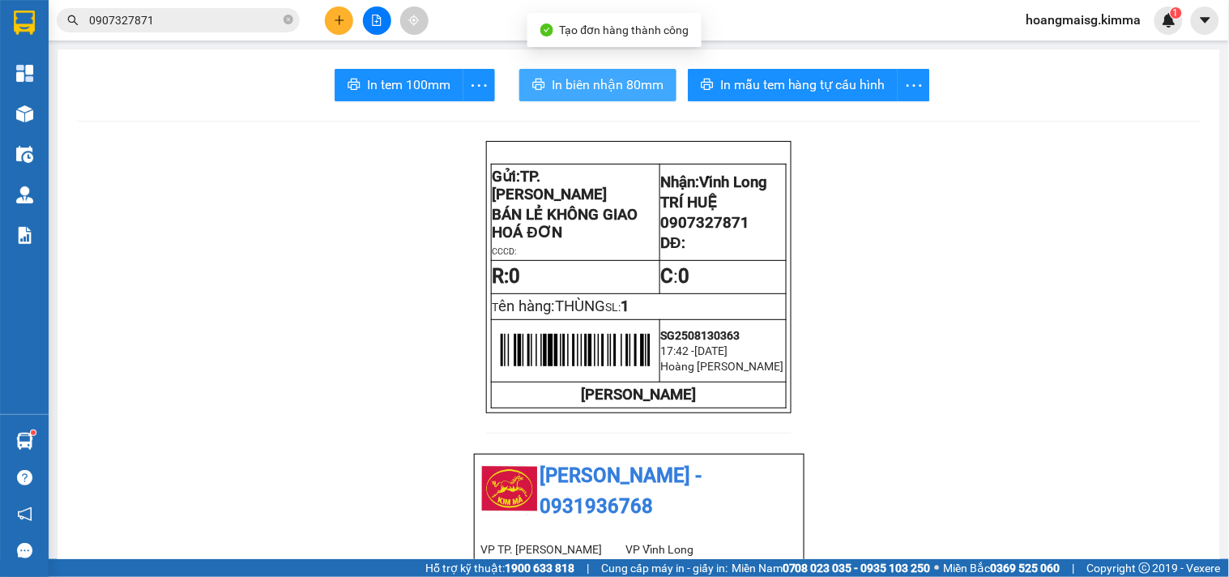
click at [624, 70] on button "In biên nhận 80mm" at bounding box center [597, 85] width 157 height 32
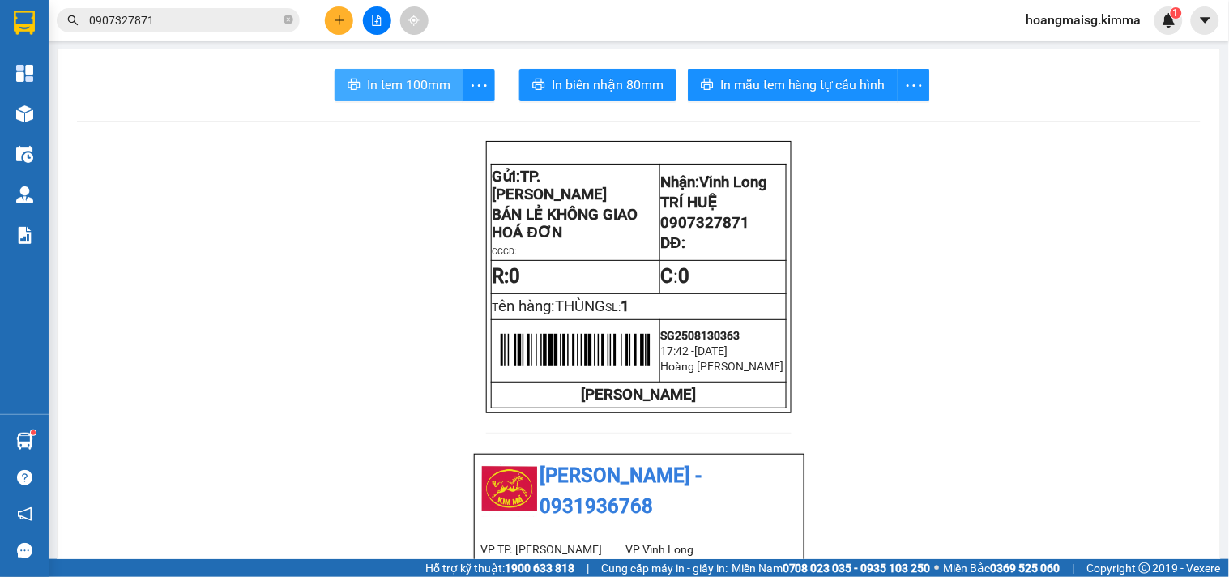
click at [409, 79] on span "In tem 100mm" at bounding box center [408, 85] width 83 height 20
click at [286, 15] on icon "close-circle" at bounding box center [289, 20] width 10 height 10
click at [347, 27] on button at bounding box center [339, 20] width 28 height 28
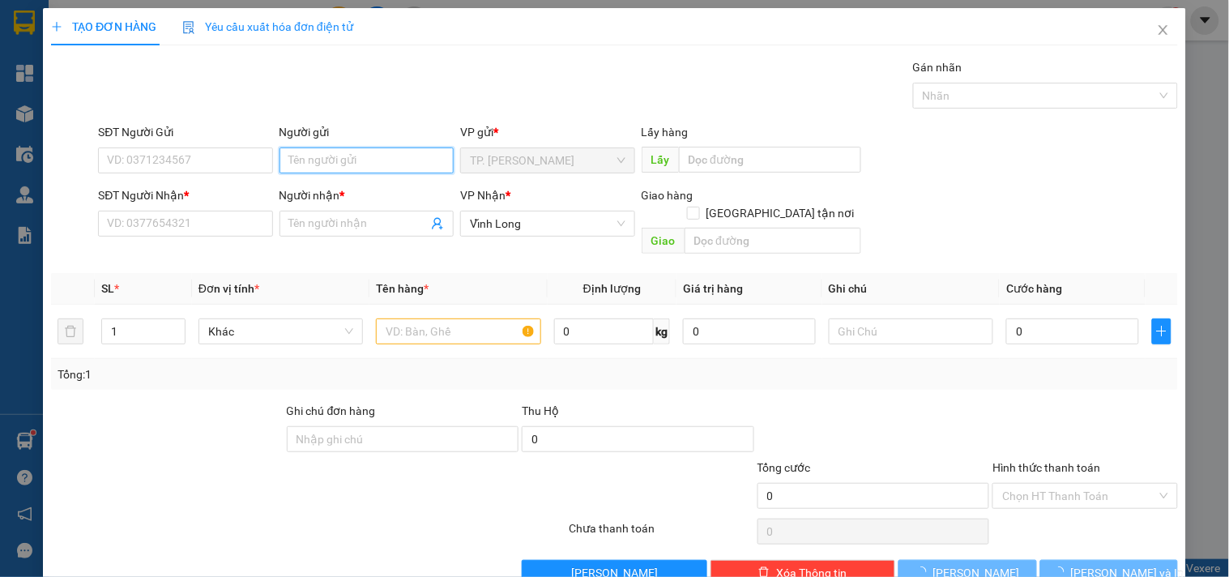
click at [322, 160] on input "Người gửi" at bounding box center [367, 160] width 174 height 26
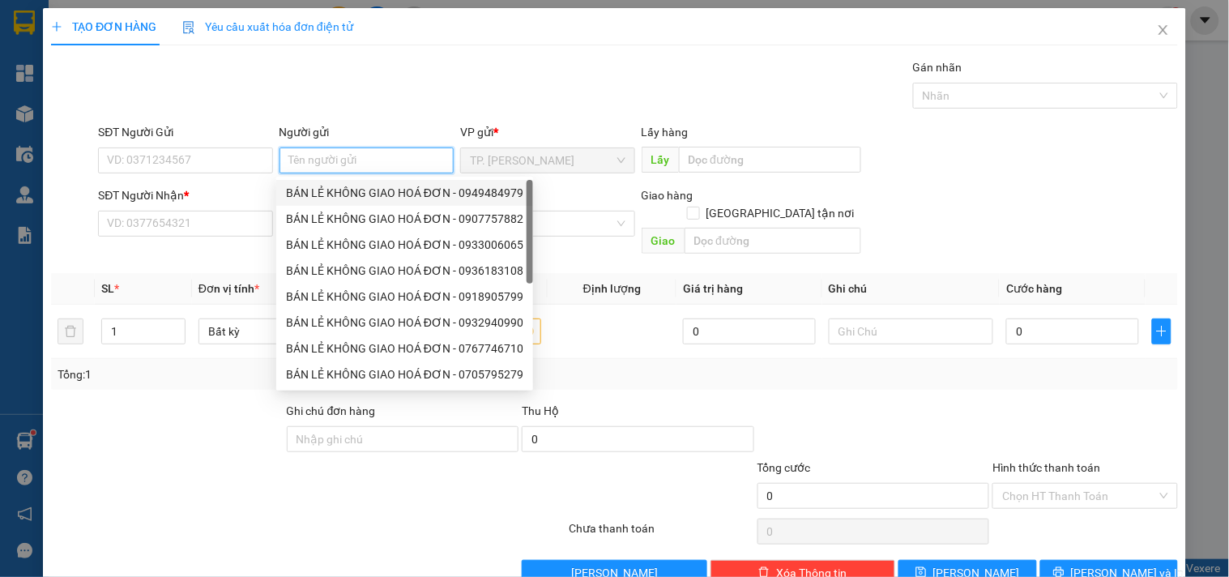
drag, startPoint x: 317, startPoint y: 190, endPoint x: 269, endPoint y: 184, distance: 48.2
click at [317, 191] on div "BÁN LẺ KHÔNG GIAO HOÁ ĐƠN - 0949484979" at bounding box center [404, 193] width 237 height 18
type input "0949484979"
type input "BÁN LẺ KHÔNG GIAO HOÁ ĐƠN"
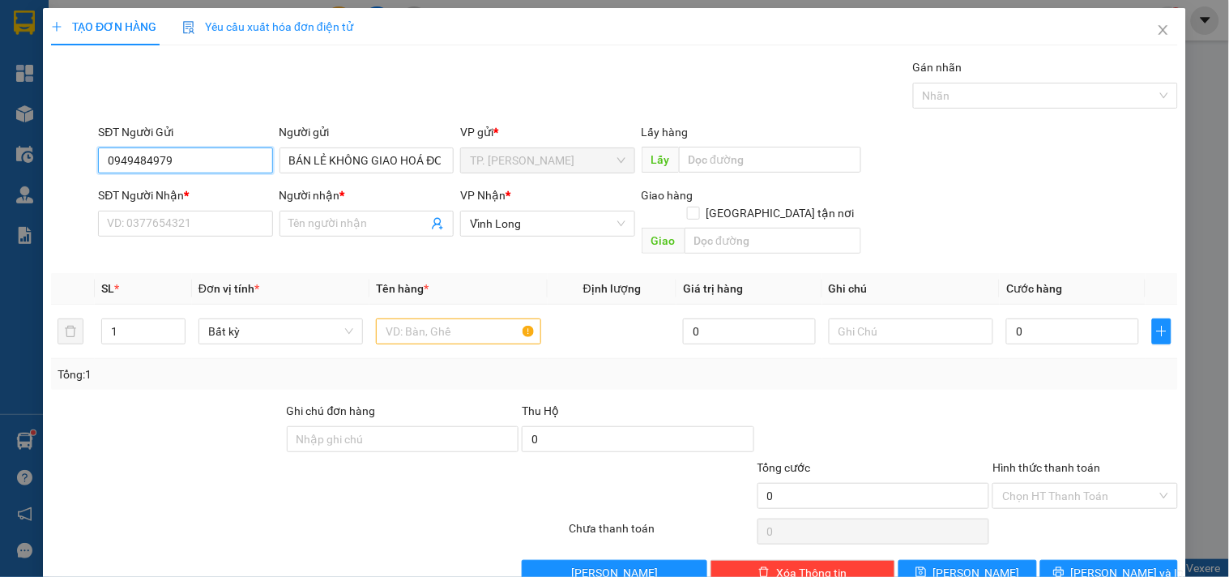
click at [245, 171] on input "0949484979" at bounding box center [185, 160] width 174 height 26
click at [243, 167] on input "0949484979" at bounding box center [185, 160] width 174 height 26
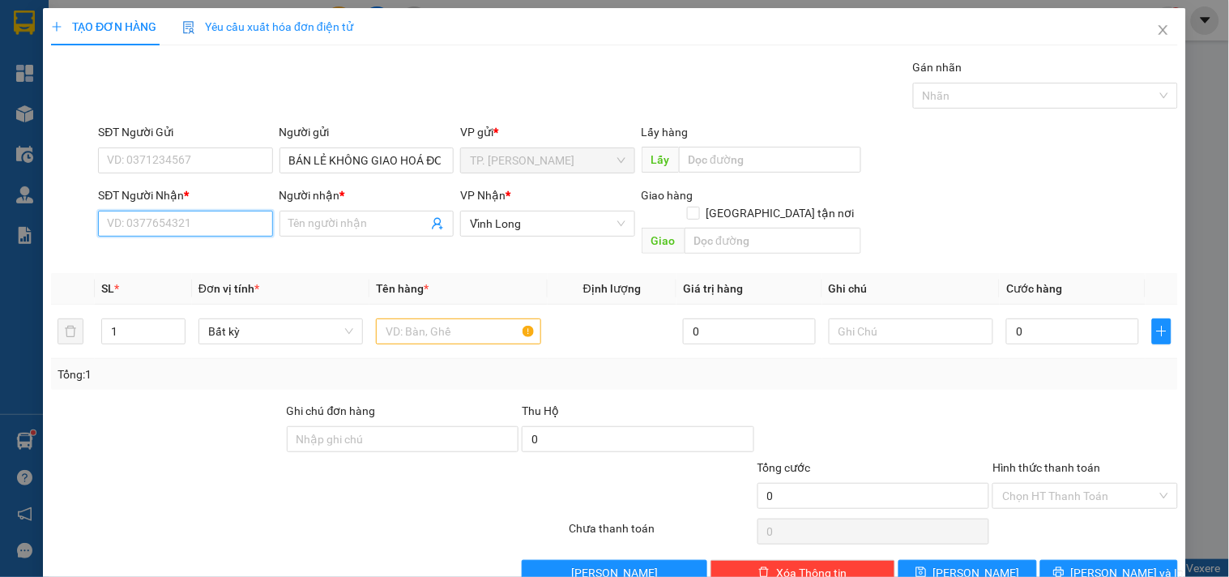
click at [224, 216] on input "SĐT Người Nhận *" at bounding box center [185, 224] width 174 height 26
click at [255, 250] on div "0985766745 - ANH LẬP" at bounding box center [183, 256] width 153 height 18
type input "0985766745"
type input "ANH LẬP"
type input "0985766745"
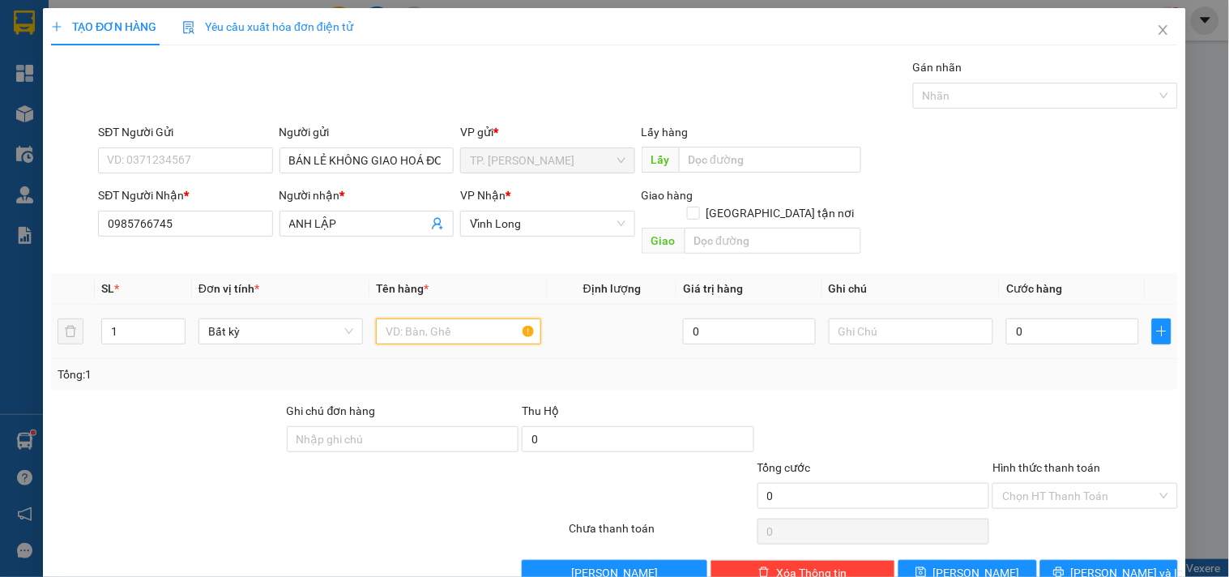
click at [432, 327] on input "text" at bounding box center [458, 331] width 164 height 26
type input "GÓI ĐEN"
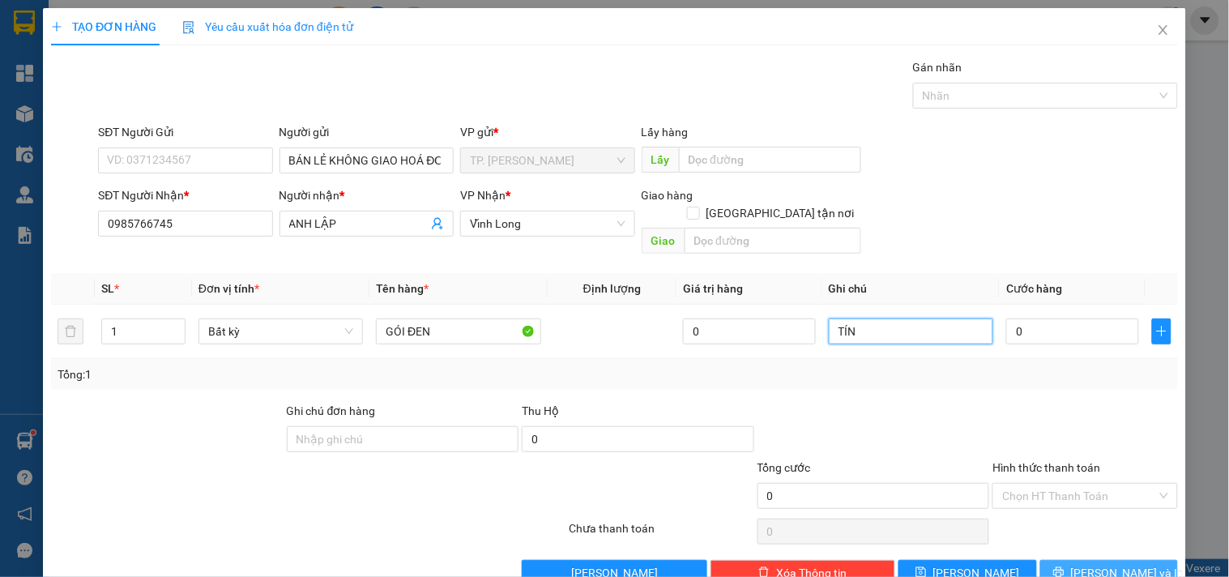
type input "TÍN"
click at [1080, 560] on button "[PERSON_NAME] và In" at bounding box center [1109, 573] width 138 height 26
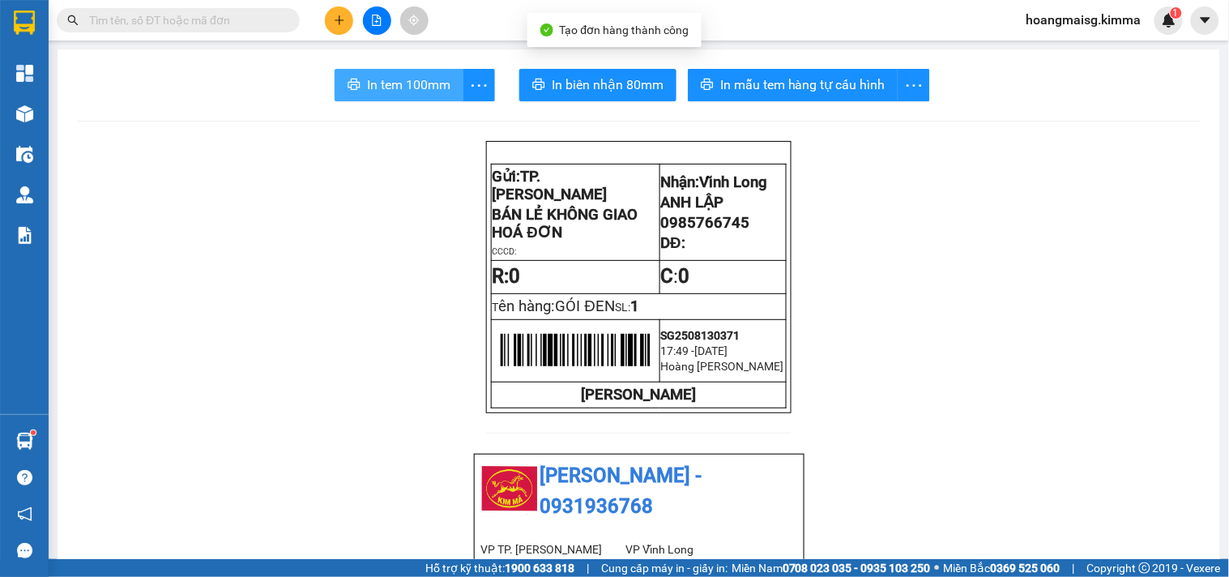
click at [400, 78] on span "In tem 100mm" at bounding box center [408, 85] width 83 height 20
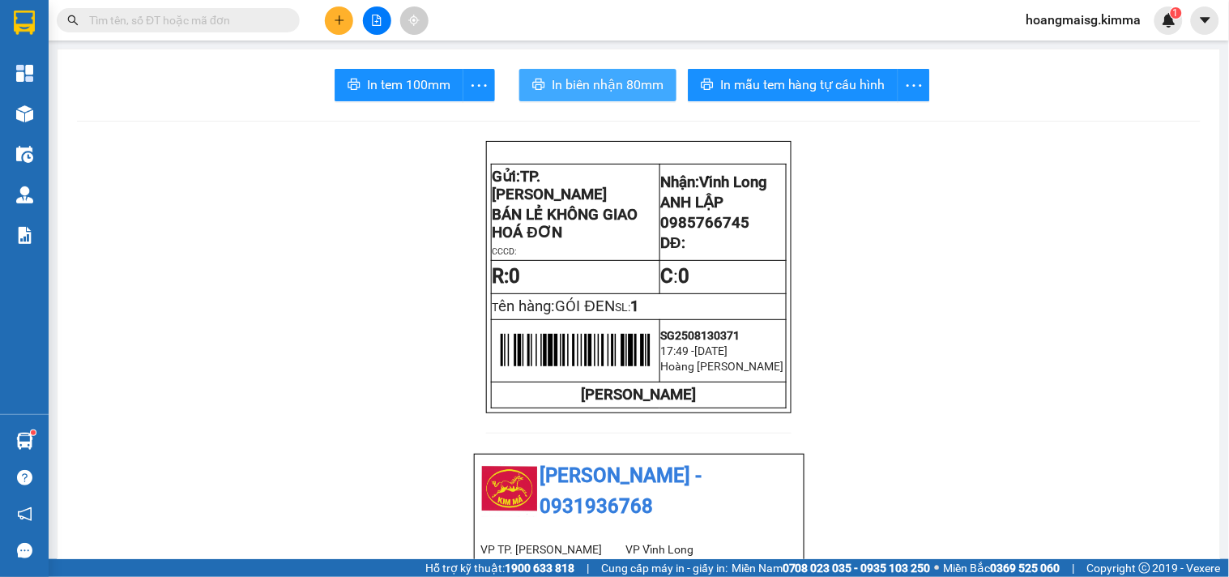
click at [612, 75] on span "In biên nhận 80mm" at bounding box center [608, 85] width 112 height 20
